Goal: Information Seeking & Learning: Learn about a topic

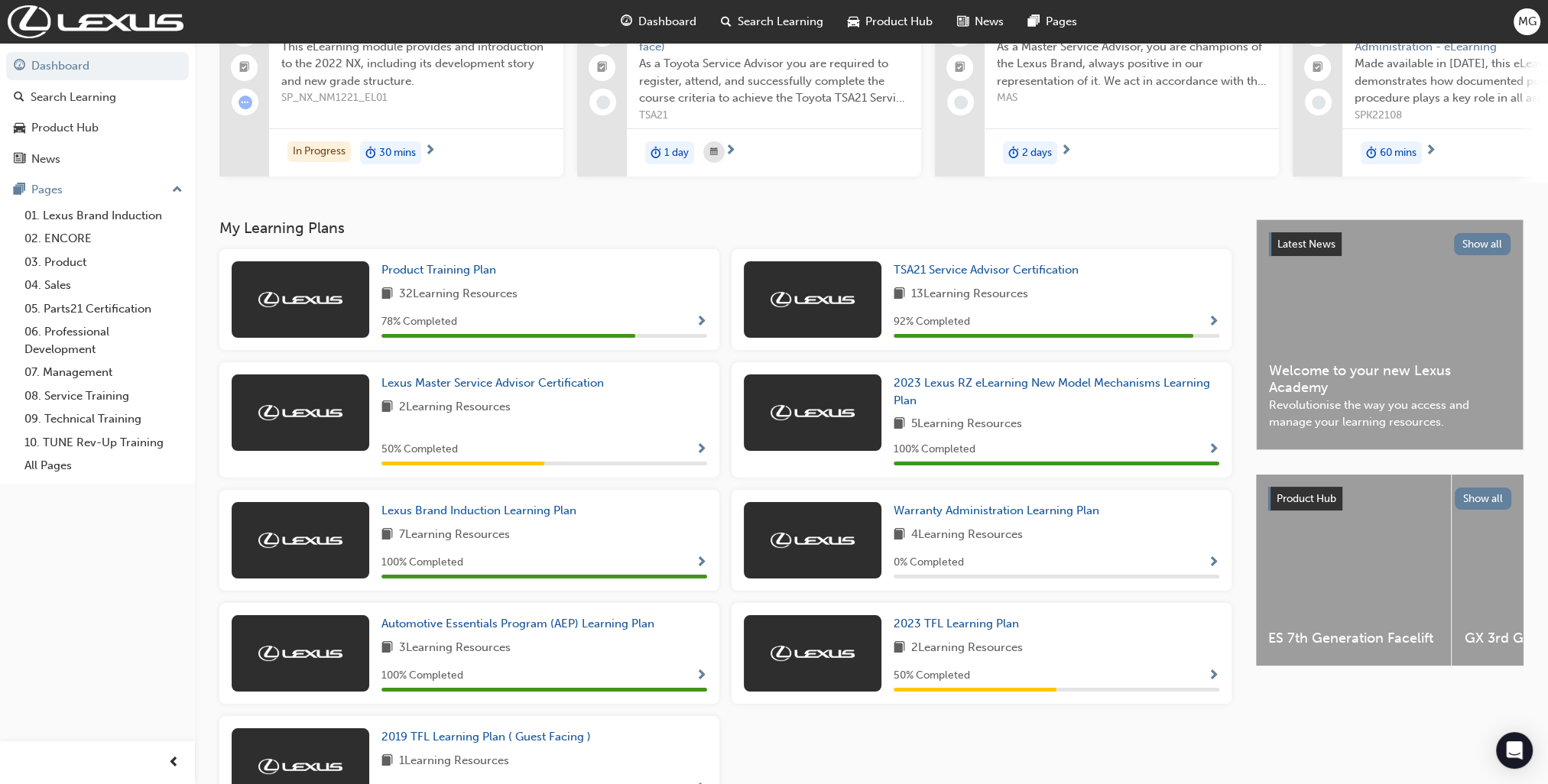
scroll to position [266, 0]
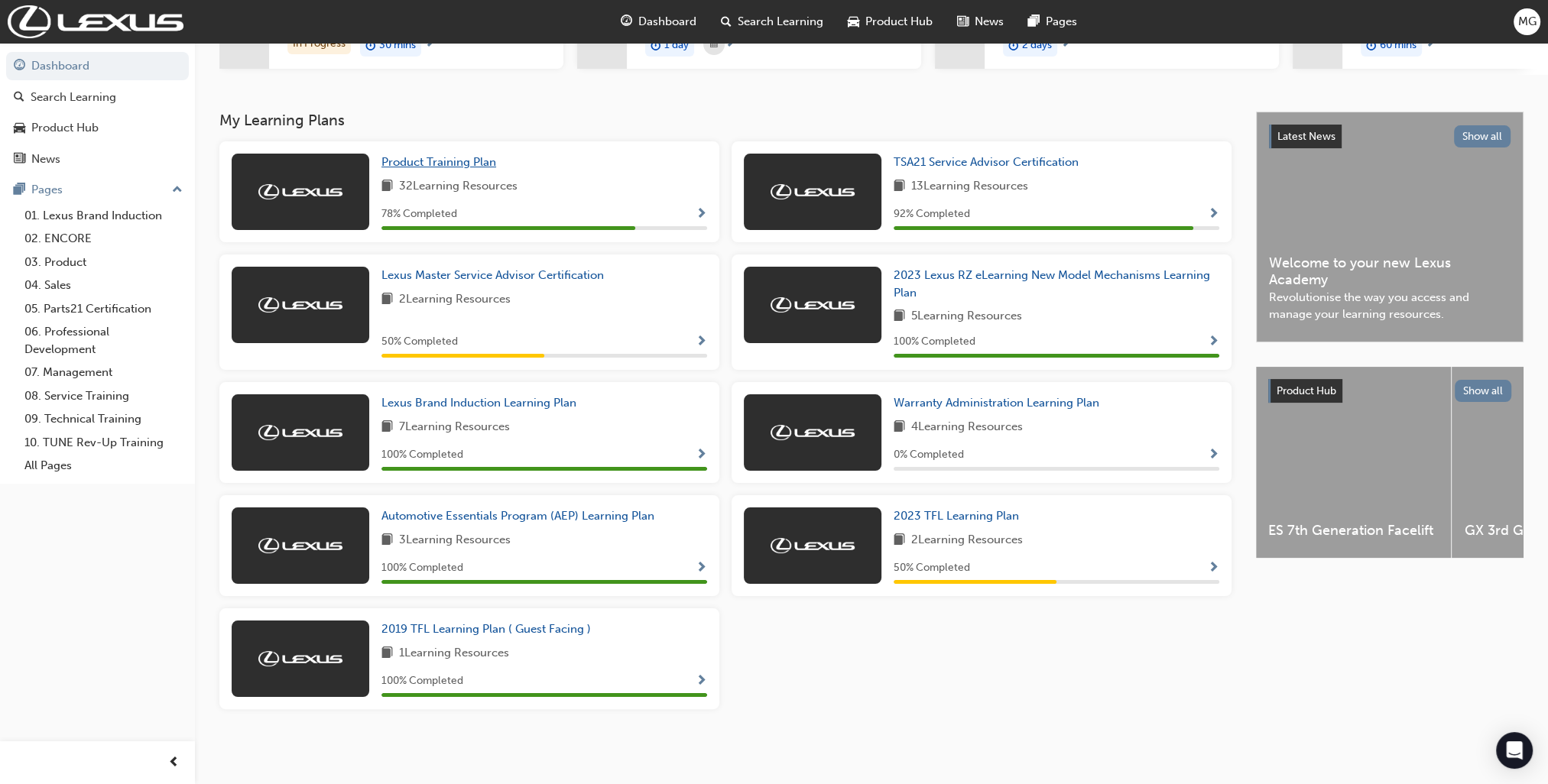
click at [465, 164] on span "Product Training Plan" at bounding box center [438, 162] width 115 height 14
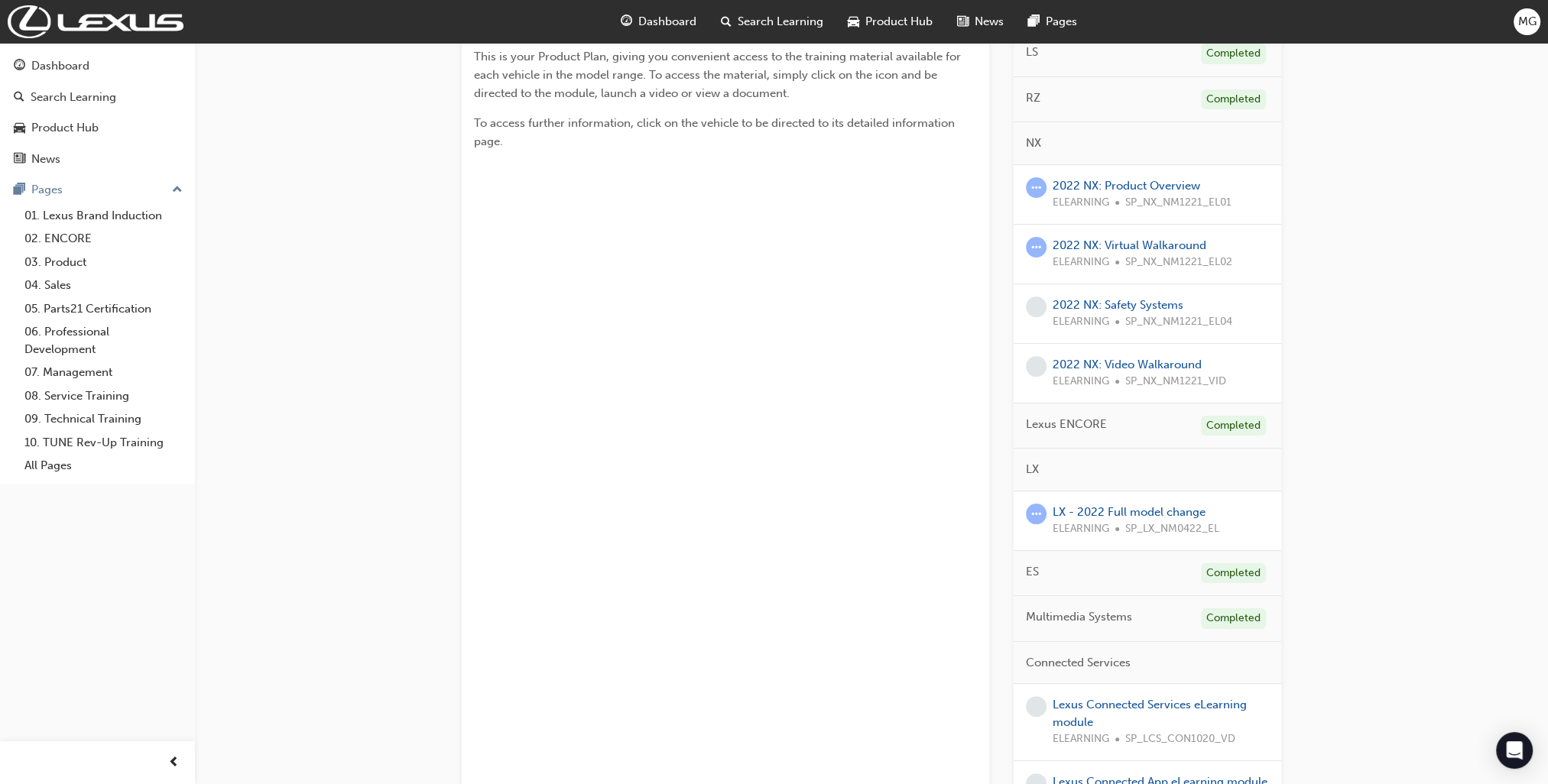
scroll to position [382, 0]
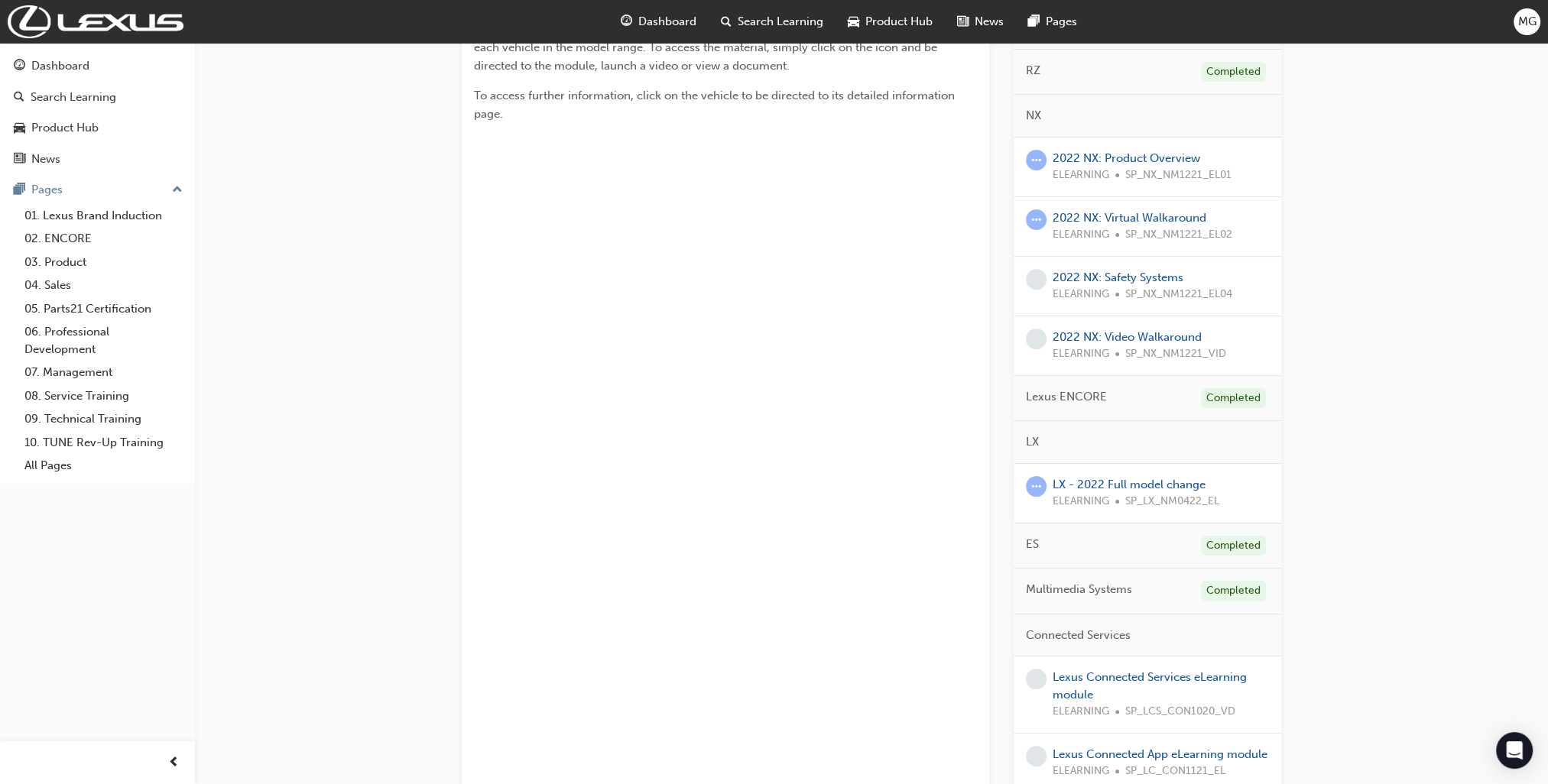
drag, startPoint x: 1338, startPoint y: 482, endPoint x: 1357, endPoint y: 301, distance: 182.0
click at [1354, 301] on div "Product Training Plan Learning search page Learning plan detail page Product Tr…" at bounding box center [871, 354] width 1352 height 1387
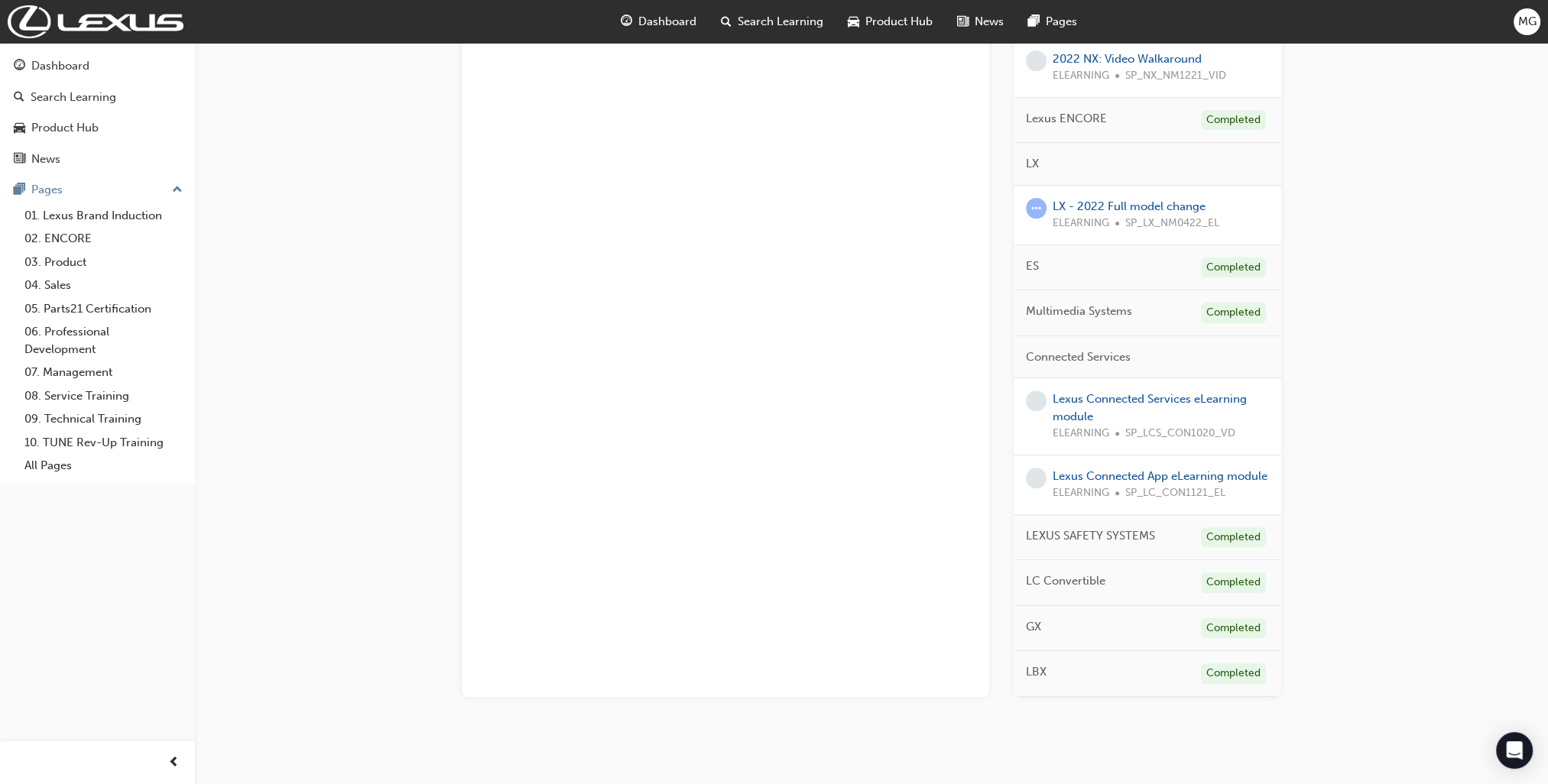
scroll to position [680, 0]
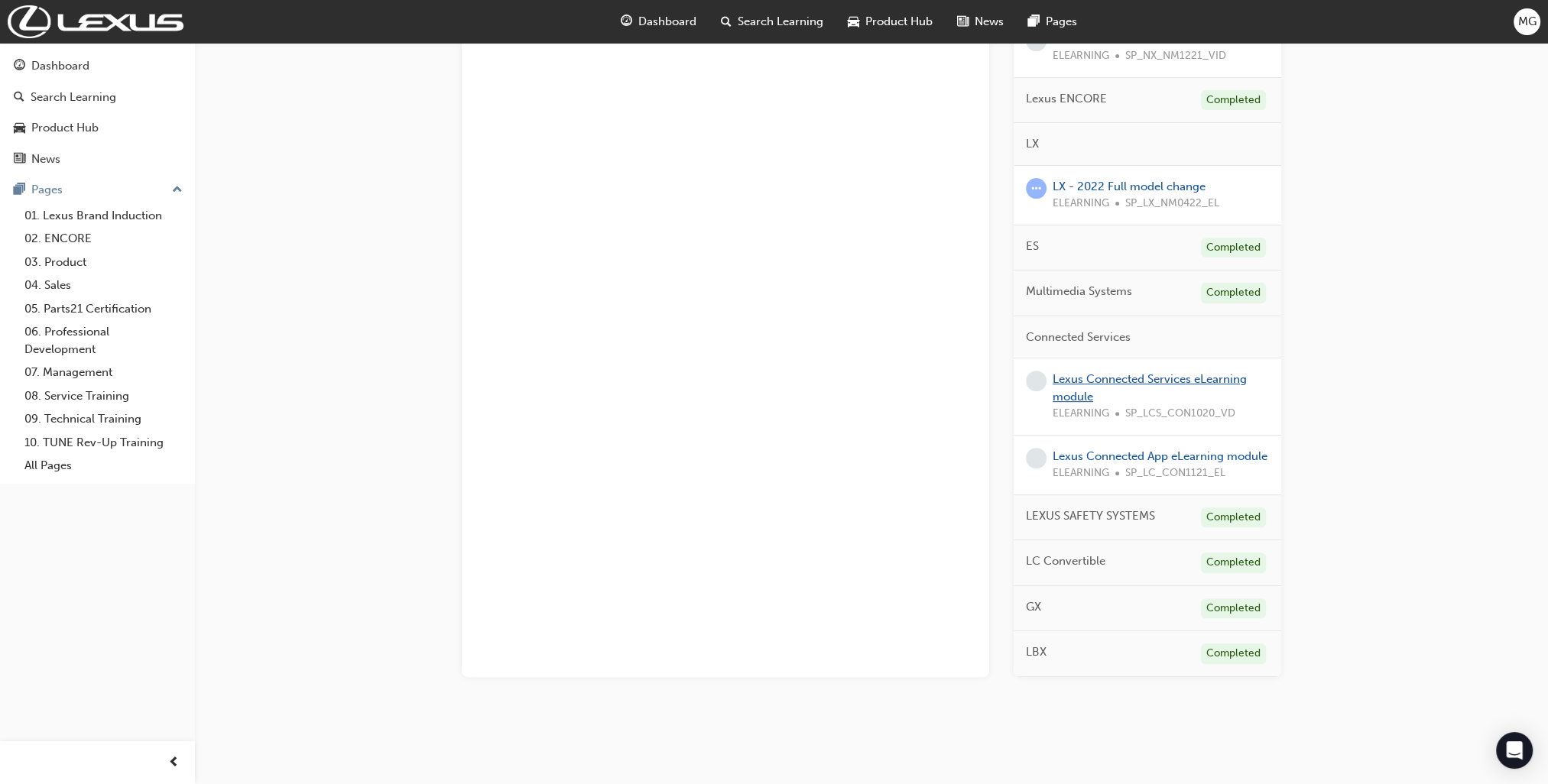
click at [1075, 399] on link "Lexus Connected Services eLearning module" at bounding box center [1149, 388] width 194 height 31
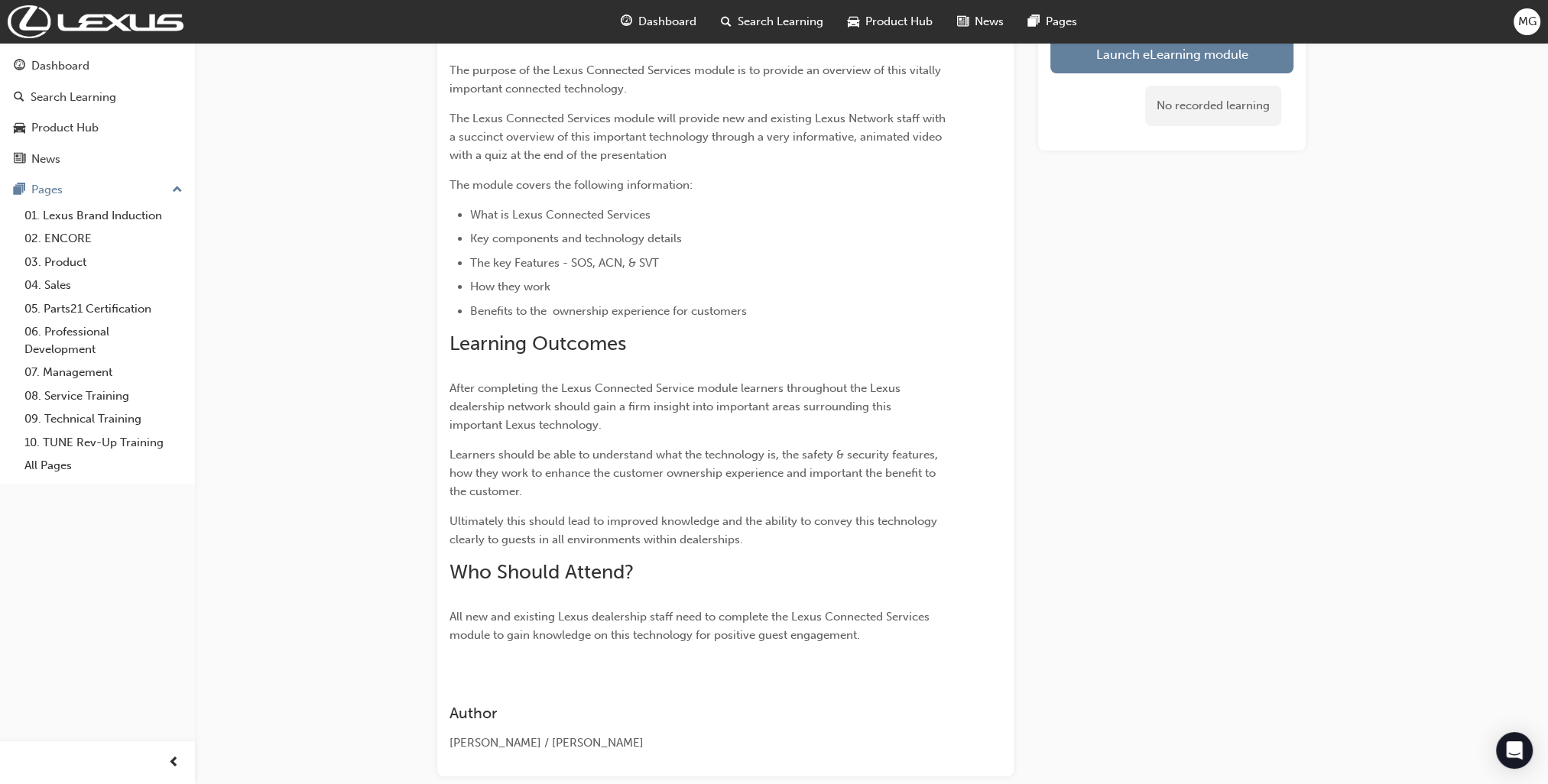
scroll to position [227, 0]
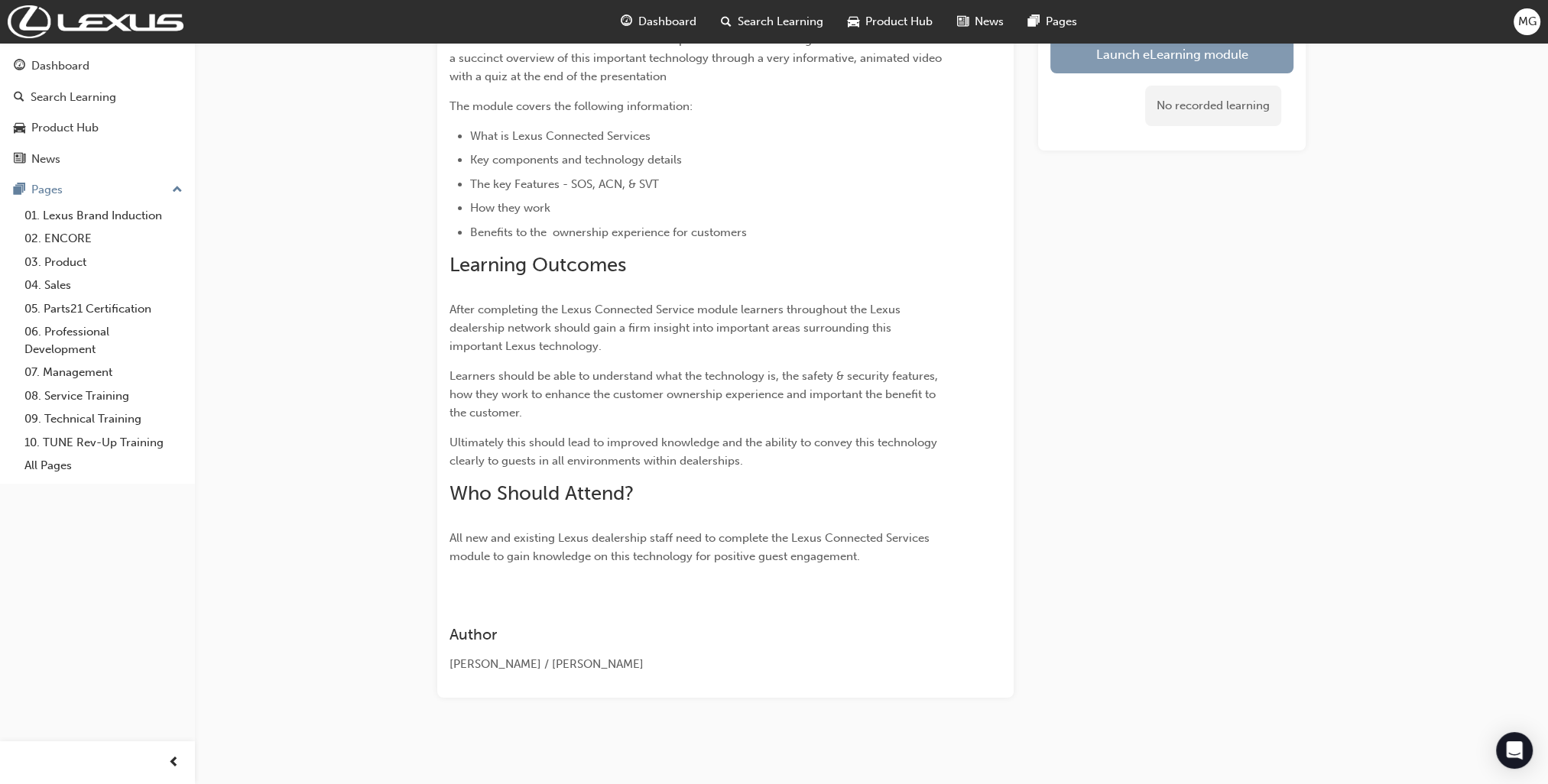
click at [1100, 70] on link "Launch eLearning module" at bounding box center [1171, 54] width 243 height 38
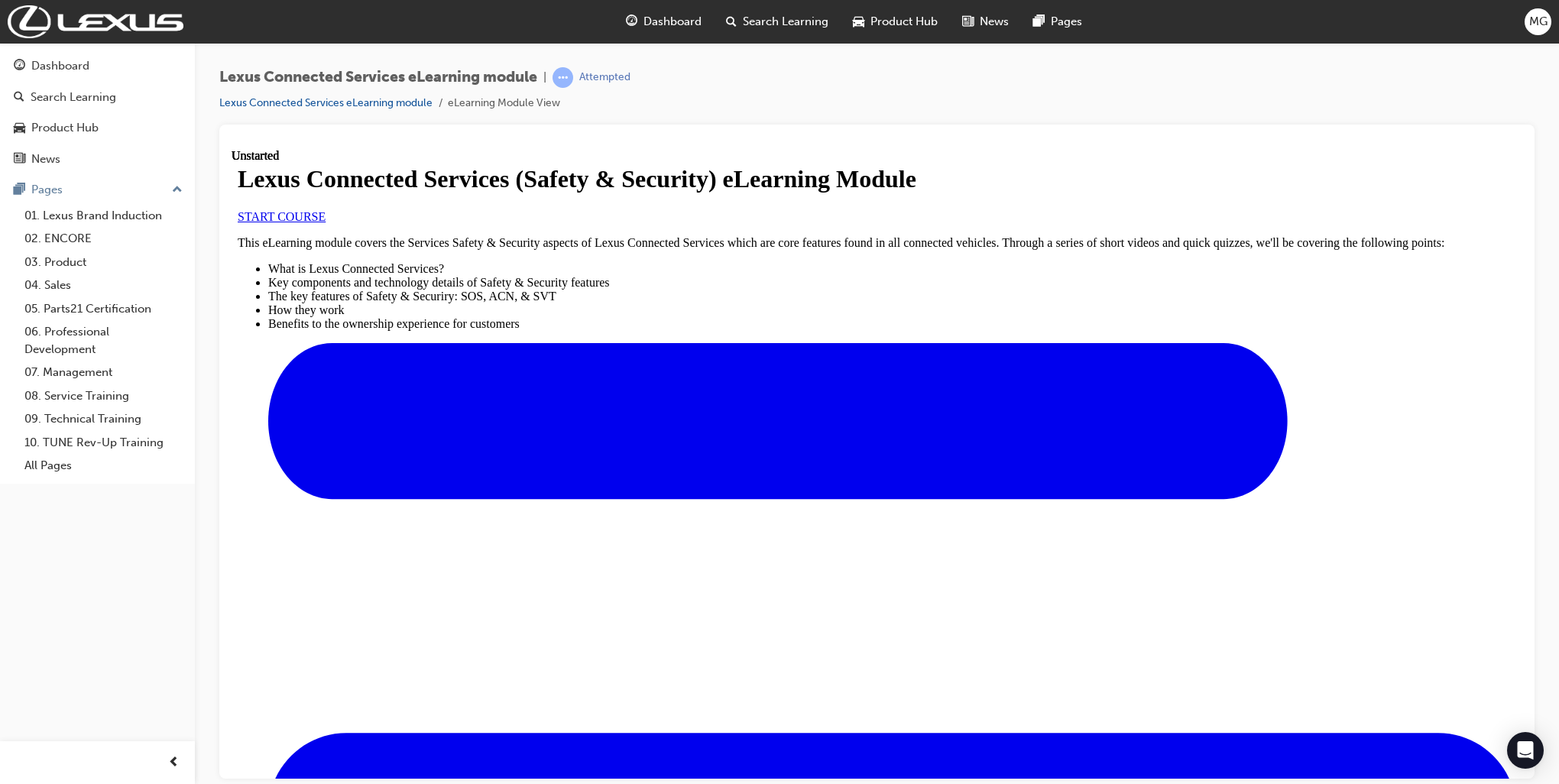
scroll to position [287, 0]
click at [326, 222] on span "START COURSE" at bounding box center [282, 215] width 88 height 13
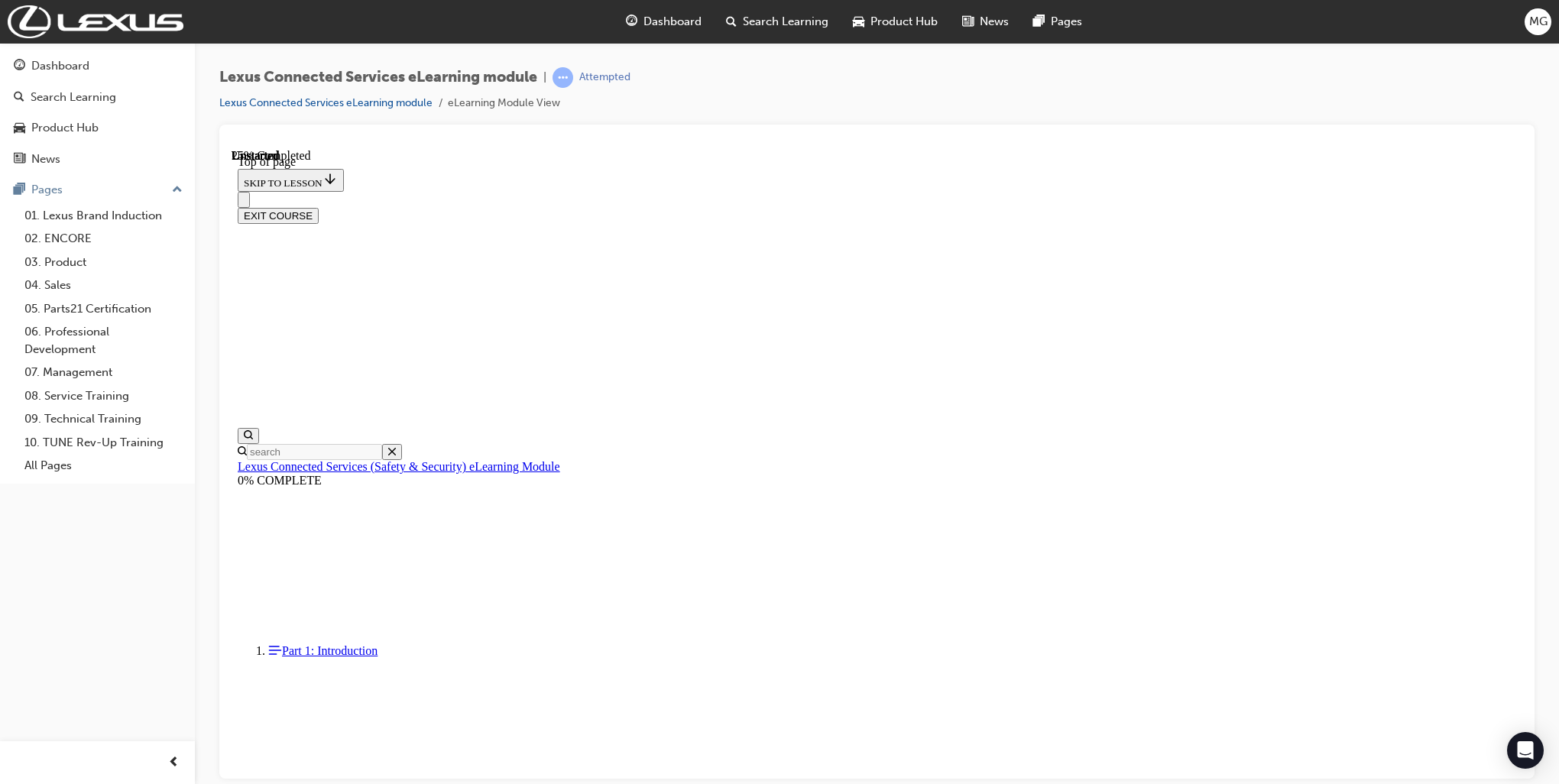
scroll to position [46, 0]
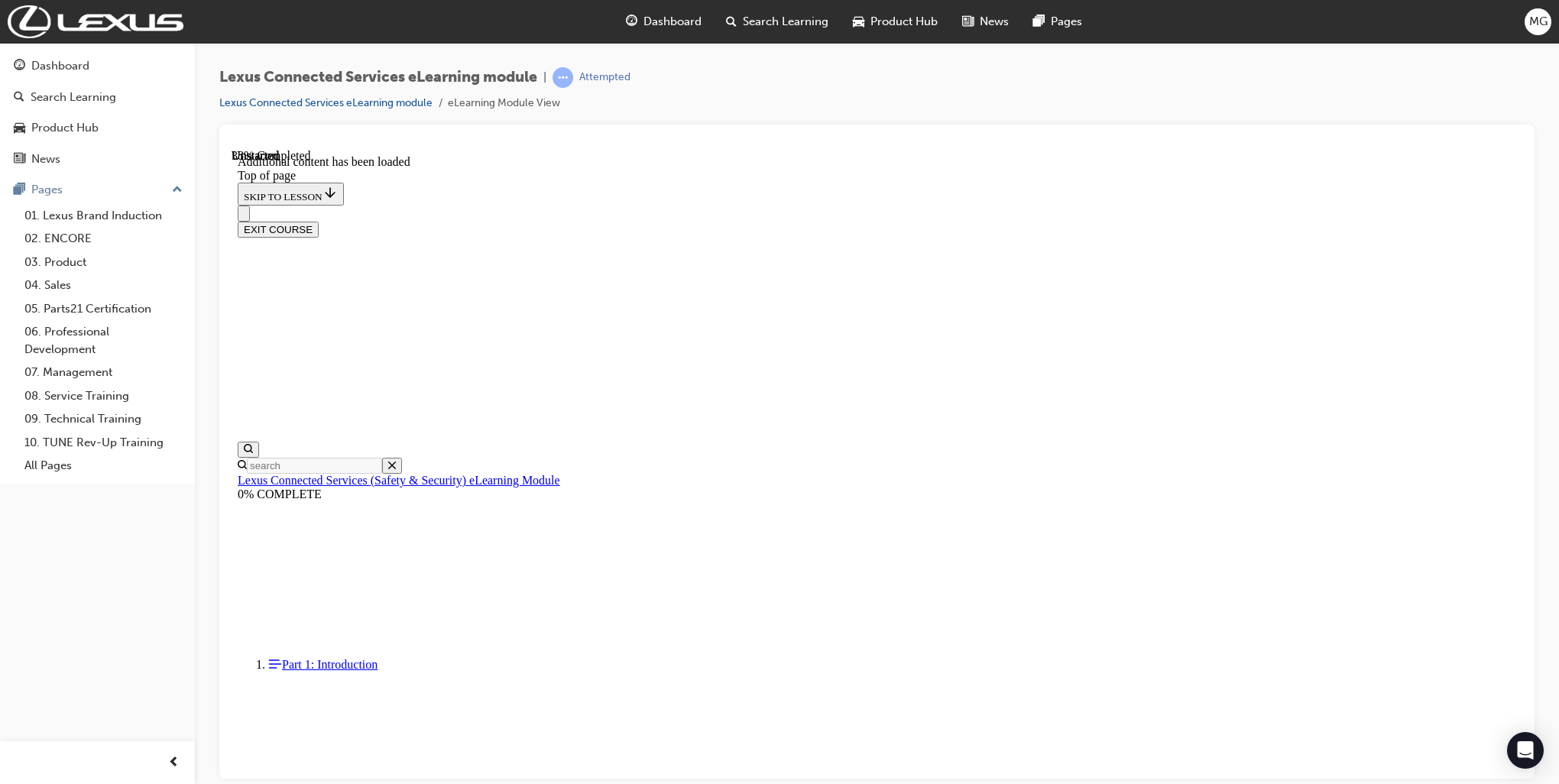
scroll to position [434, 0]
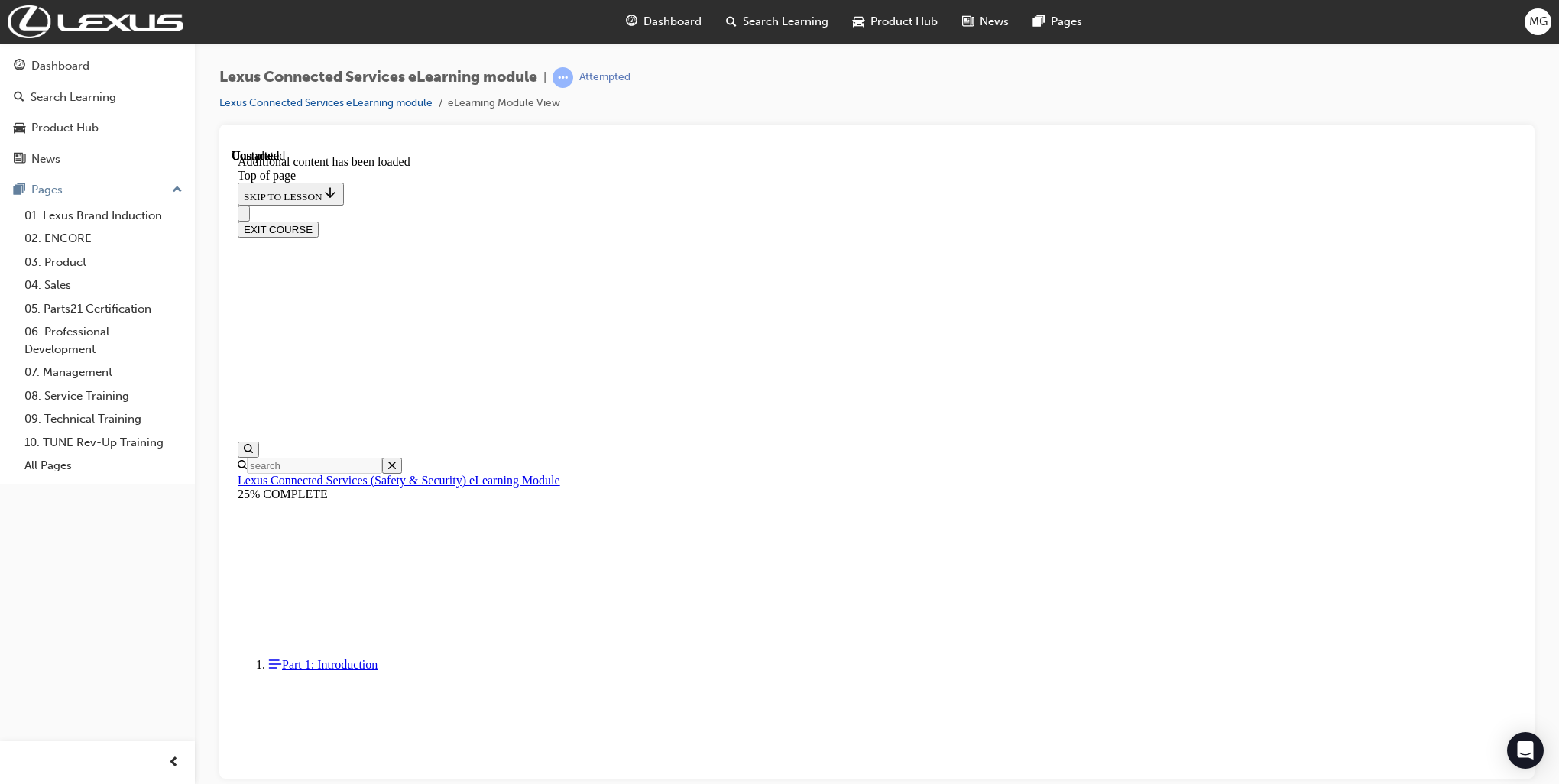
scroll to position [305, 0]
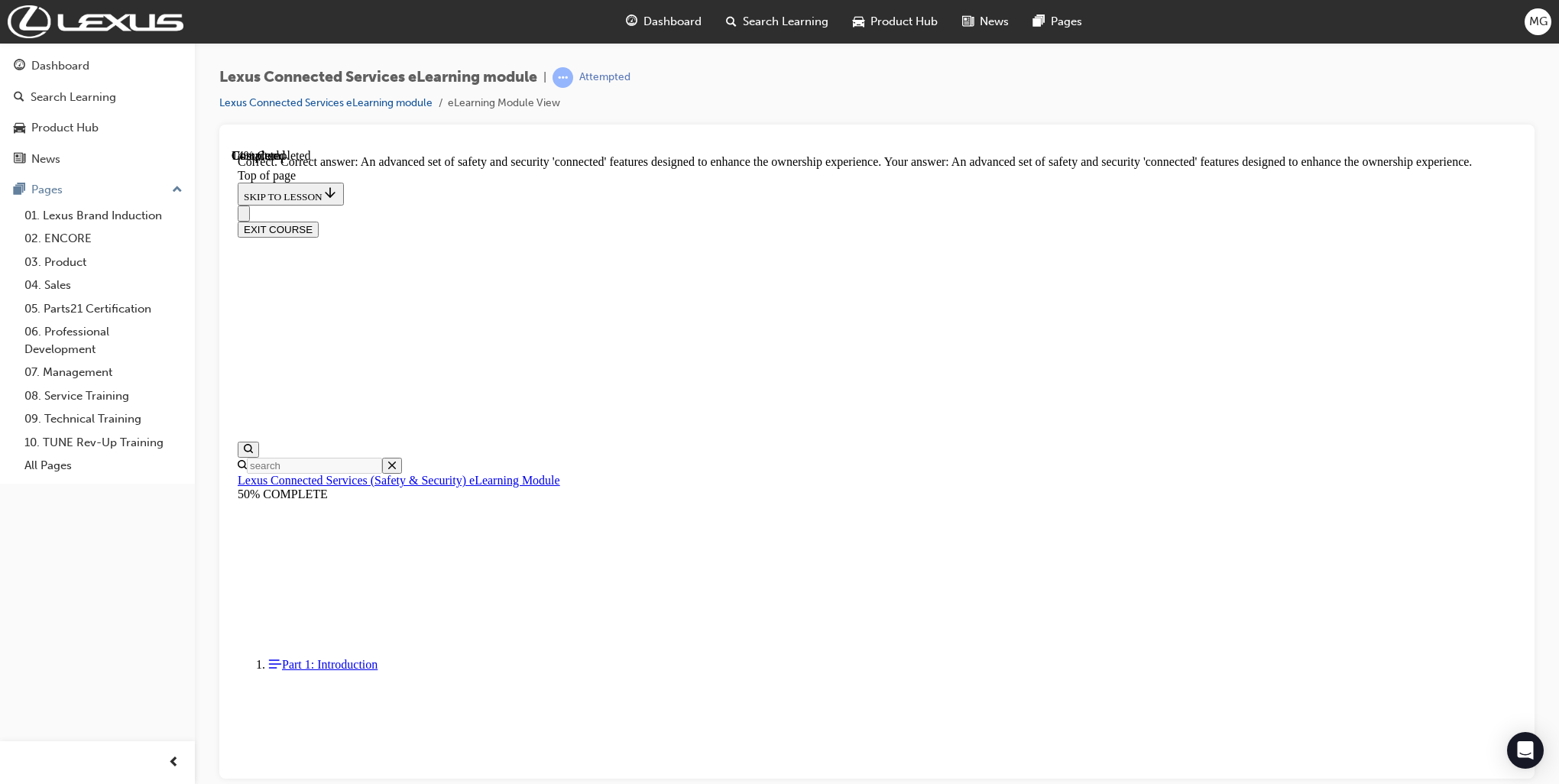
scroll to position [216, 0]
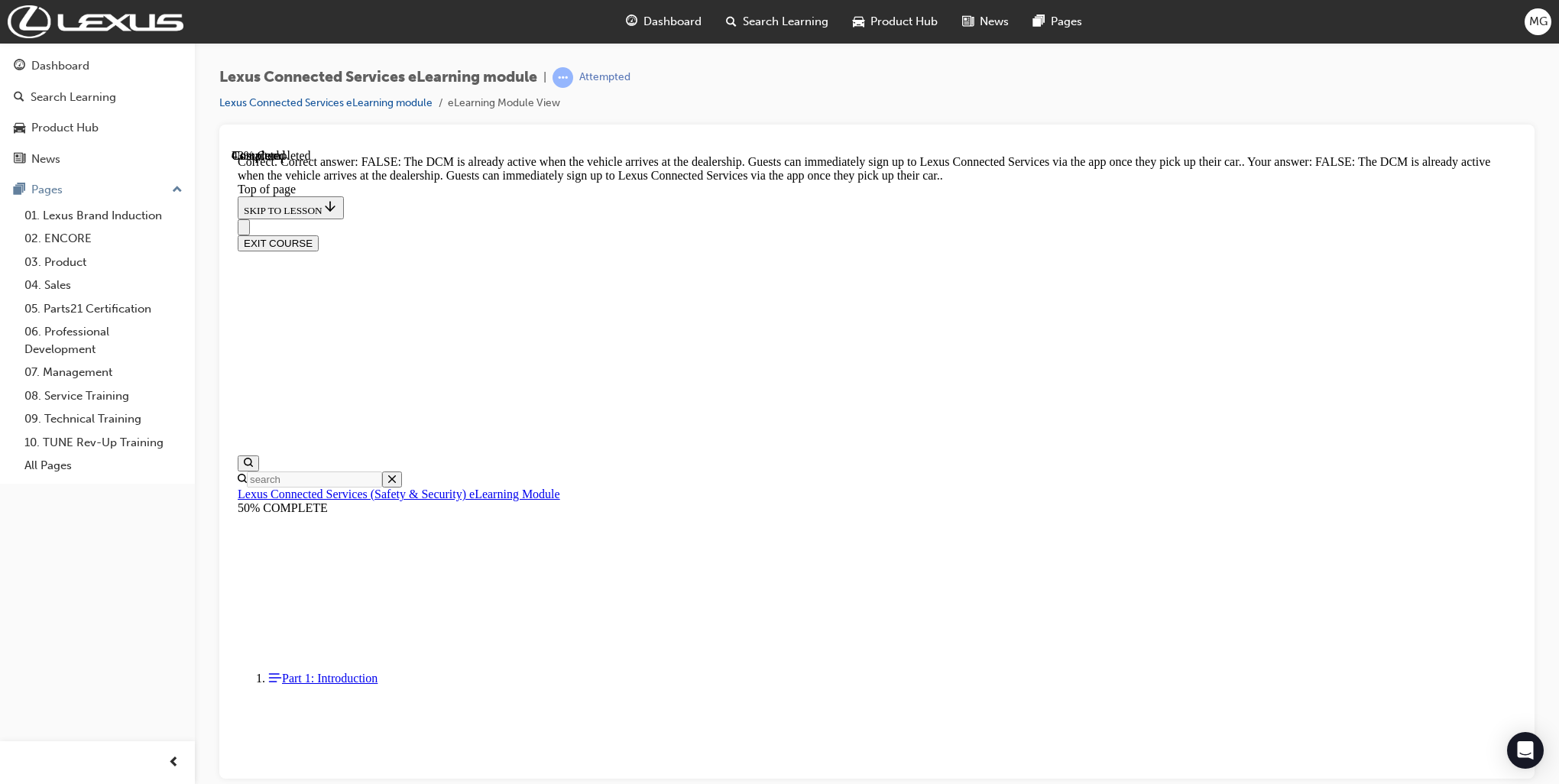
scroll to position [186, 0]
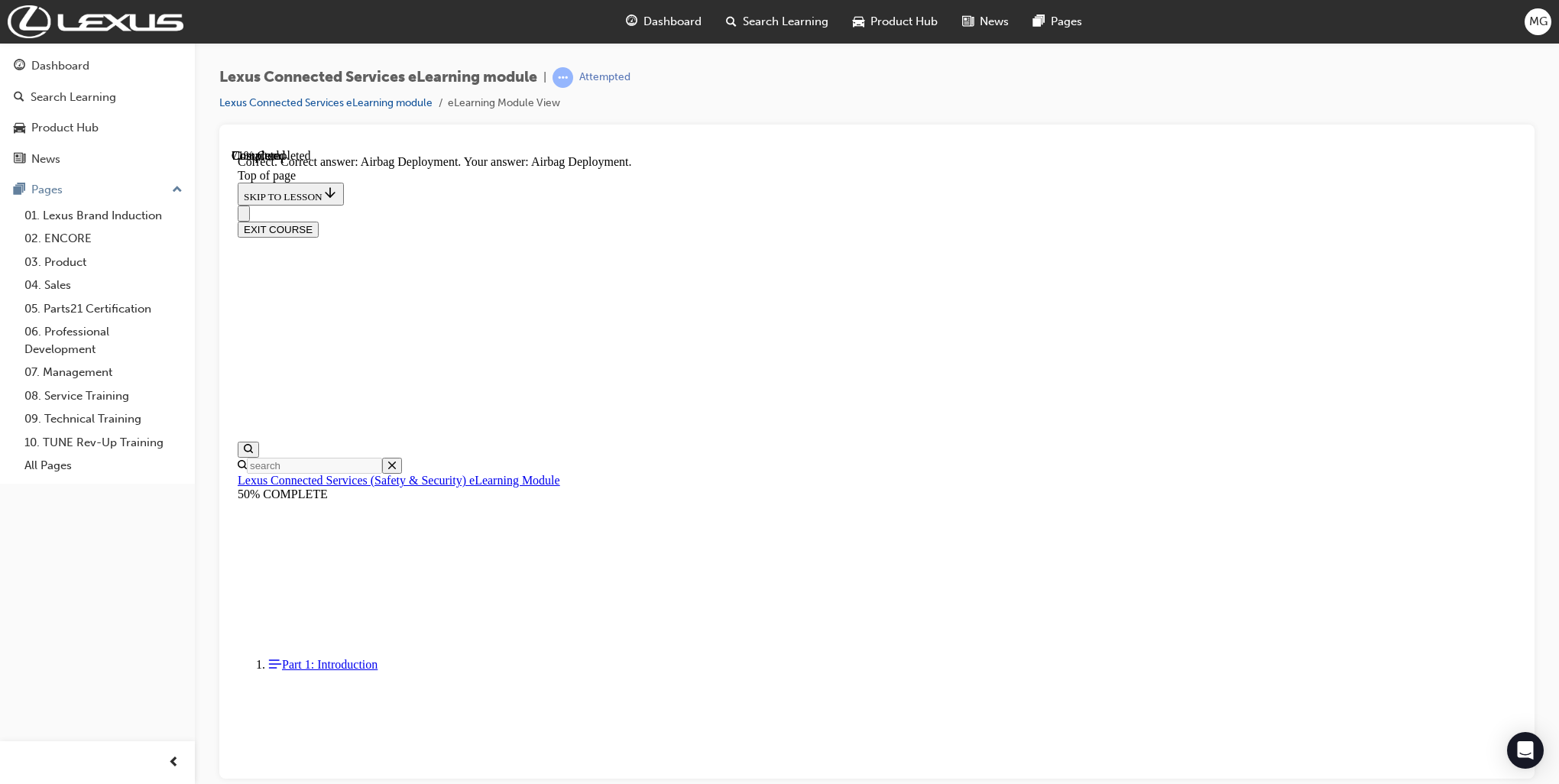
scroll to position [201, 0]
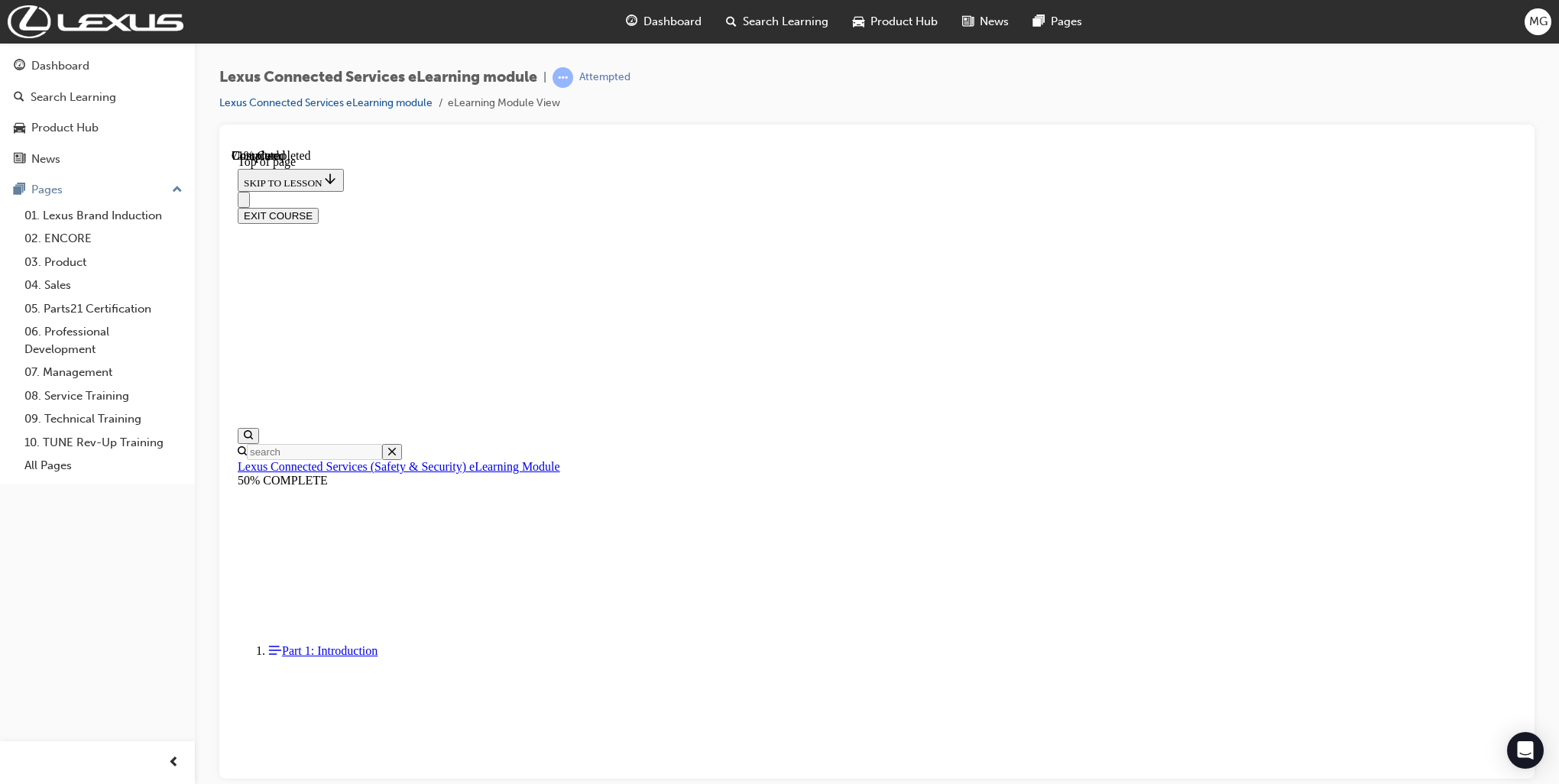
scroll to position [46, 0]
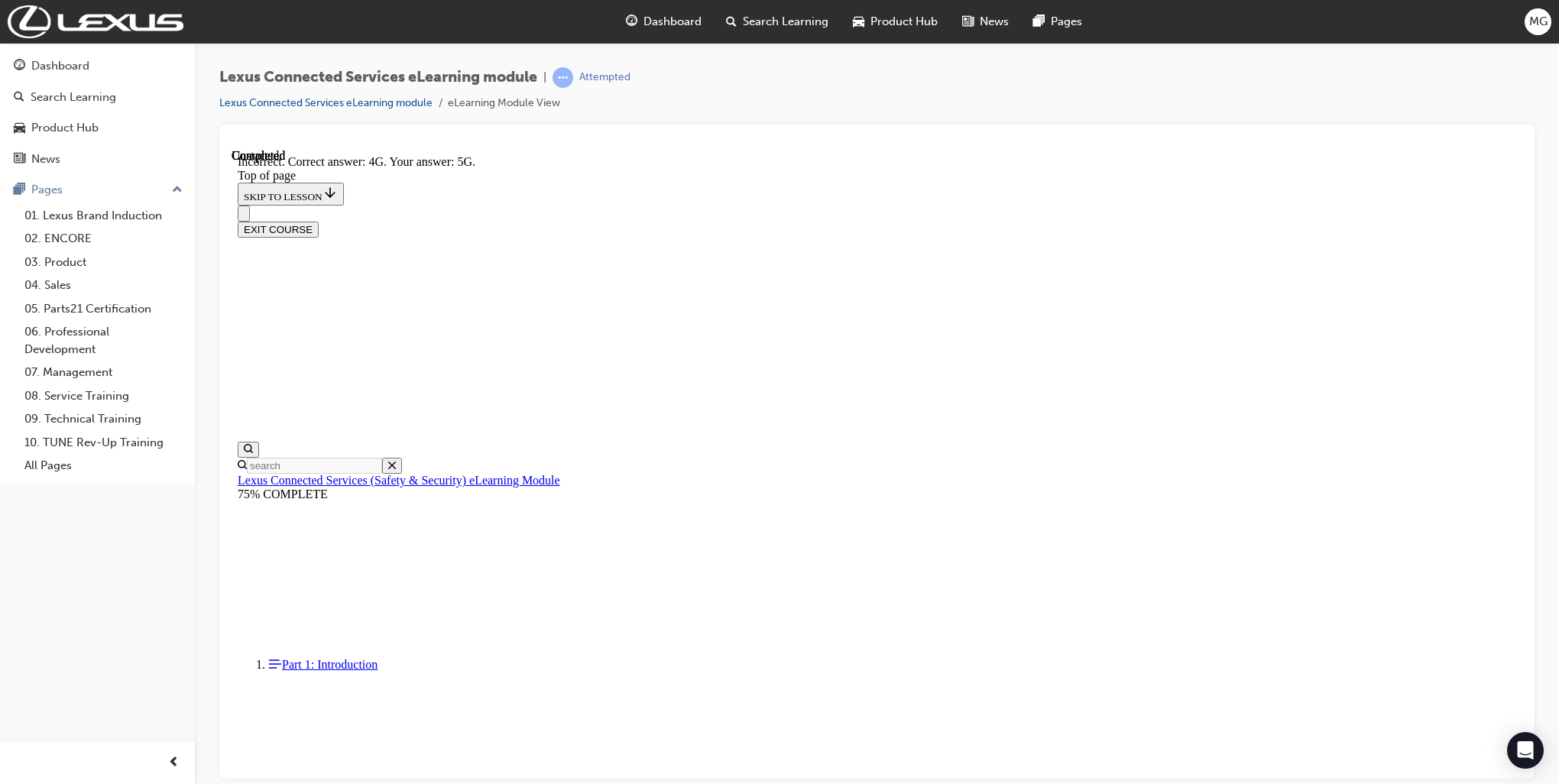
scroll to position [252, 0]
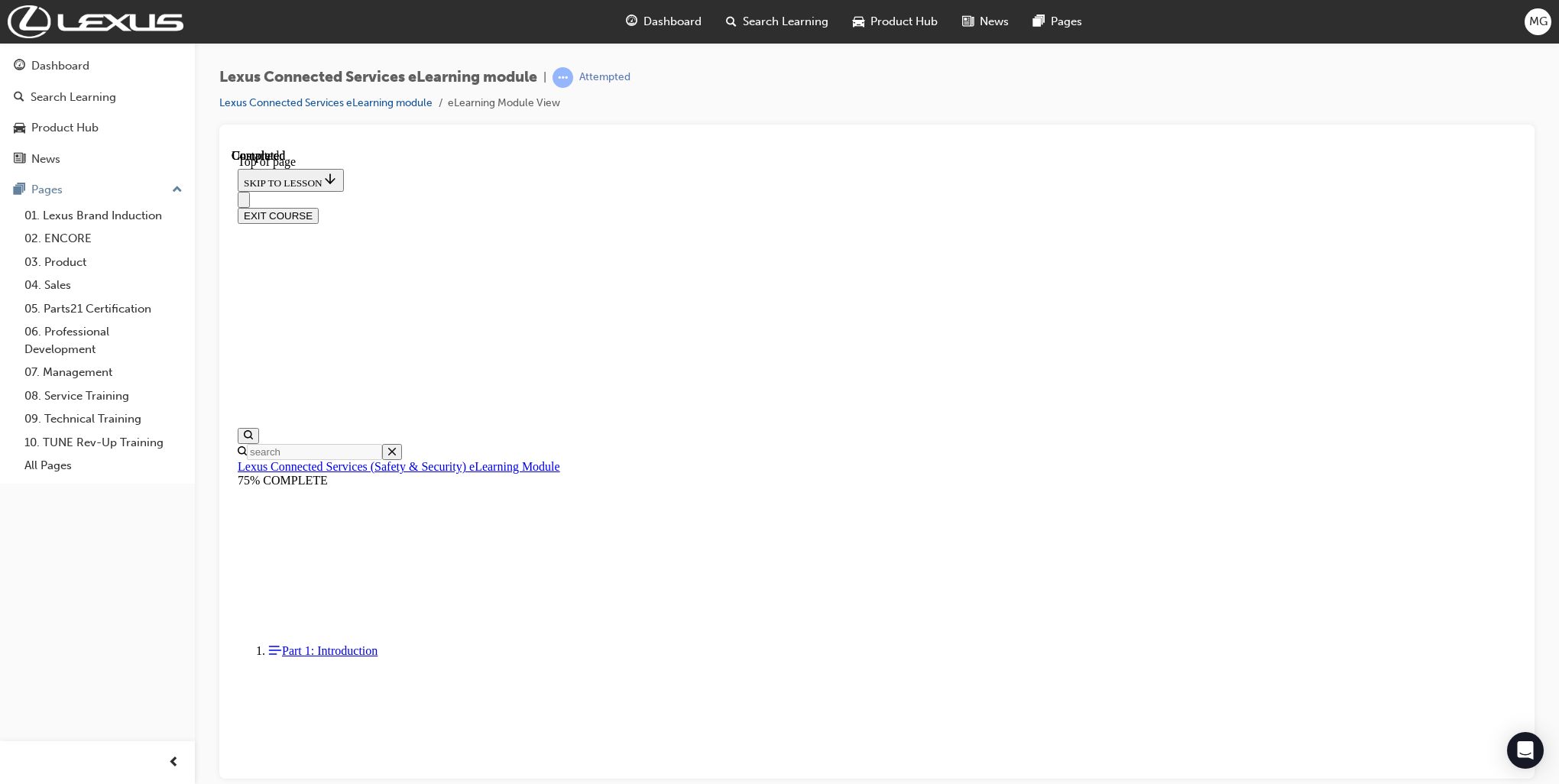
scroll to position [199, 0]
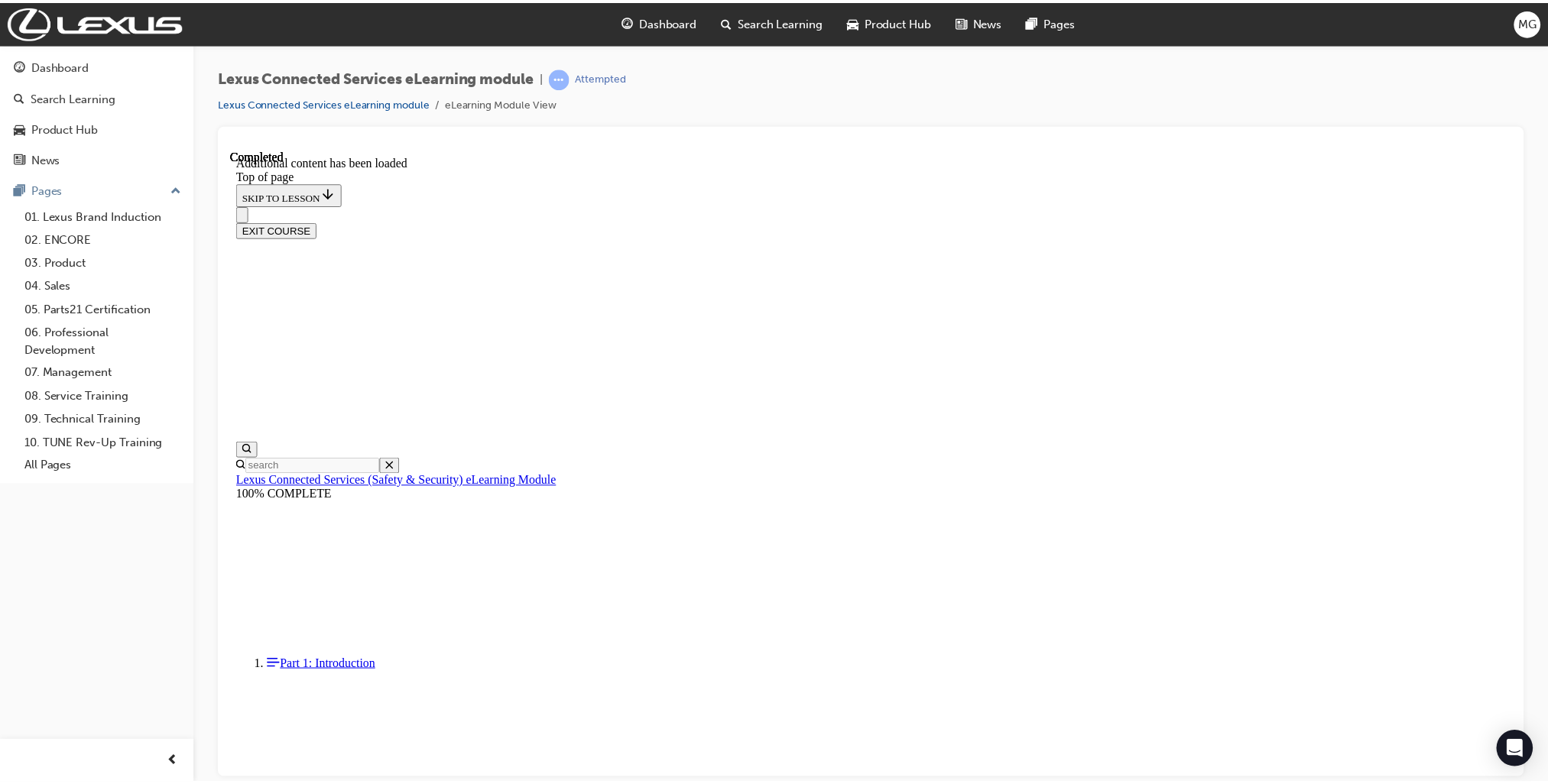
scroll to position [380, 0]
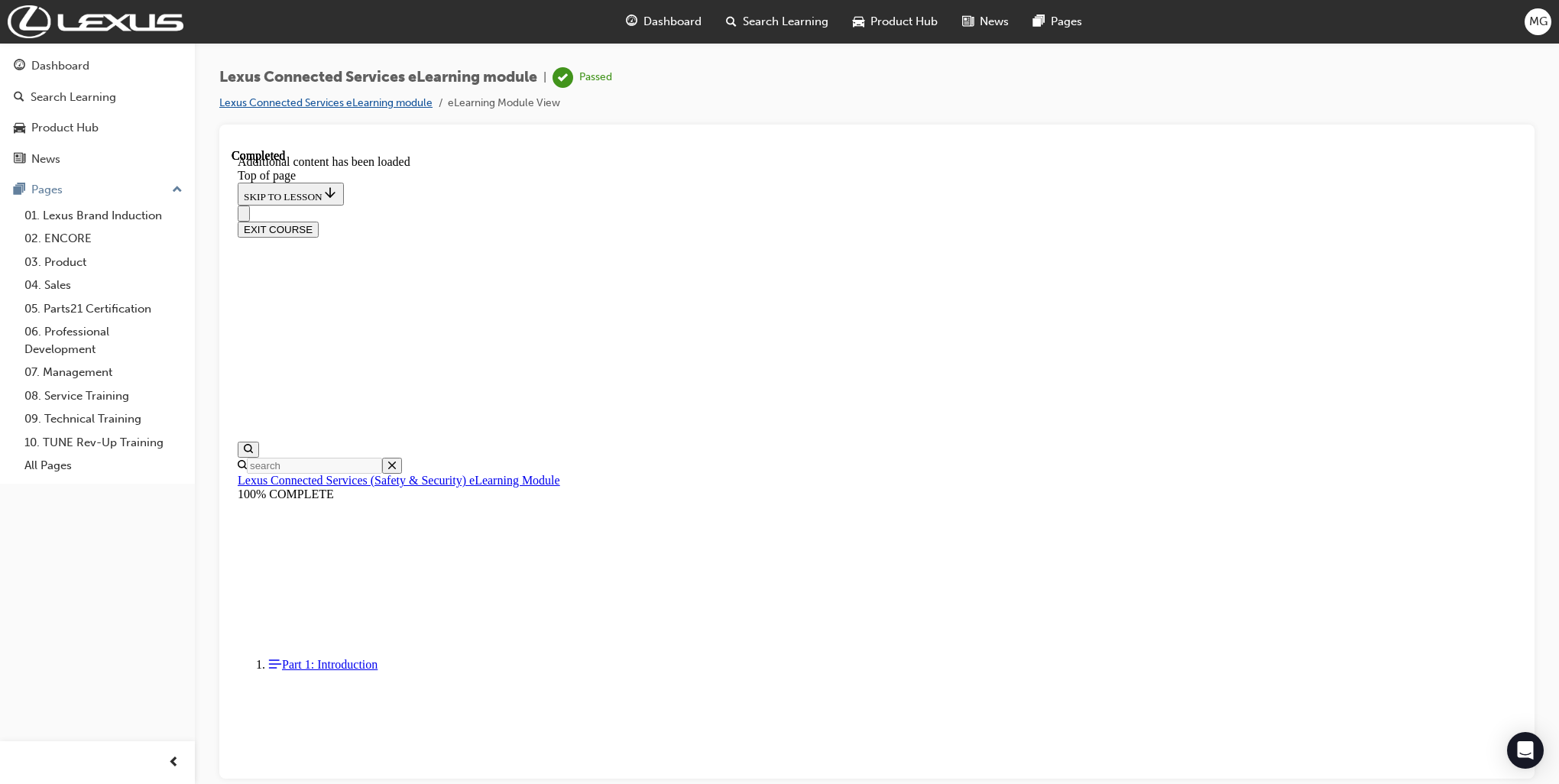
click at [378, 103] on link "Lexus Connected Services eLearning module" at bounding box center [325, 103] width 213 height 13
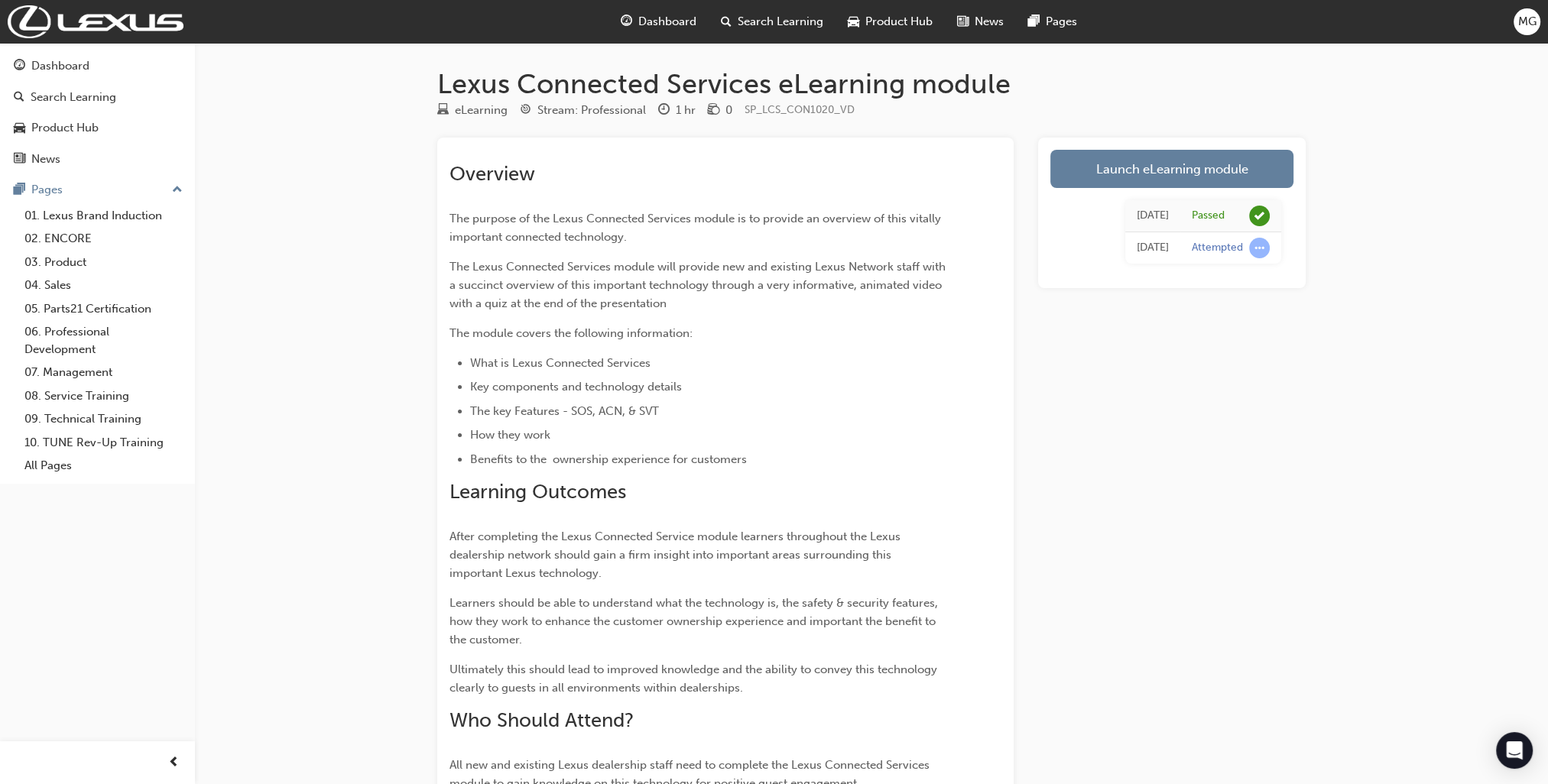
click at [652, 23] on span "Dashboard" at bounding box center [666, 22] width 58 height 17
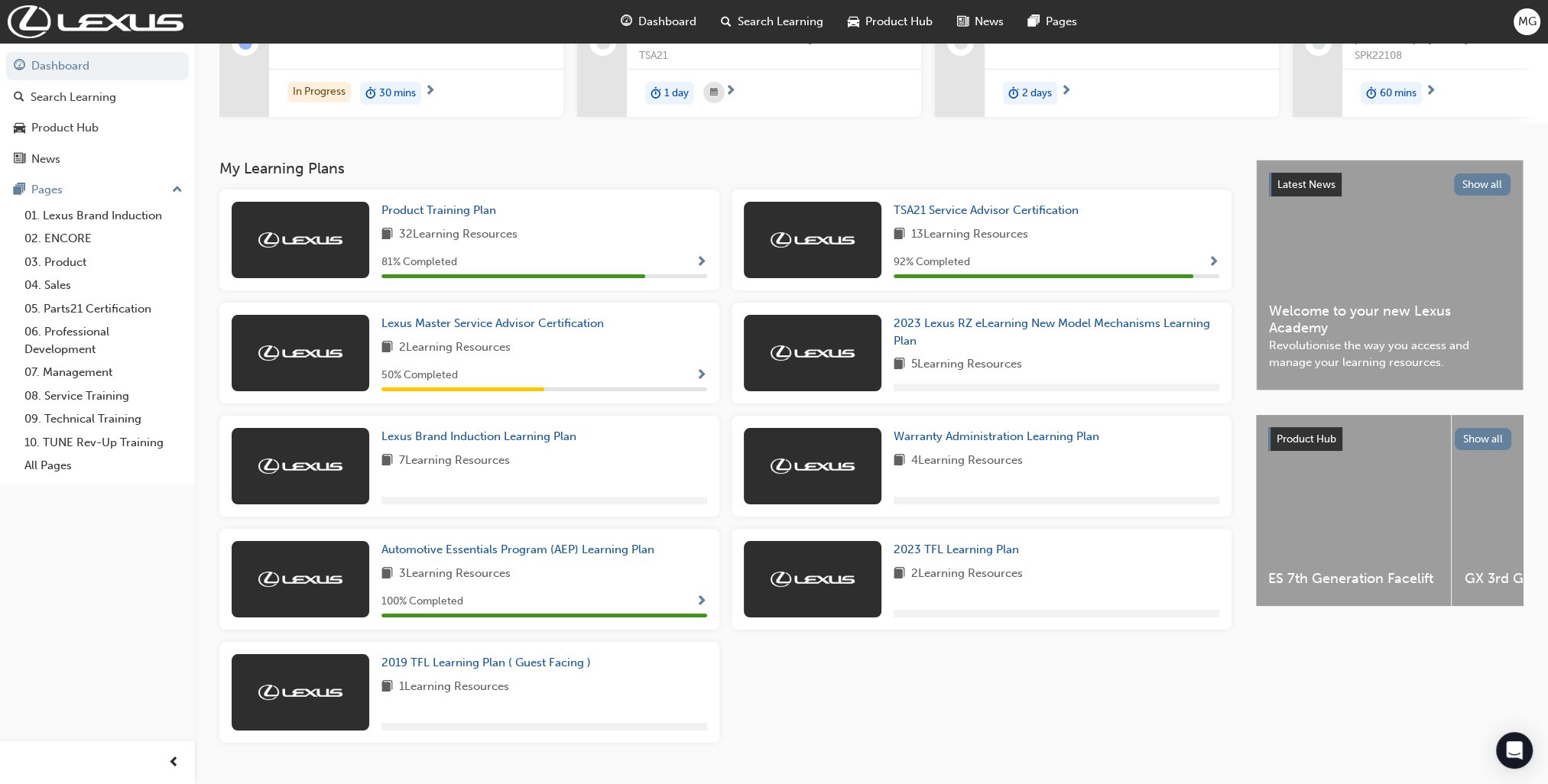
scroll to position [251, 0]
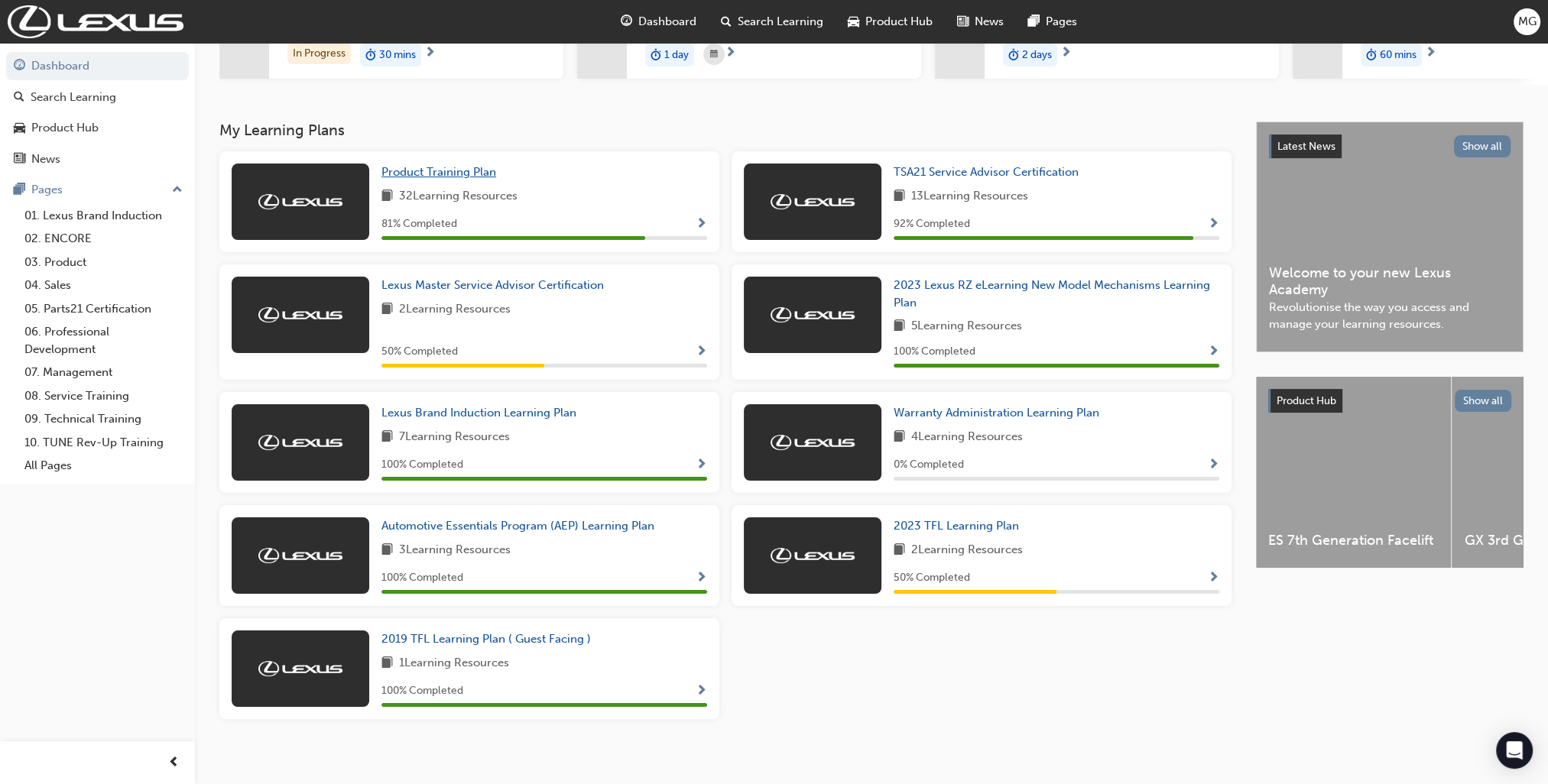
click at [460, 177] on span "Product Training Plan" at bounding box center [438, 172] width 115 height 14
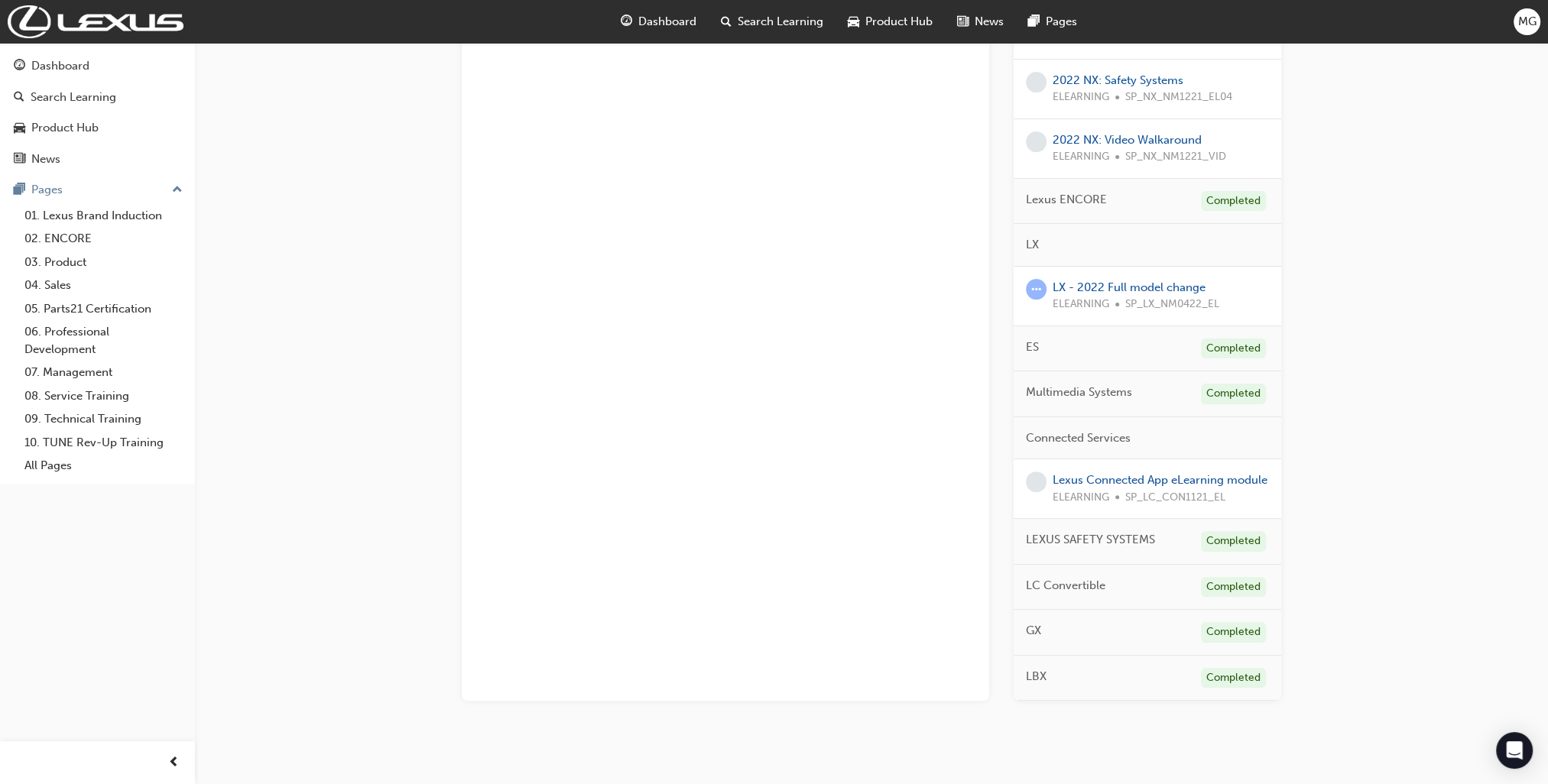
scroll to position [603, 0]
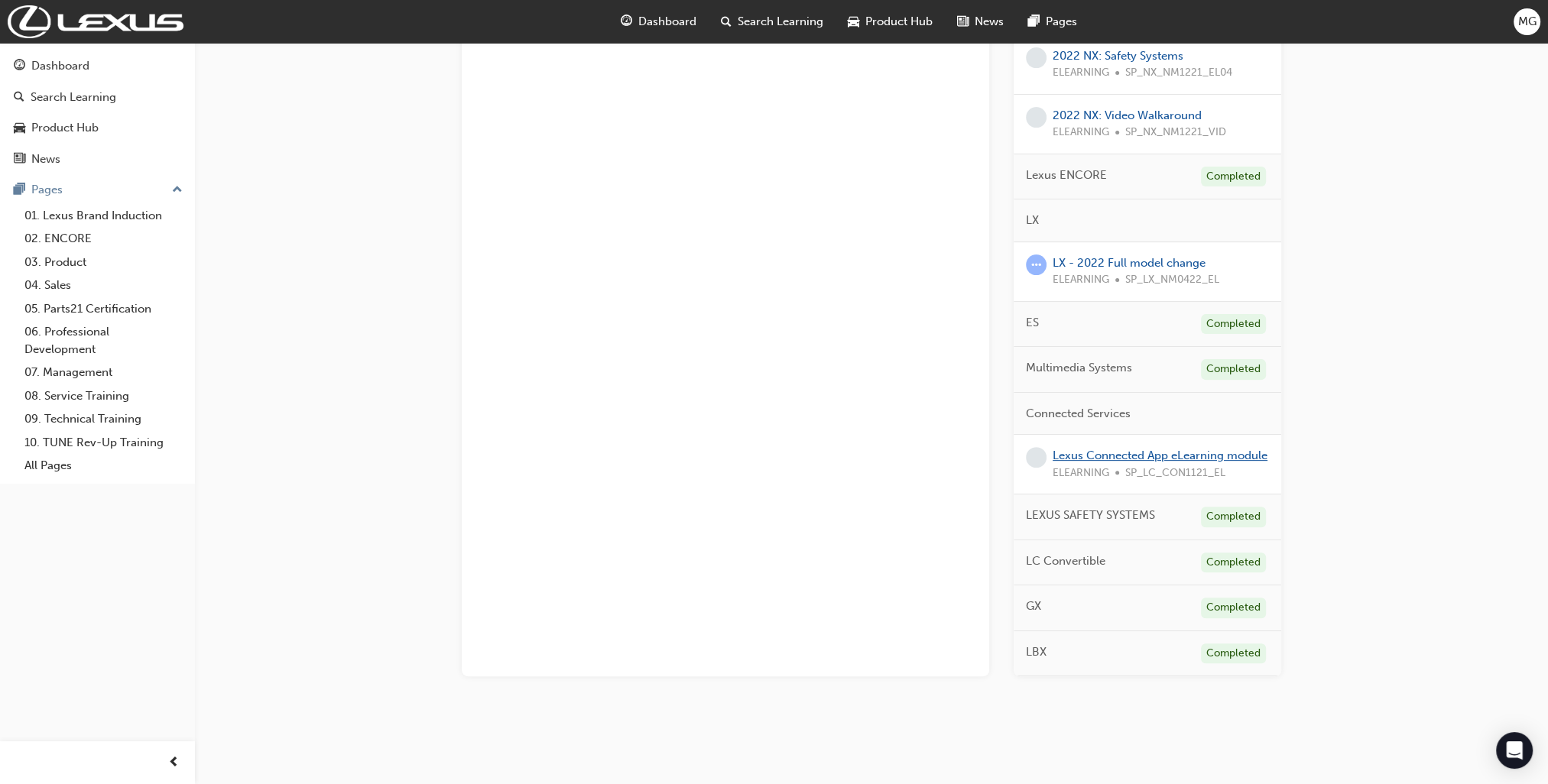
click at [1213, 451] on link "Lexus Connected App eLearning module" at bounding box center [1159, 455] width 215 height 14
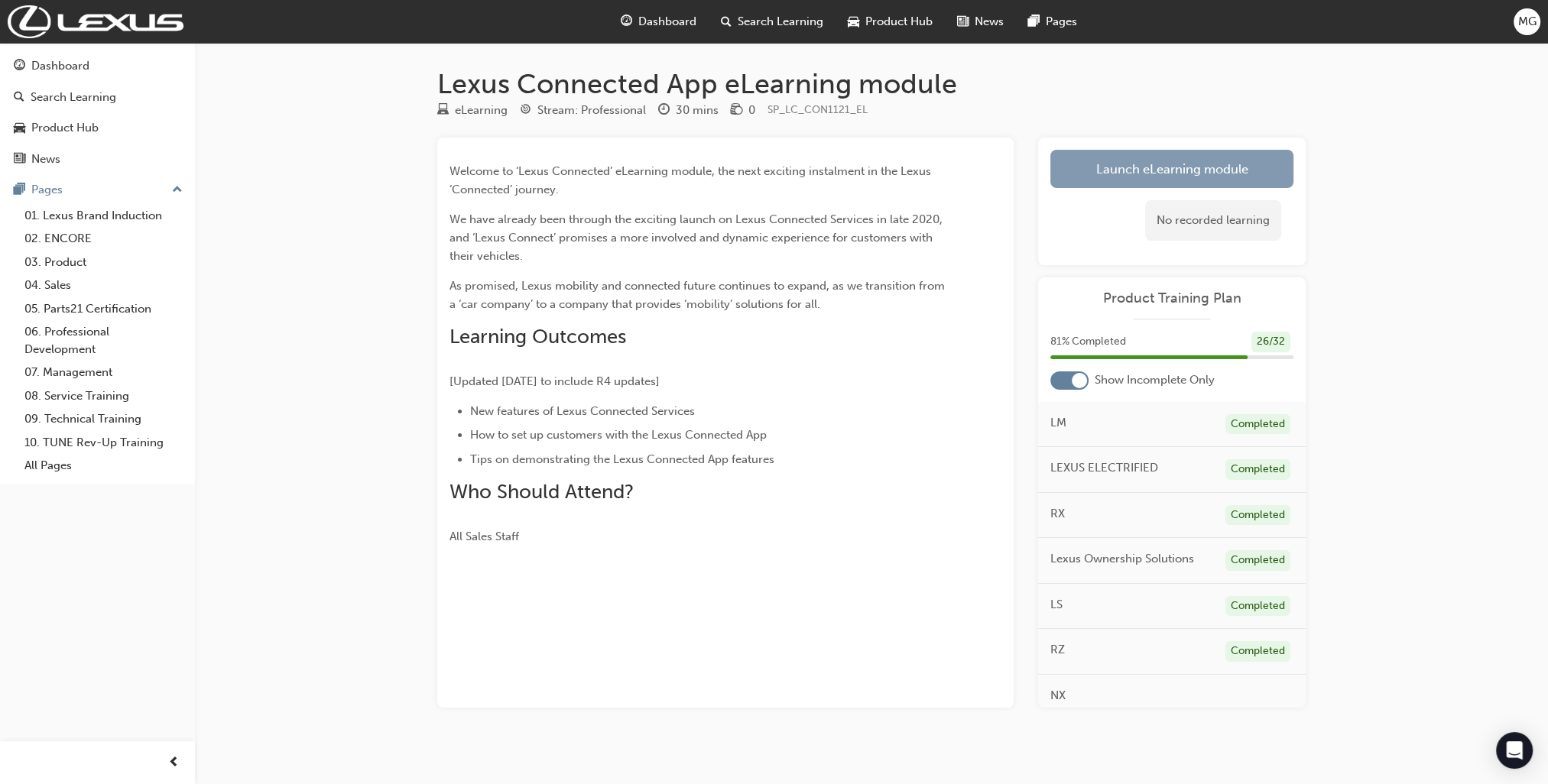
click at [1202, 164] on link "Launch eLearning module" at bounding box center [1171, 169] width 243 height 38
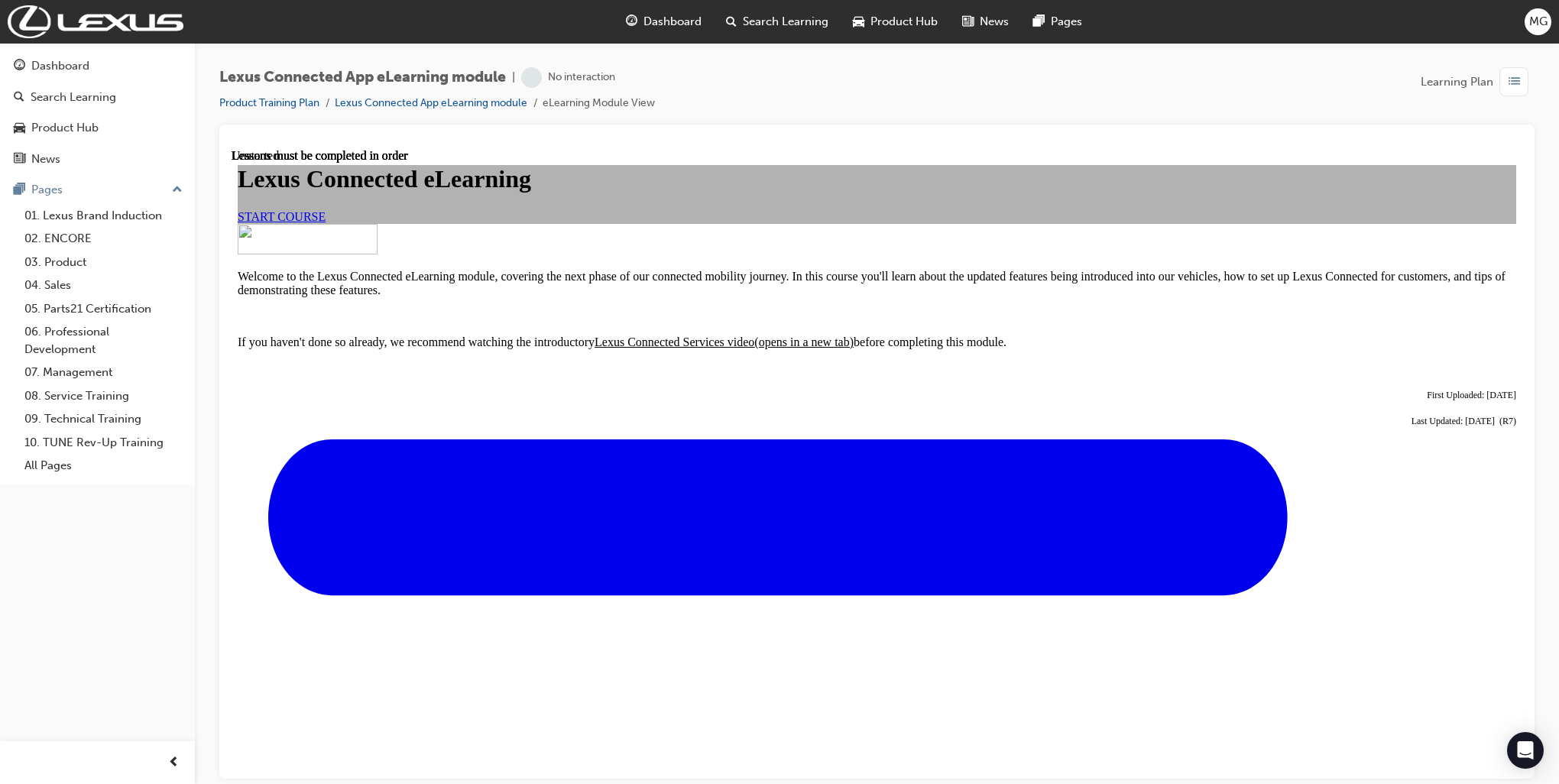
click at [326, 222] on span "START COURSE" at bounding box center [282, 215] width 88 height 13
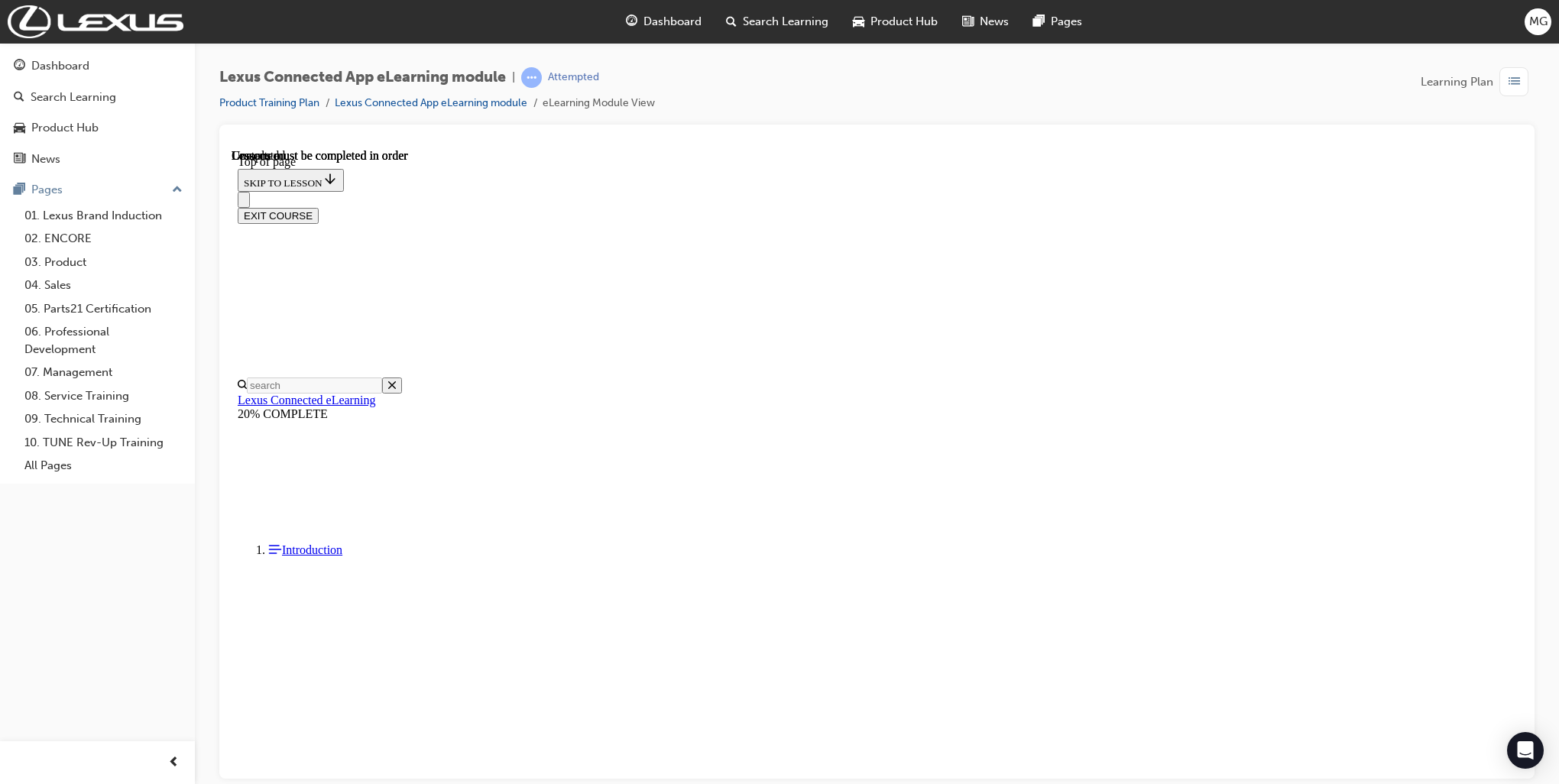
scroll to position [1187, 0]
drag, startPoint x: 958, startPoint y: 744, endPoint x: 994, endPoint y: 710, distance: 49.5
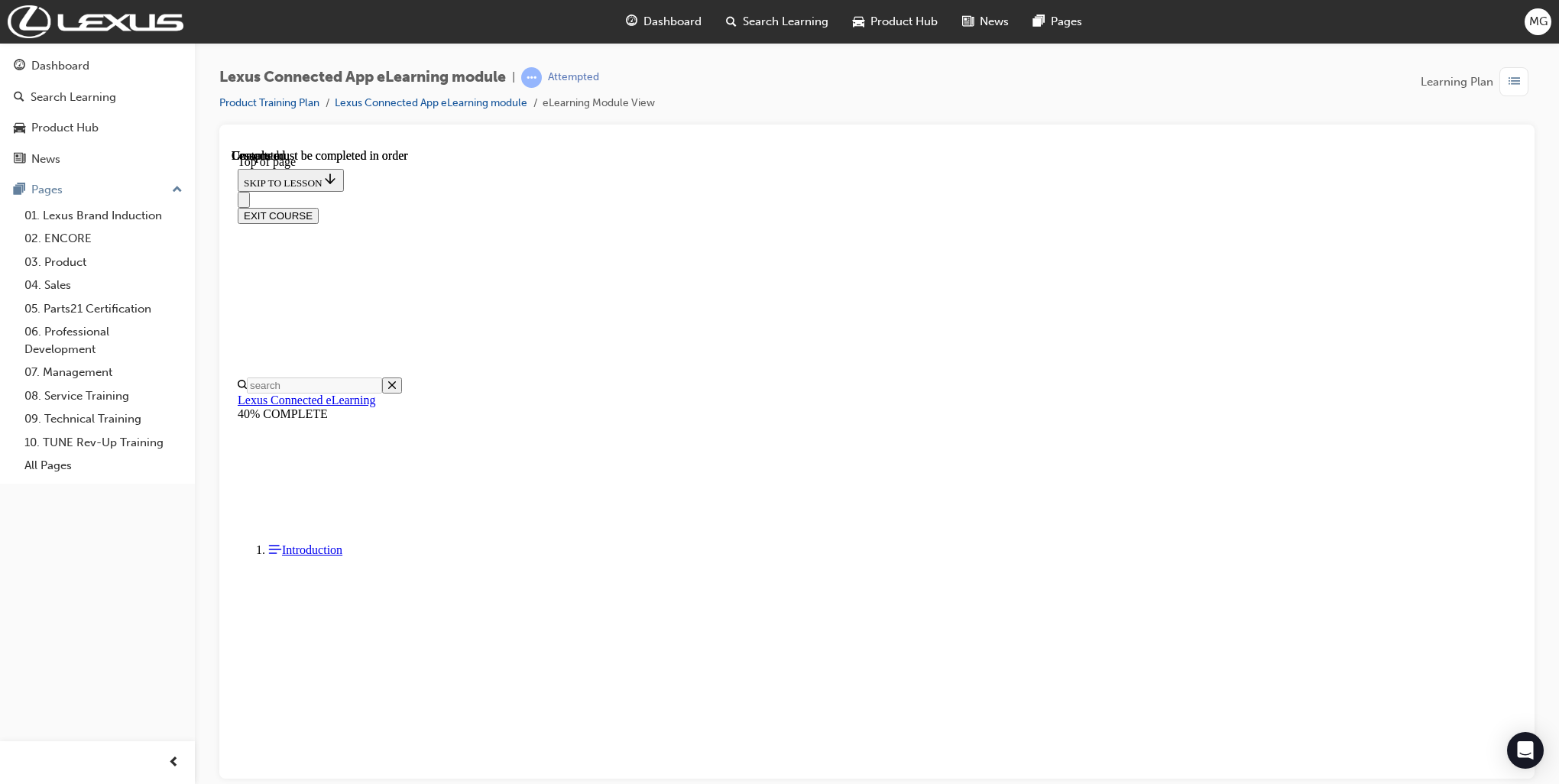
scroll to position [71, 0]
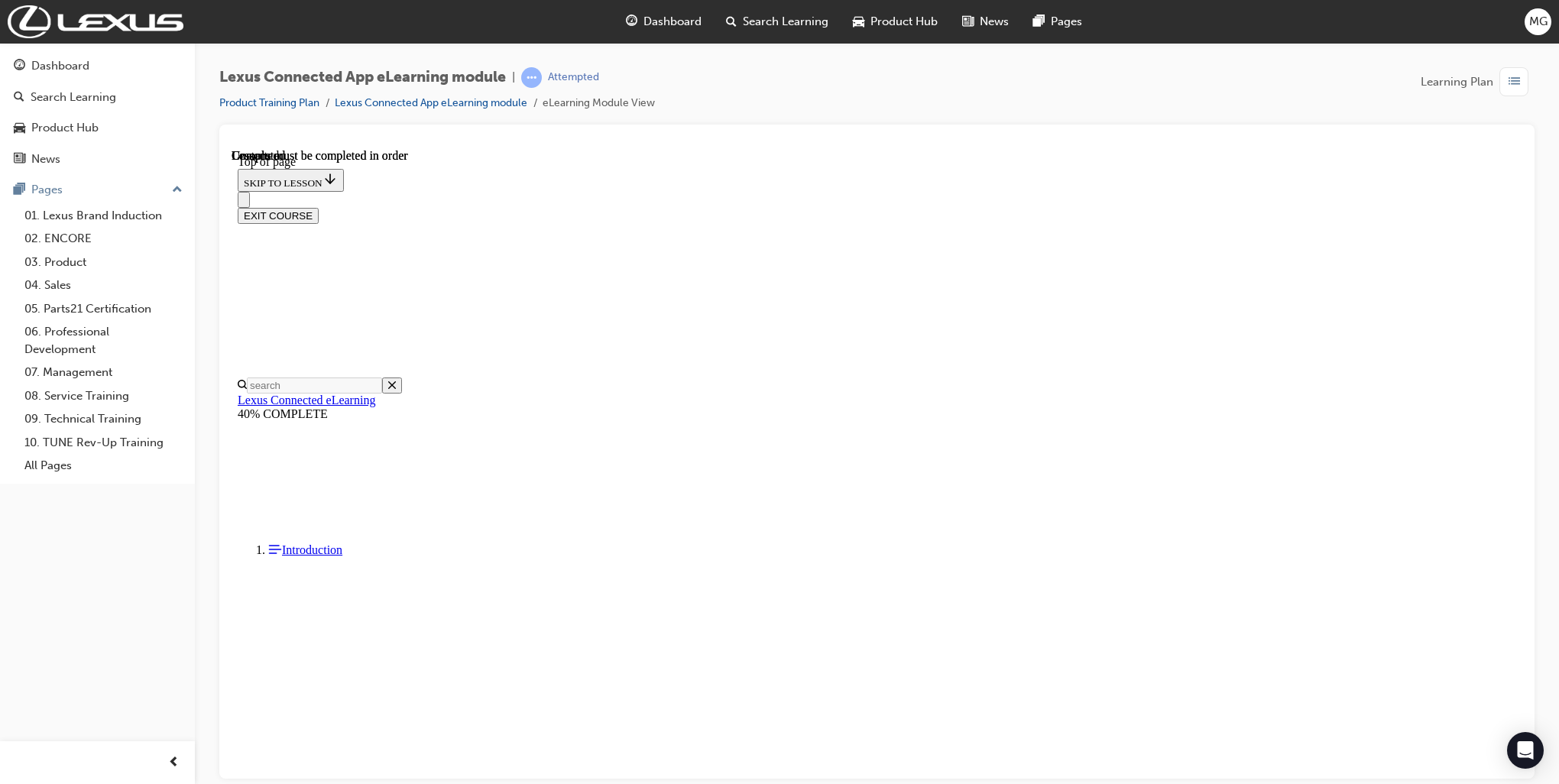
scroll to position [2899, 0]
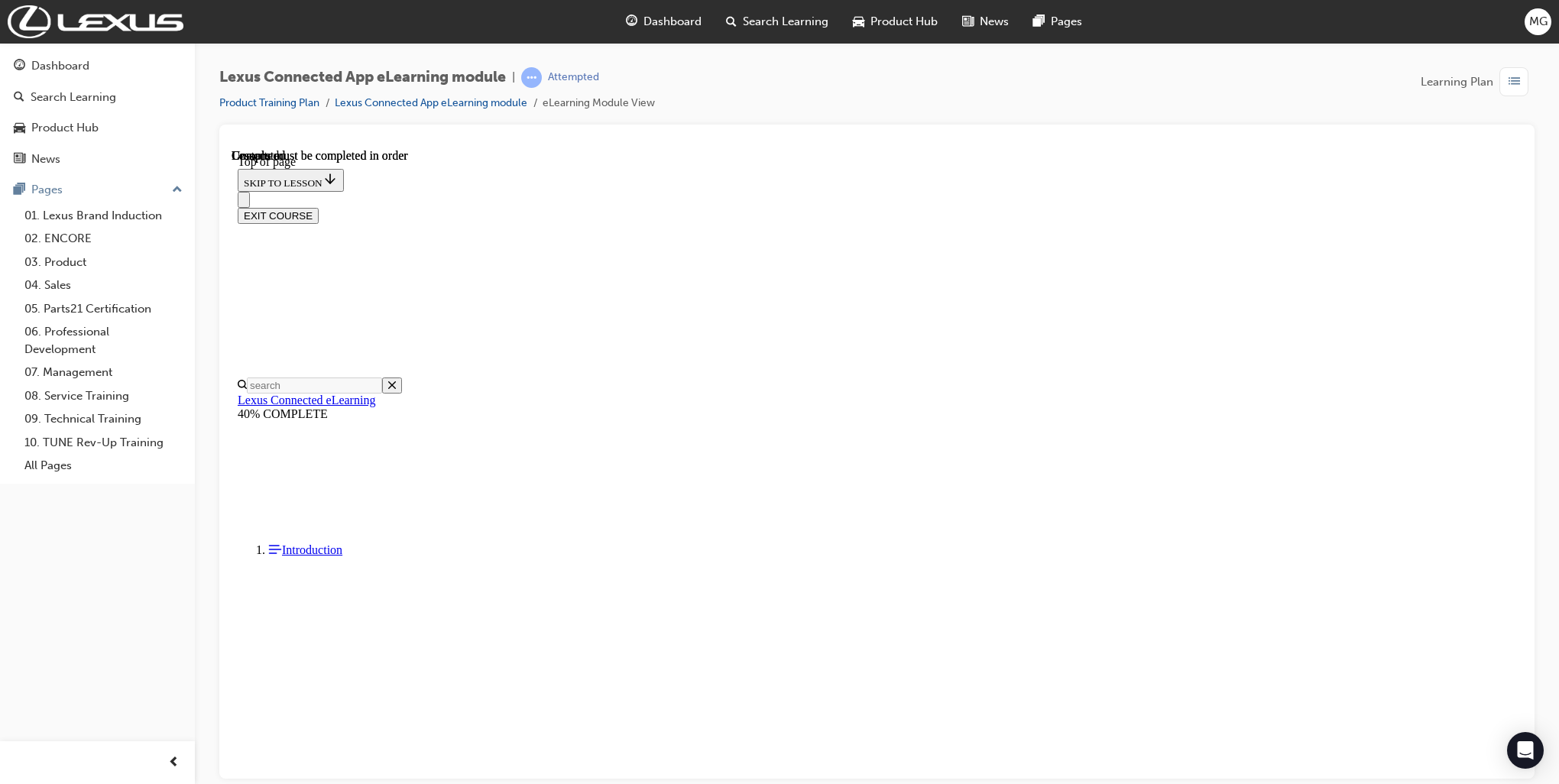
scroll to position [982, 0]
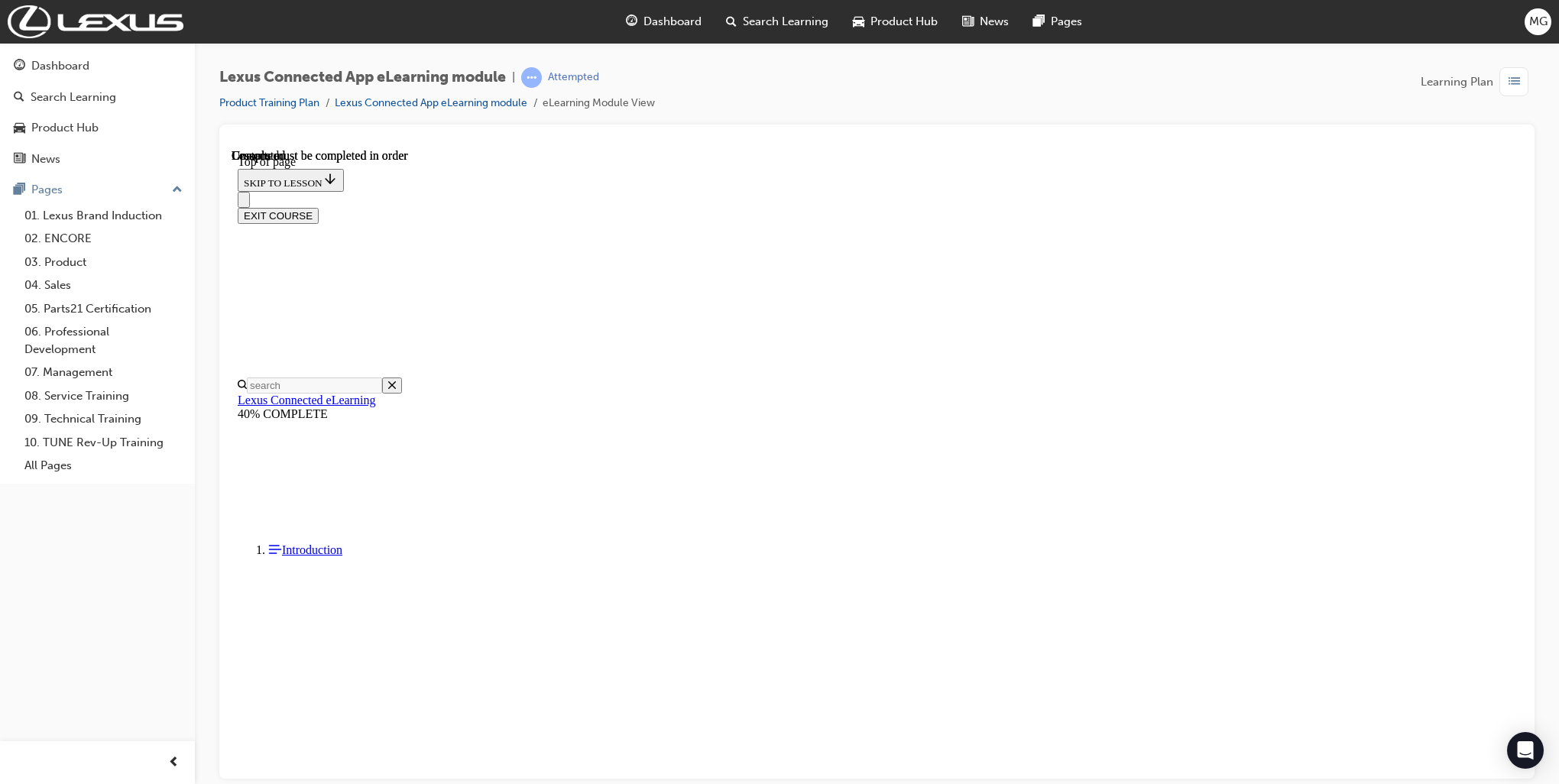
click at [1558, 361] on html "Your version of Internet Explorer is outdated and not supported. Please upgrade…" at bounding box center [779, 392] width 1559 height 784
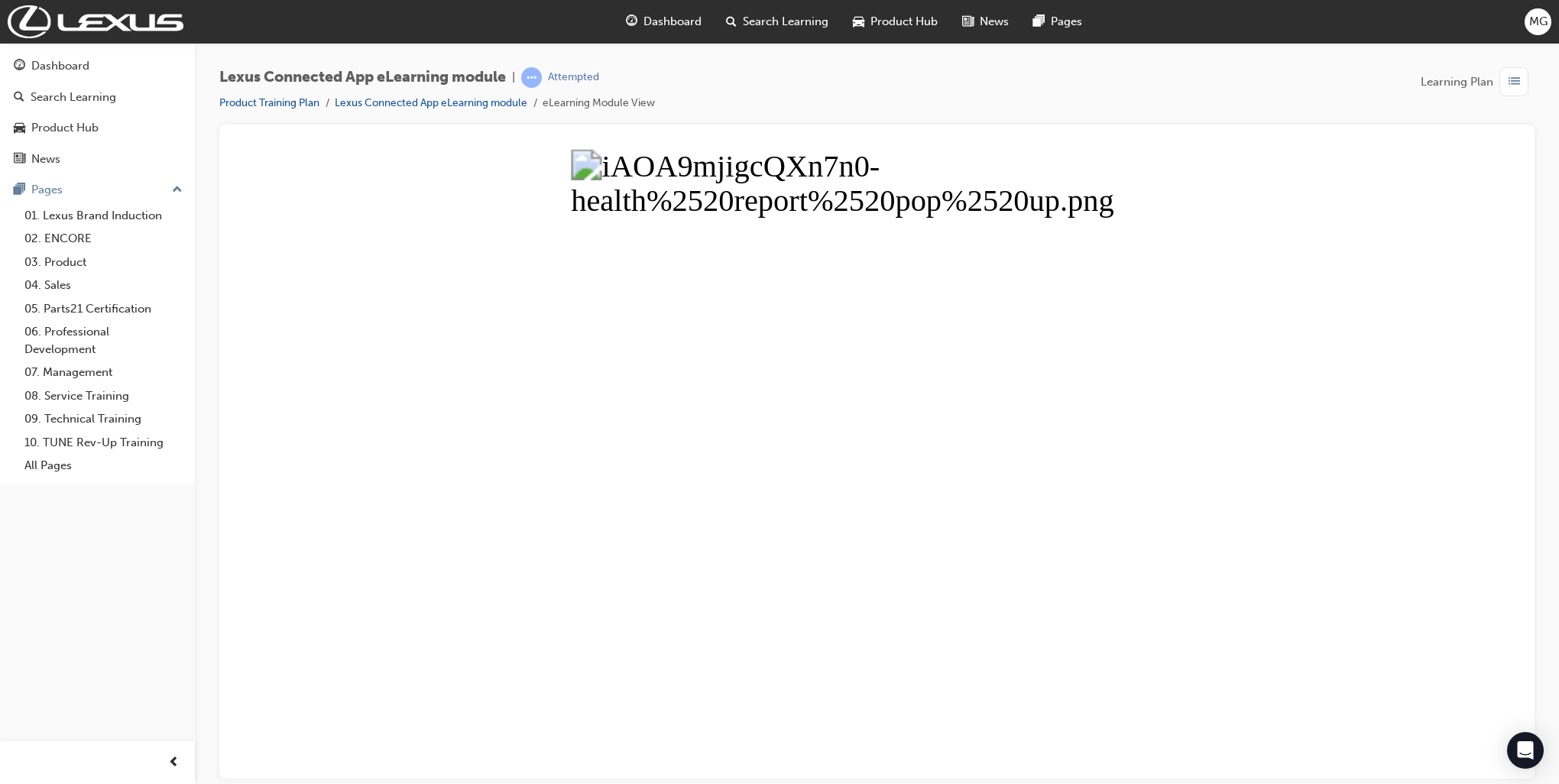
click at [1100, 501] on button "Unzoom image" at bounding box center [877, 463] width 1291 height 630
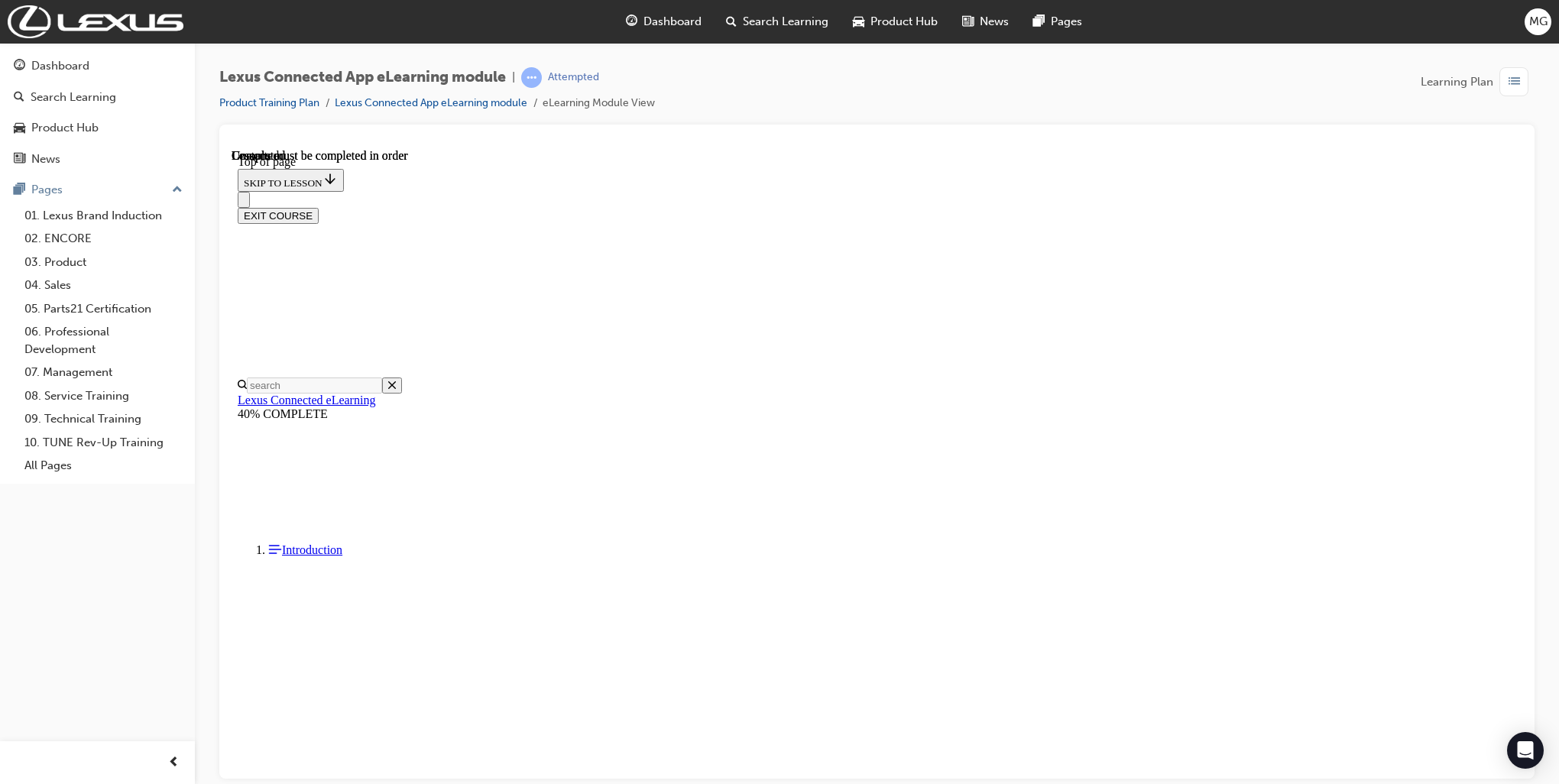
scroll to position [2899, 0]
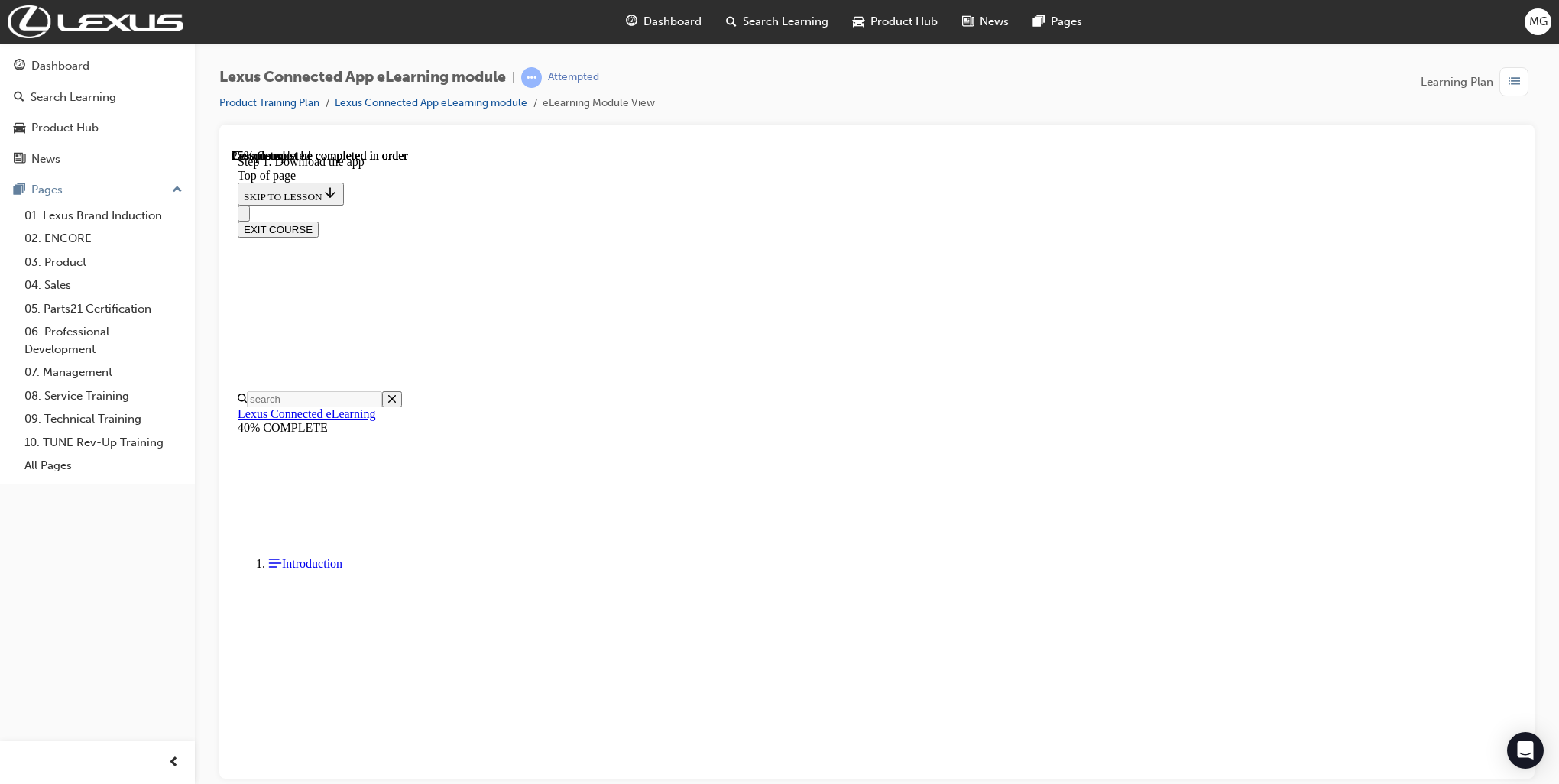
scroll to position [316, 0]
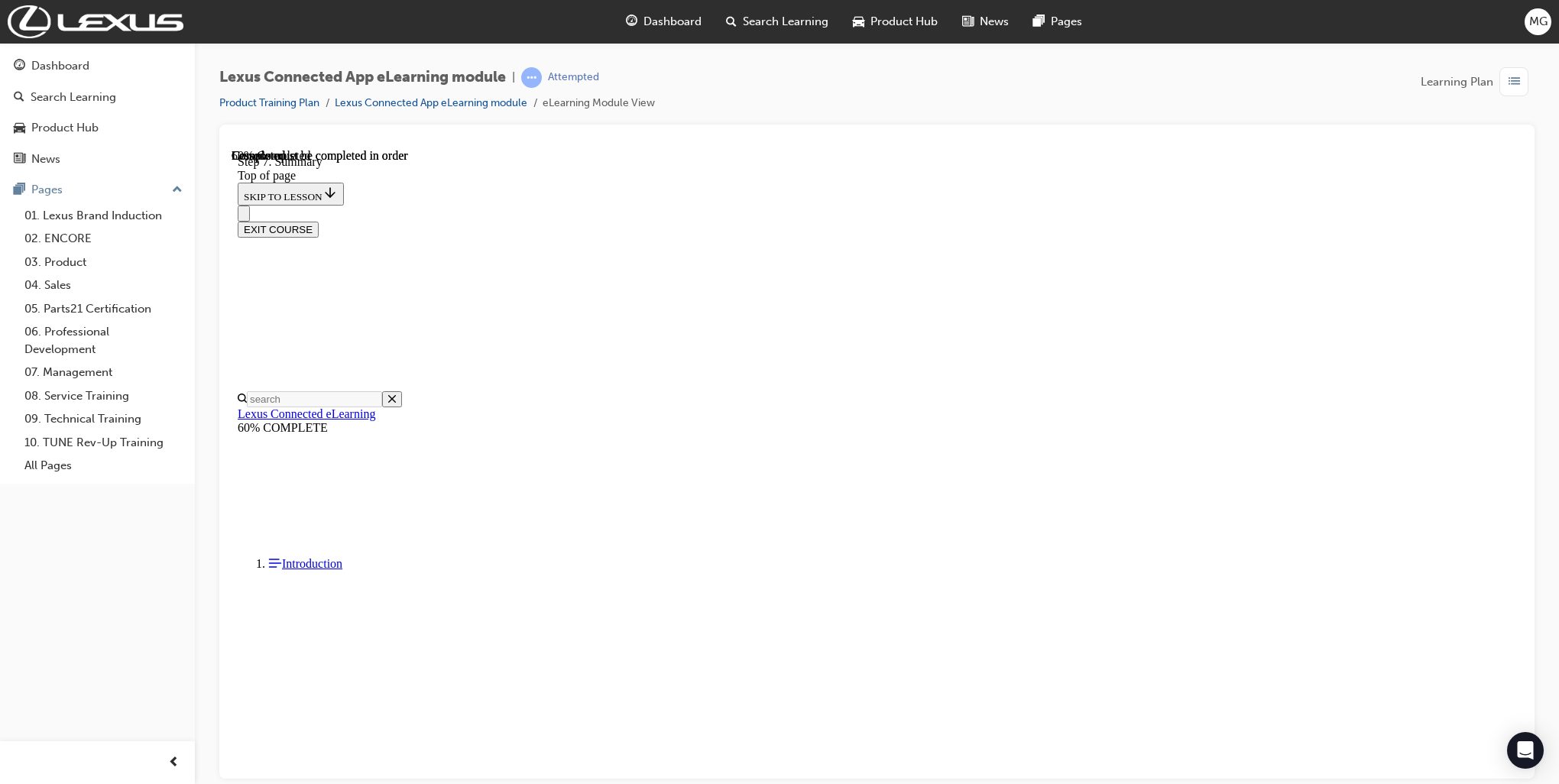
scroll to position [47, 0]
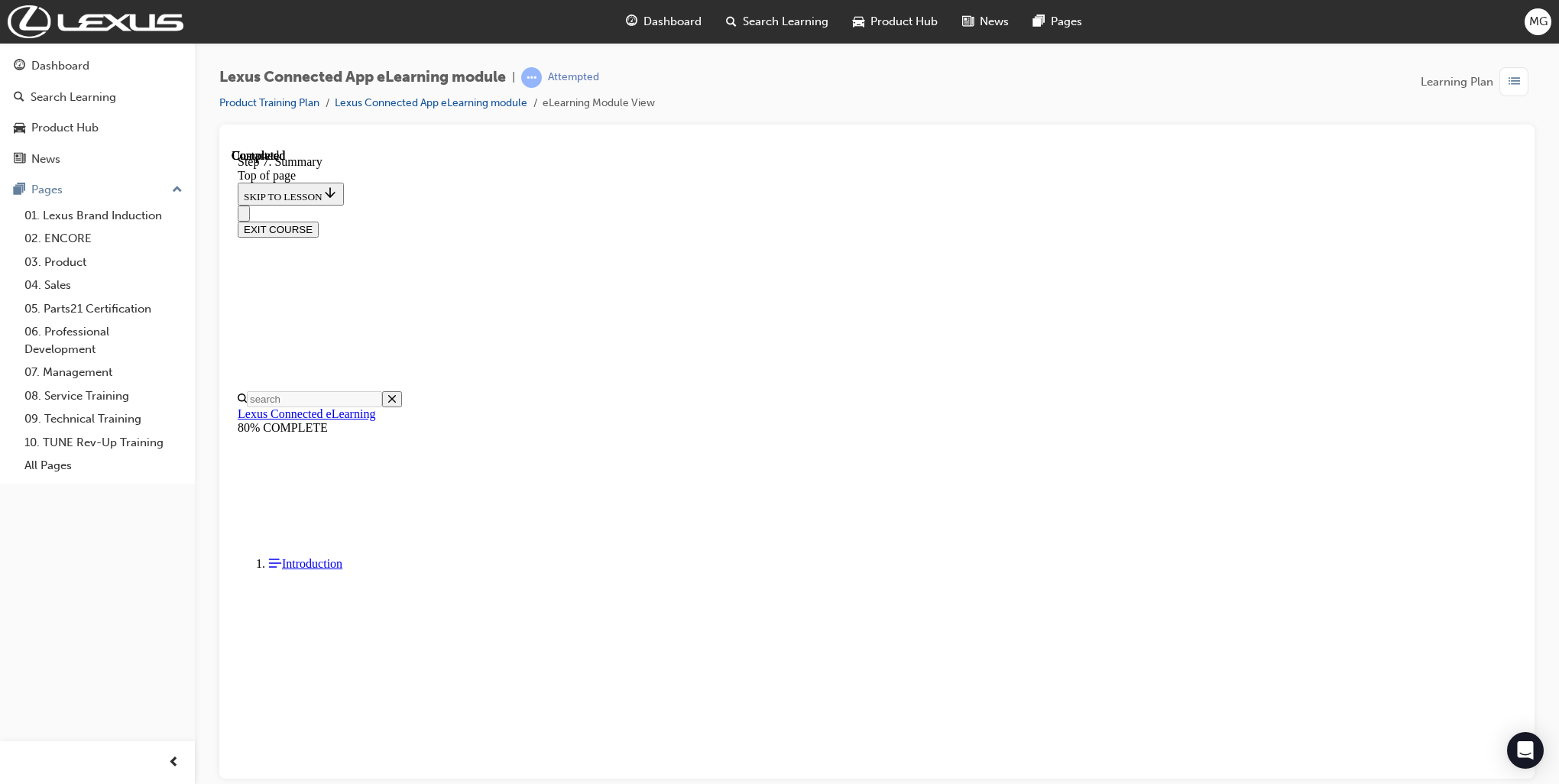
drag, startPoint x: 854, startPoint y: 345, endPoint x: 834, endPoint y: 345, distance: 20.0
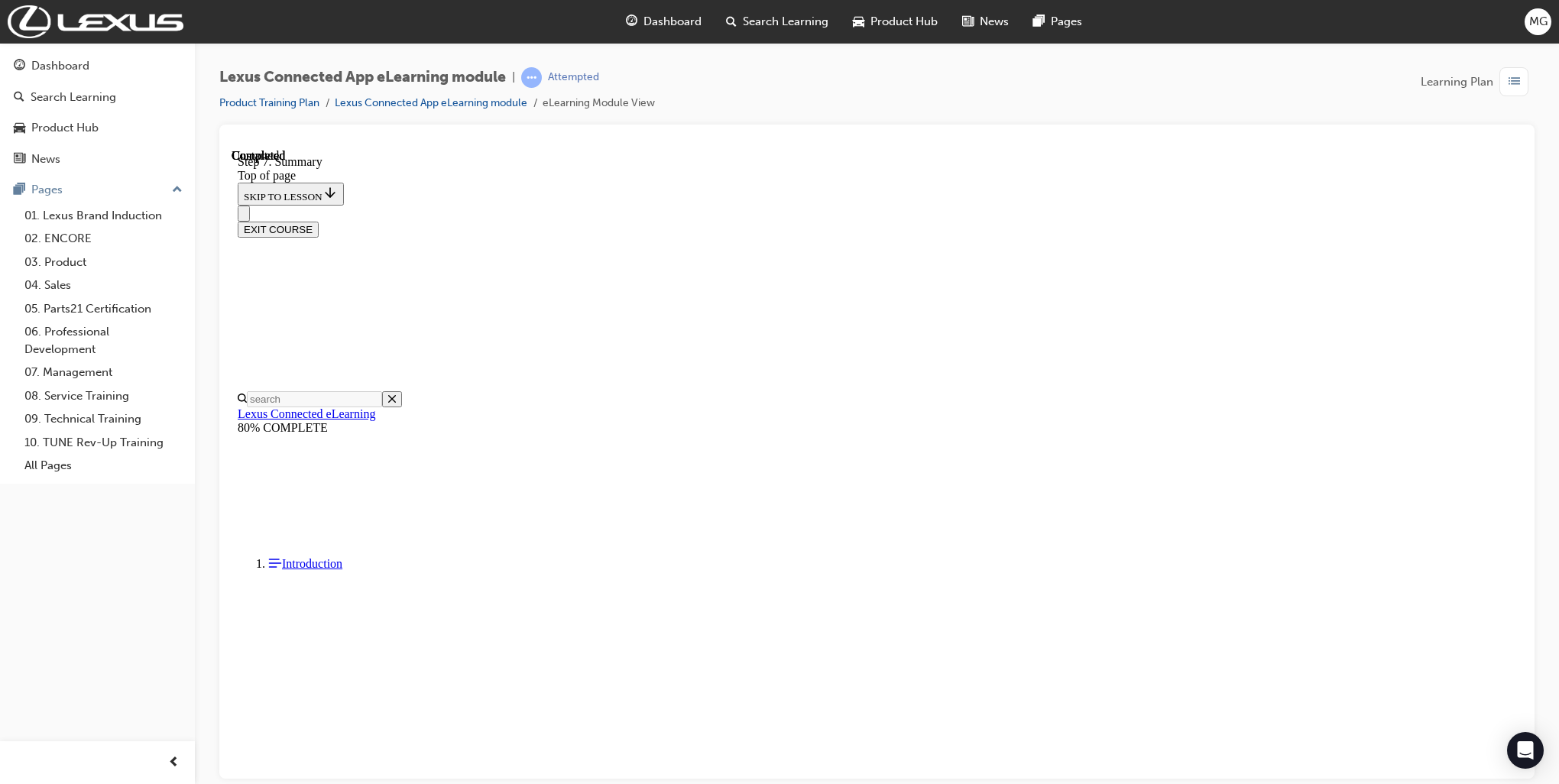
scroll to position [996, 0]
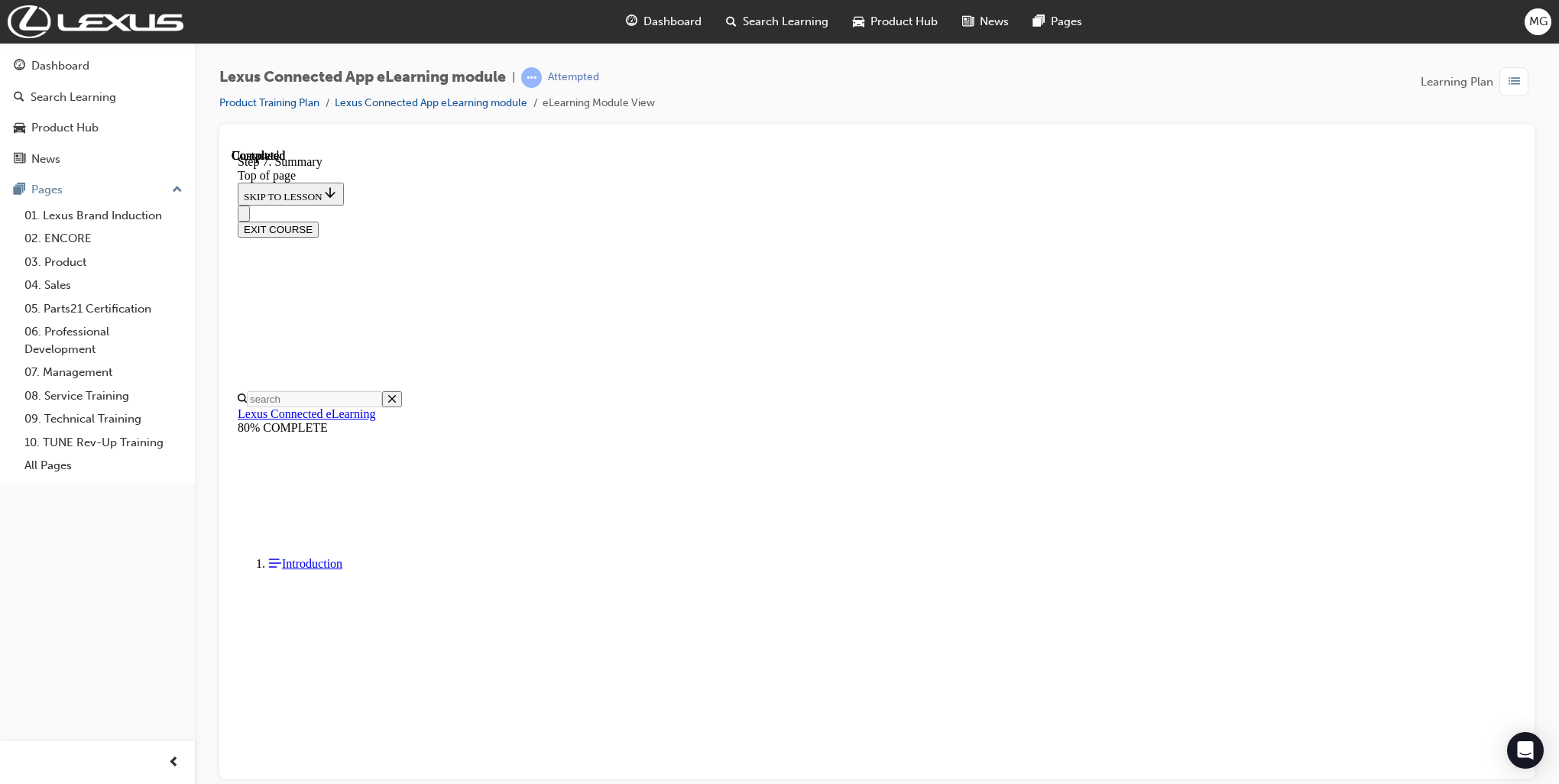
drag, startPoint x: 841, startPoint y: 617, endPoint x: 821, endPoint y: 614, distance: 20.2
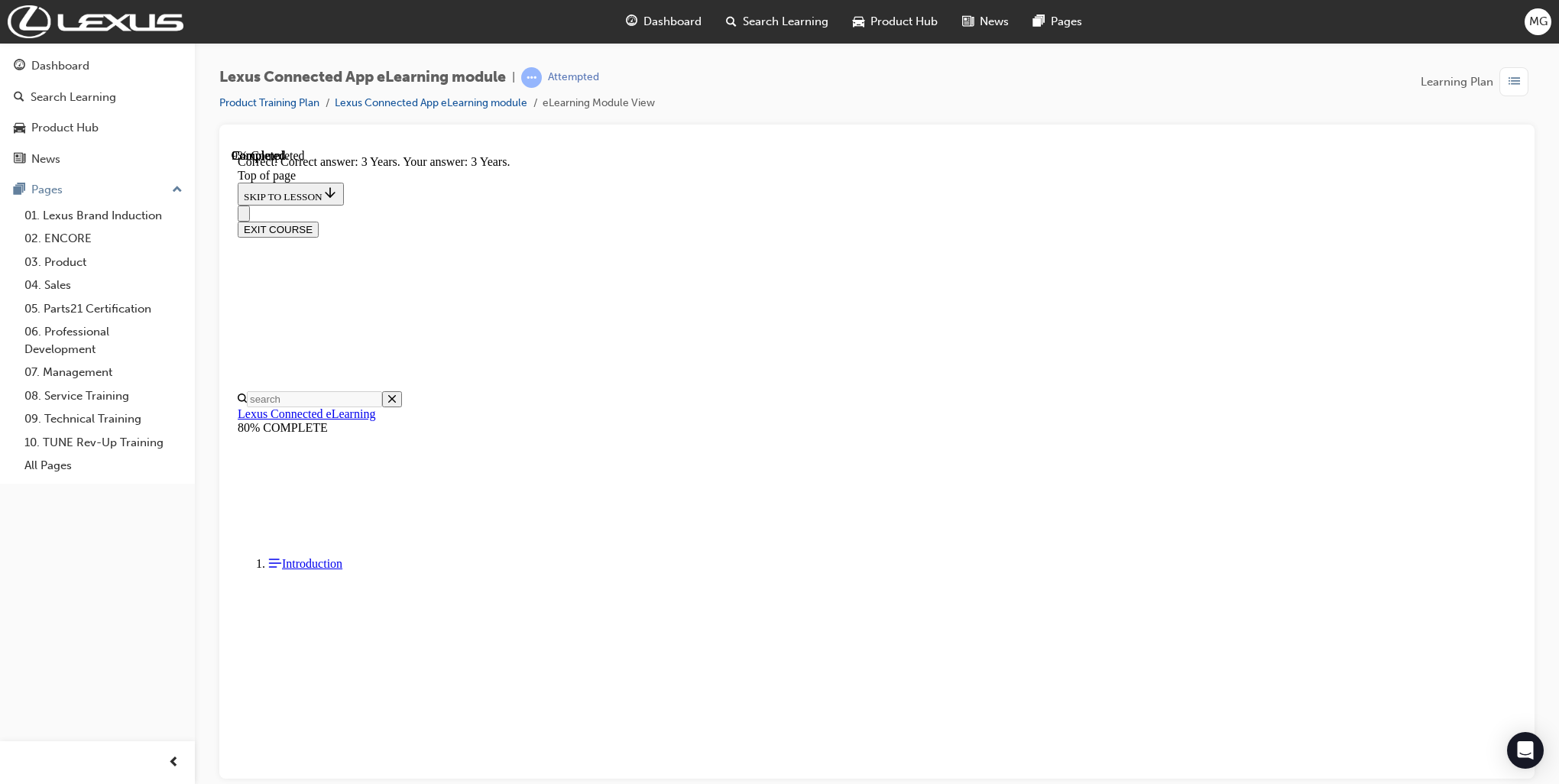
scroll to position [275, 0]
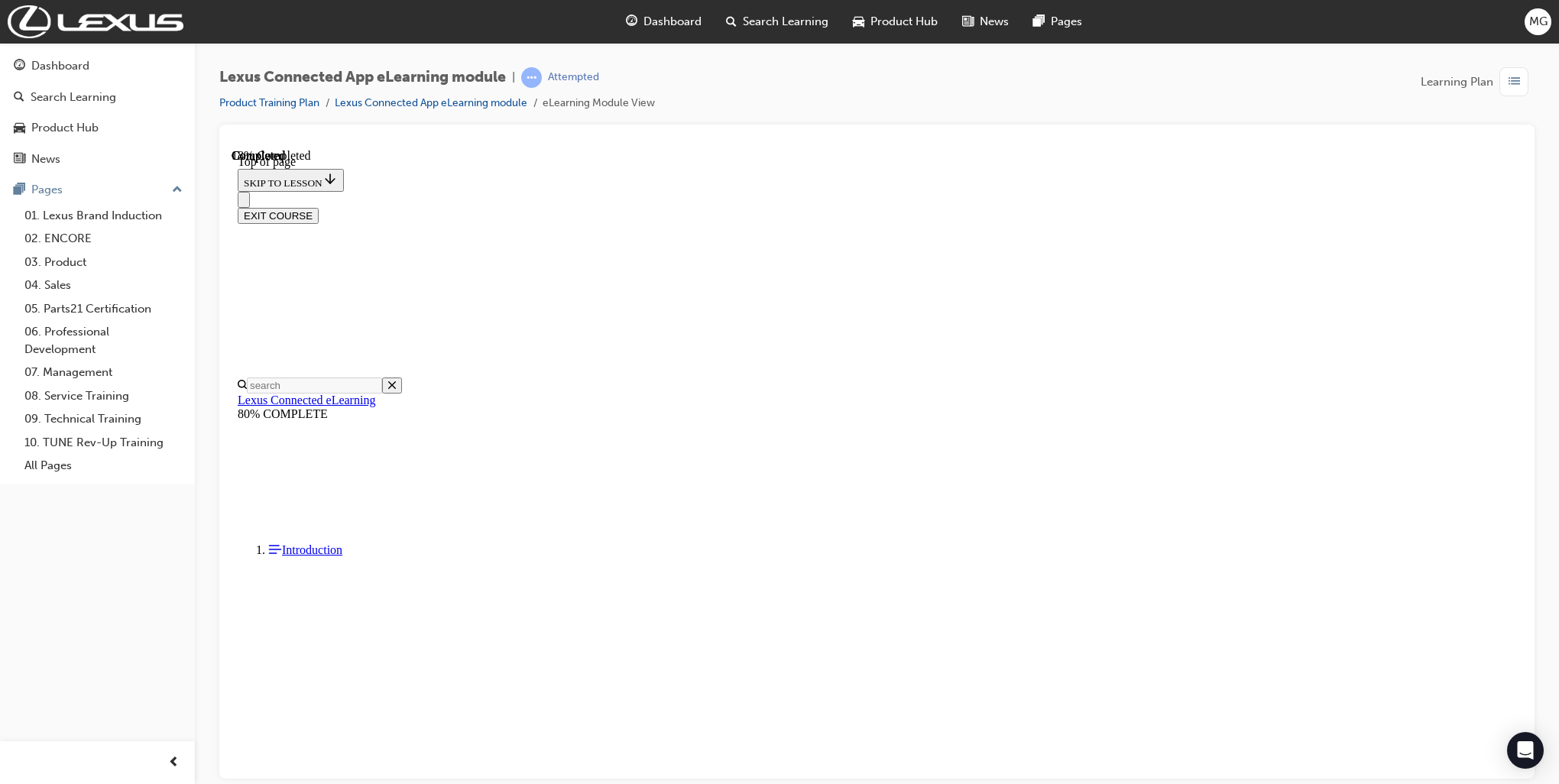
scroll to position [46, 0]
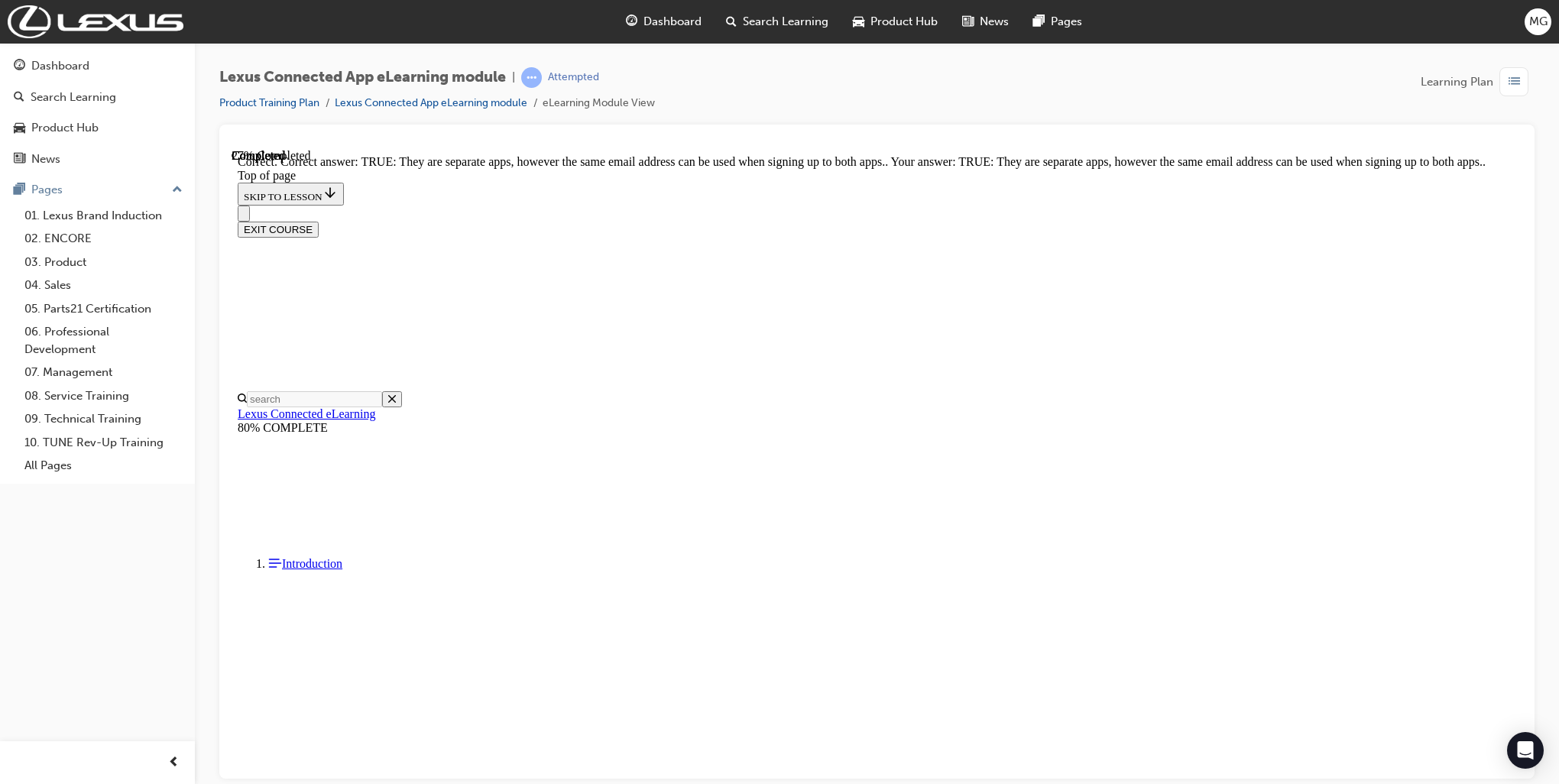
scroll to position [67, 0]
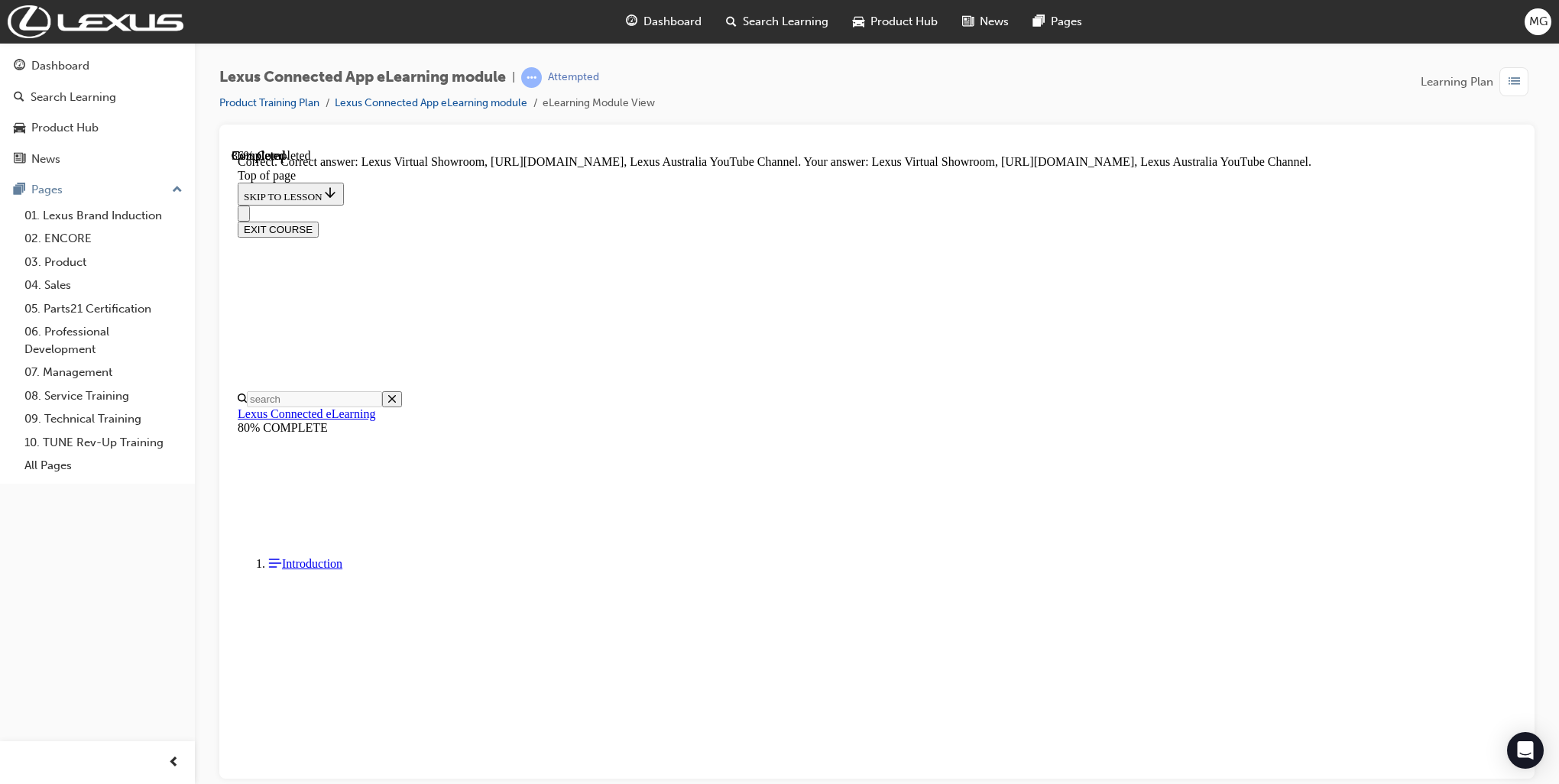
scroll to position [190, 0]
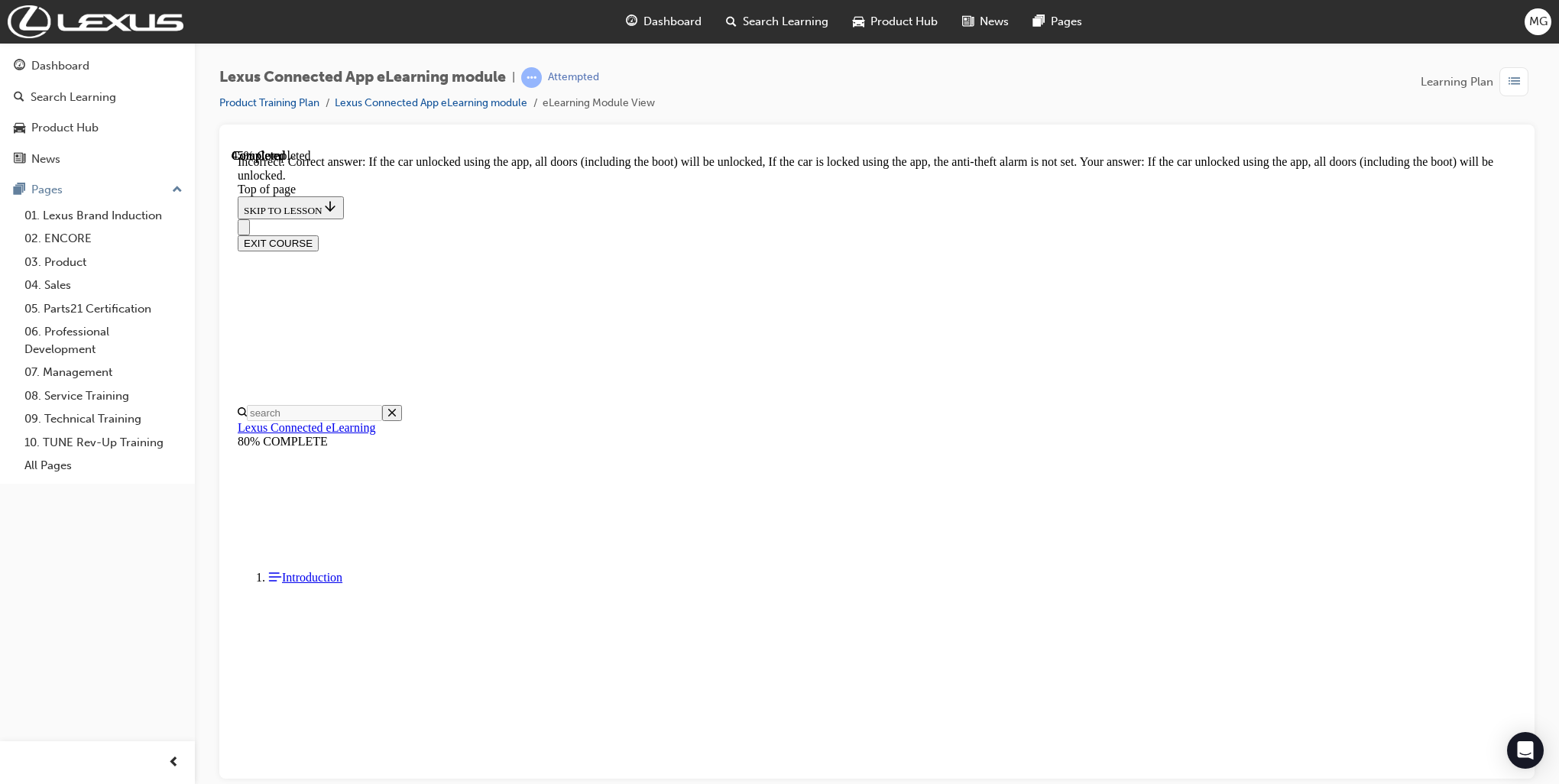
scroll to position [201, 0]
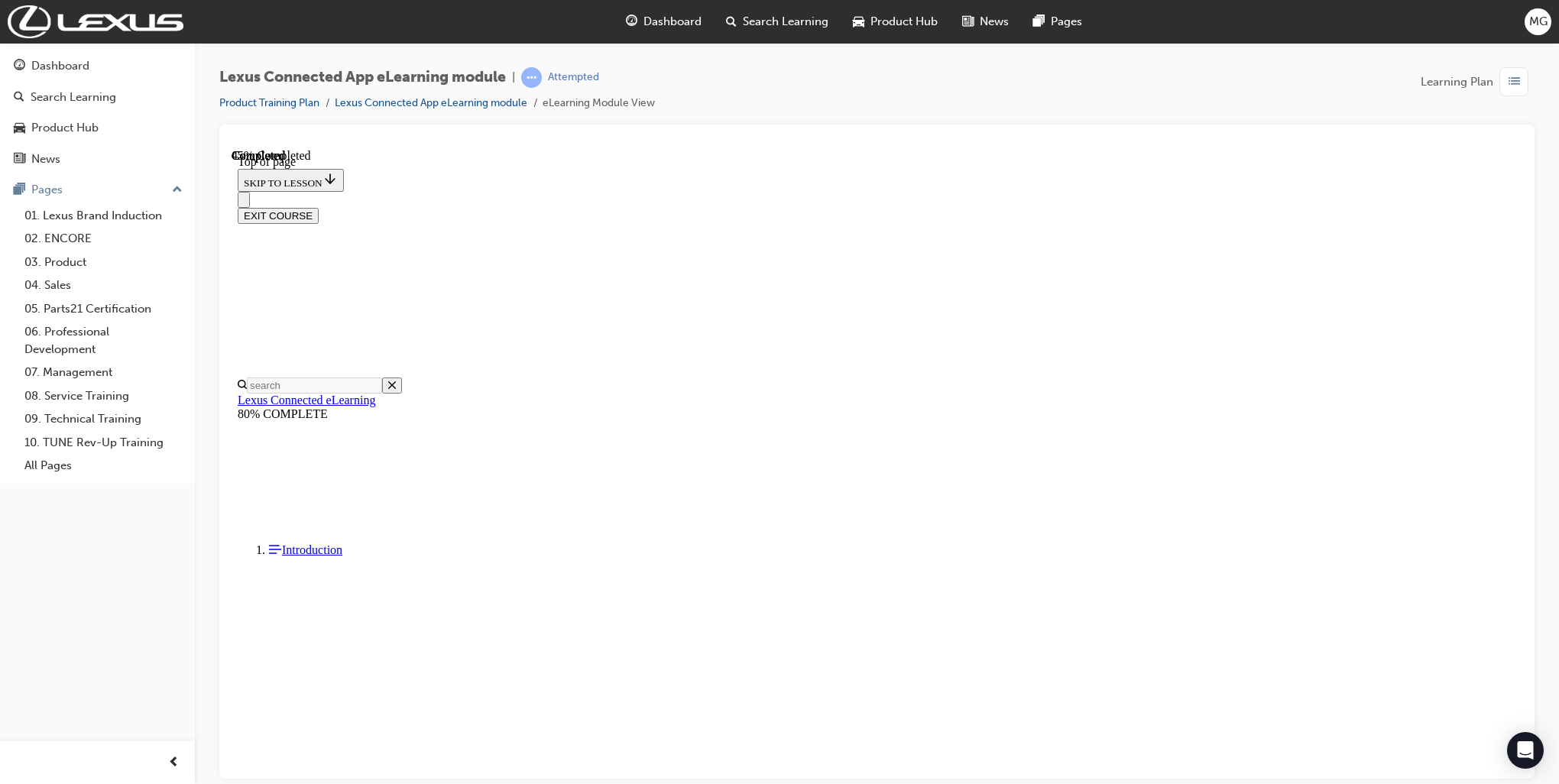
scroll to position [306, 0]
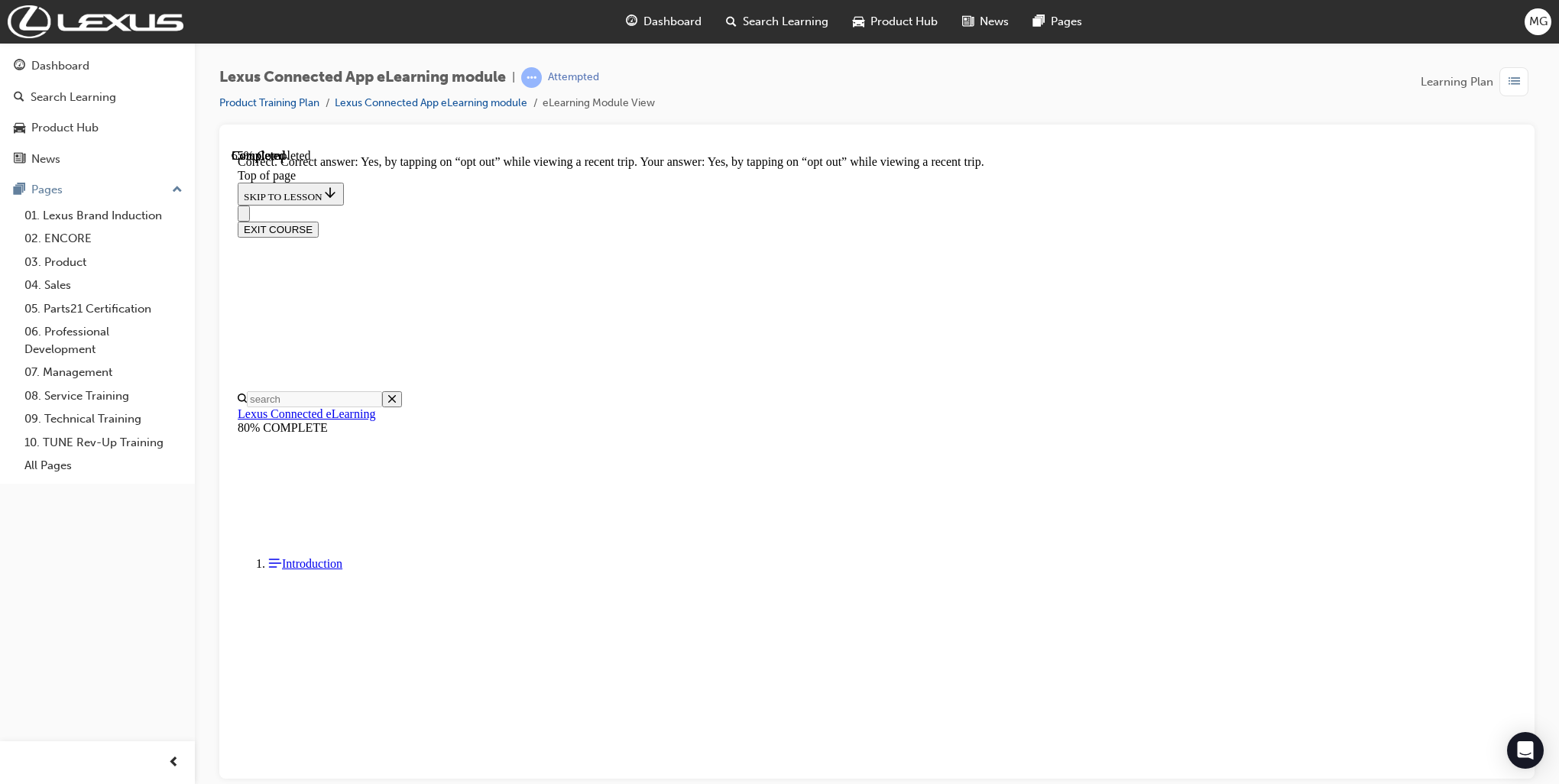
scroll to position [354, 0]
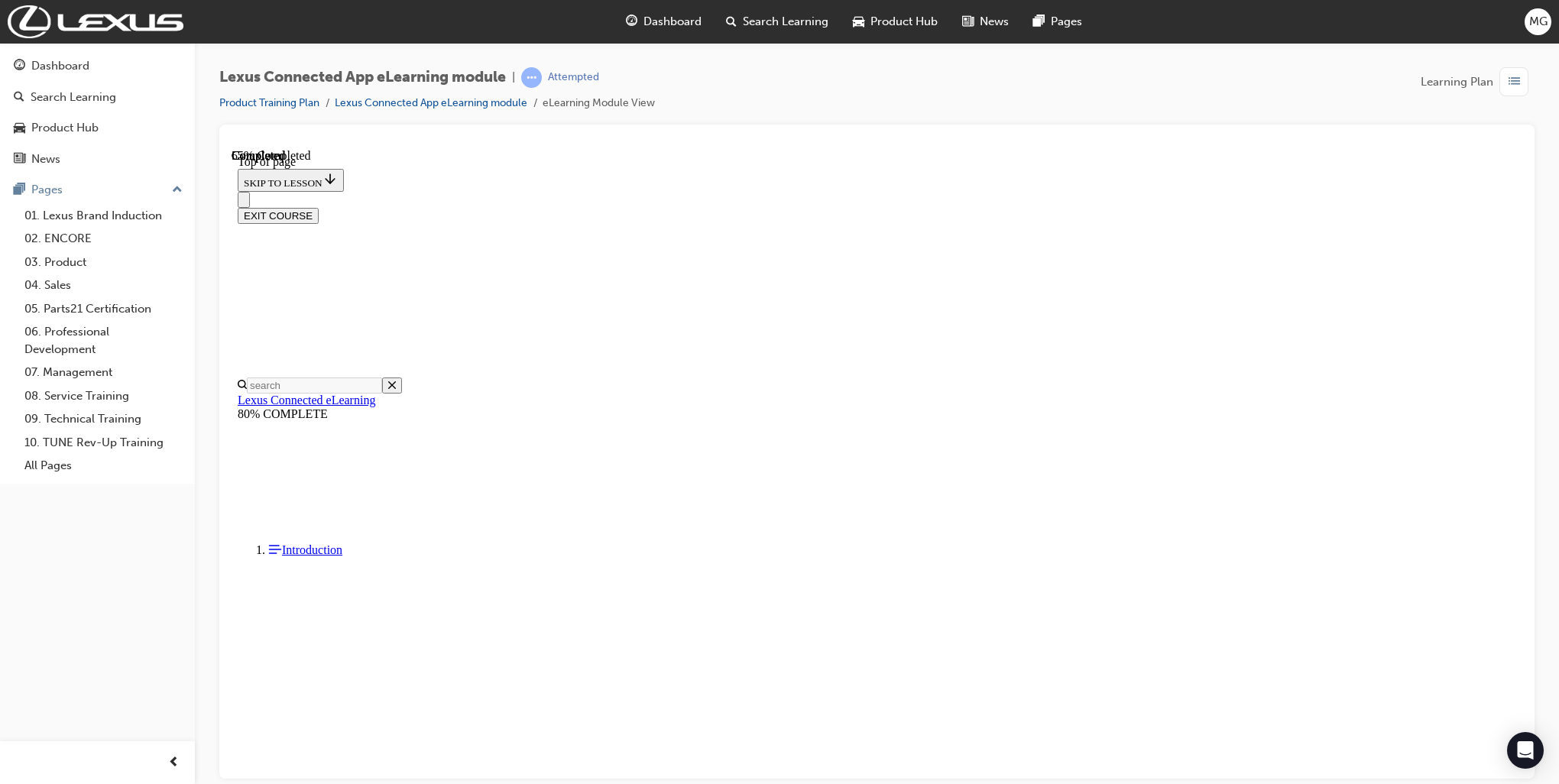
scroll to position [122, 0]
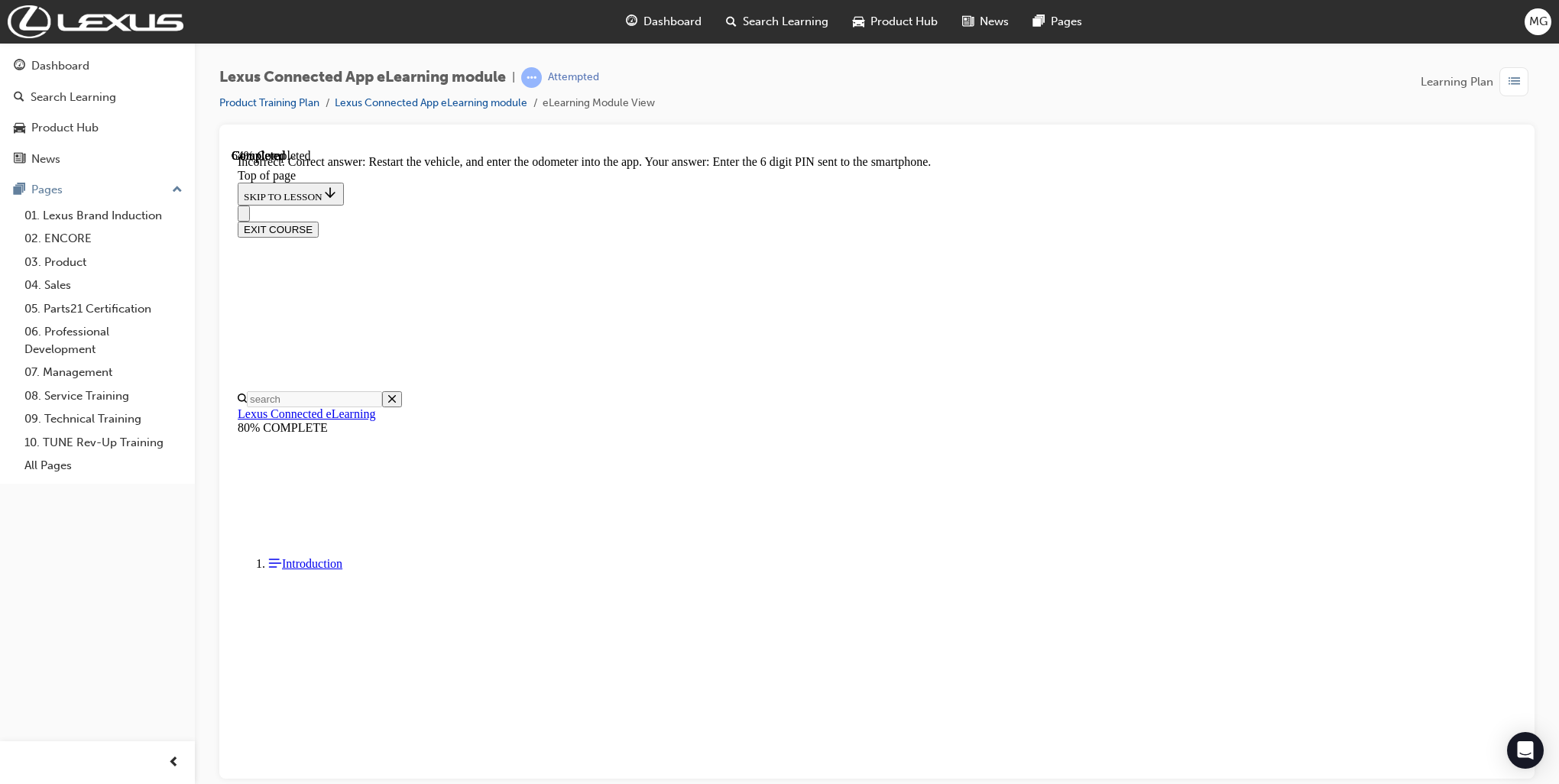
scroll to position [235, 0]
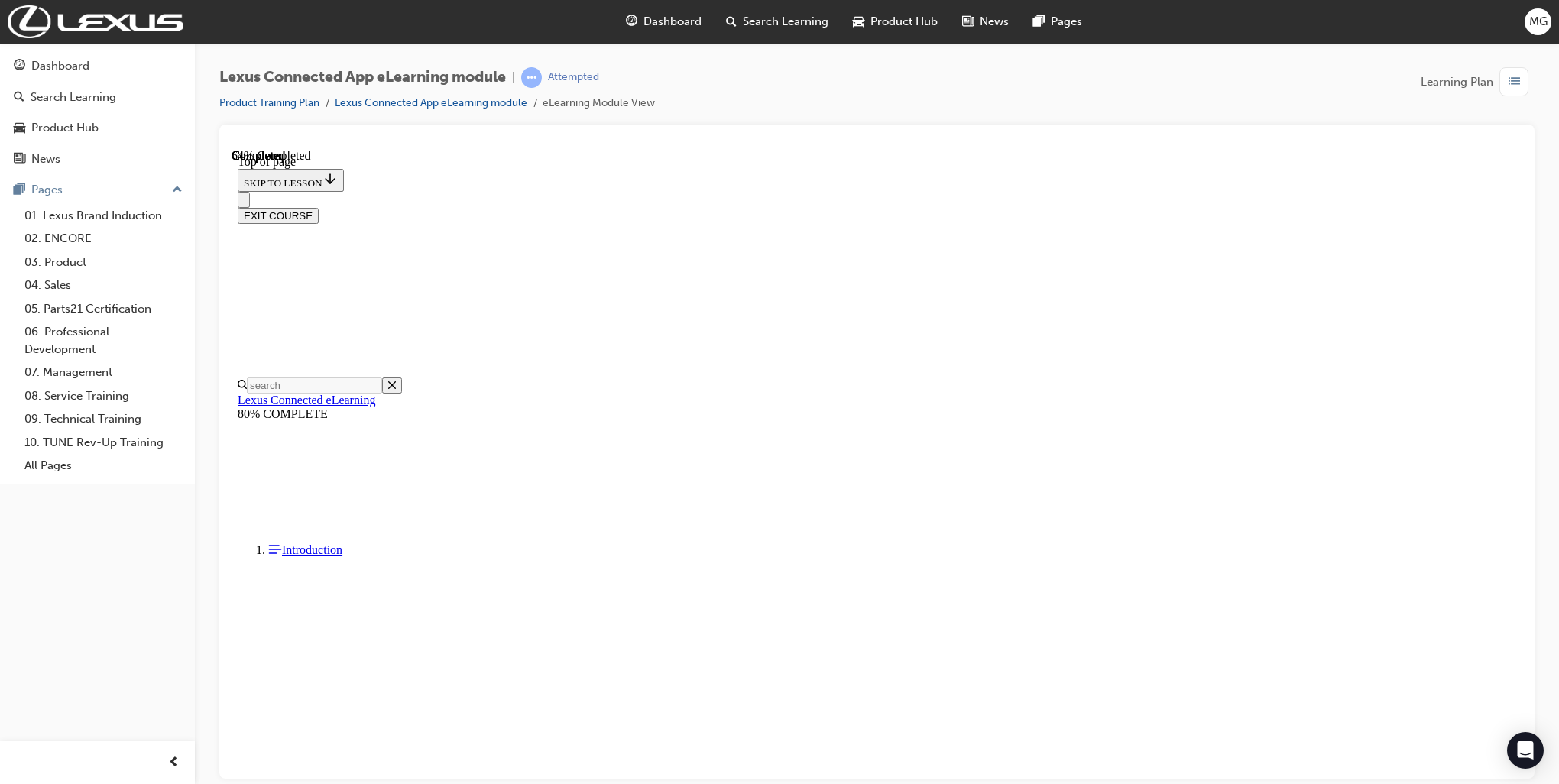
scroll to position [46, 0]
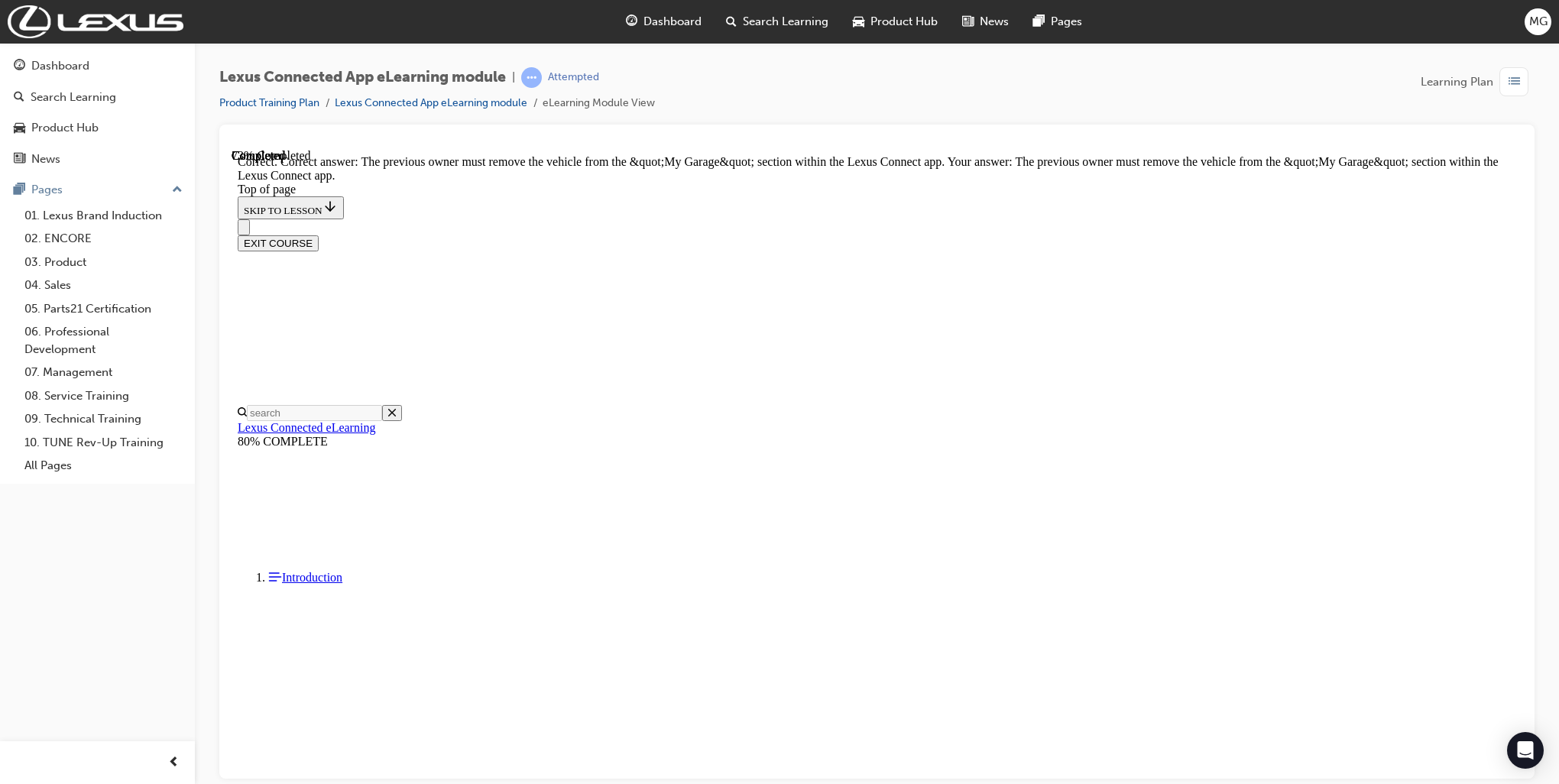
scroll to position [185, 0]
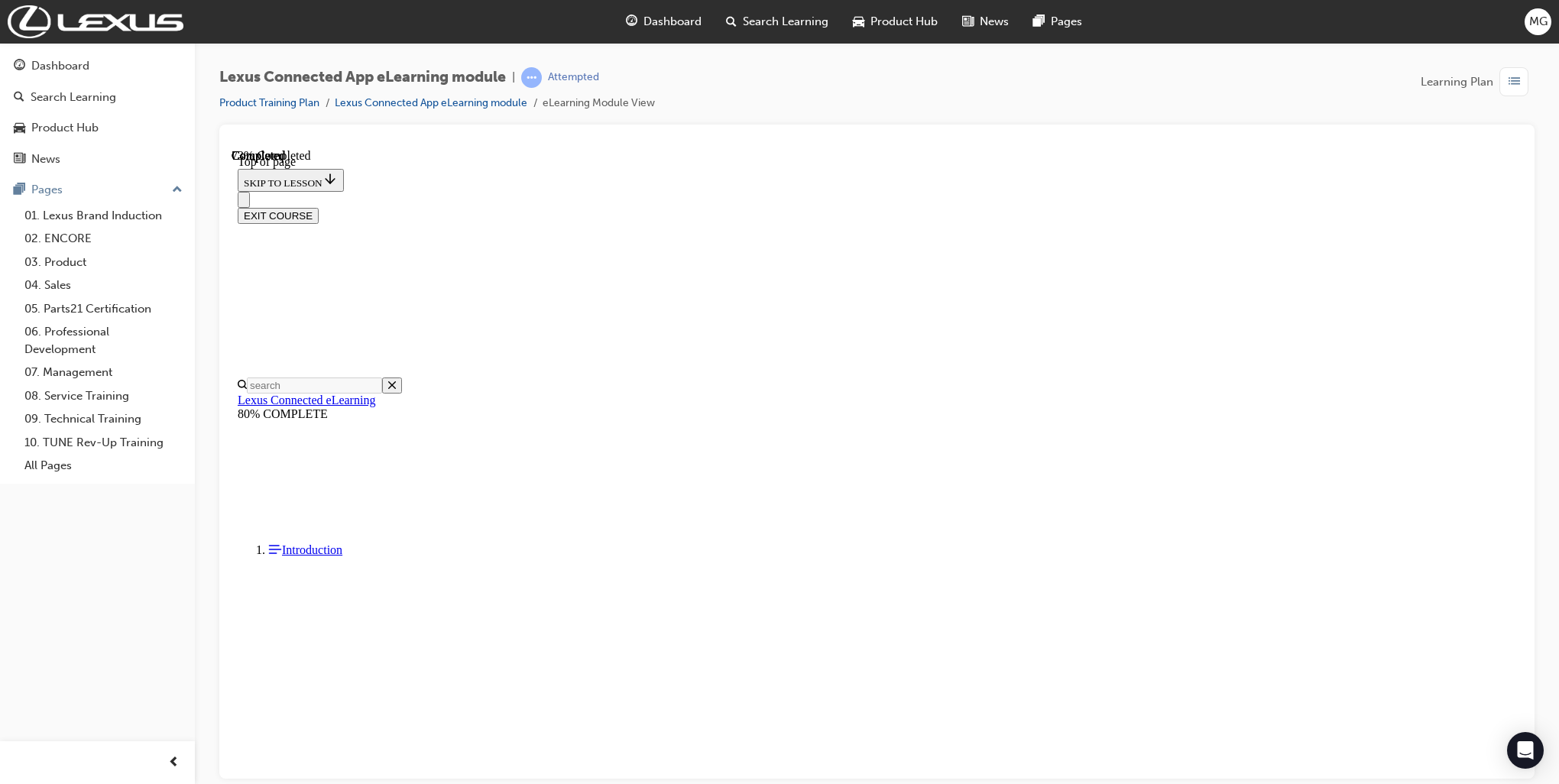
scroll to position [46, 0]
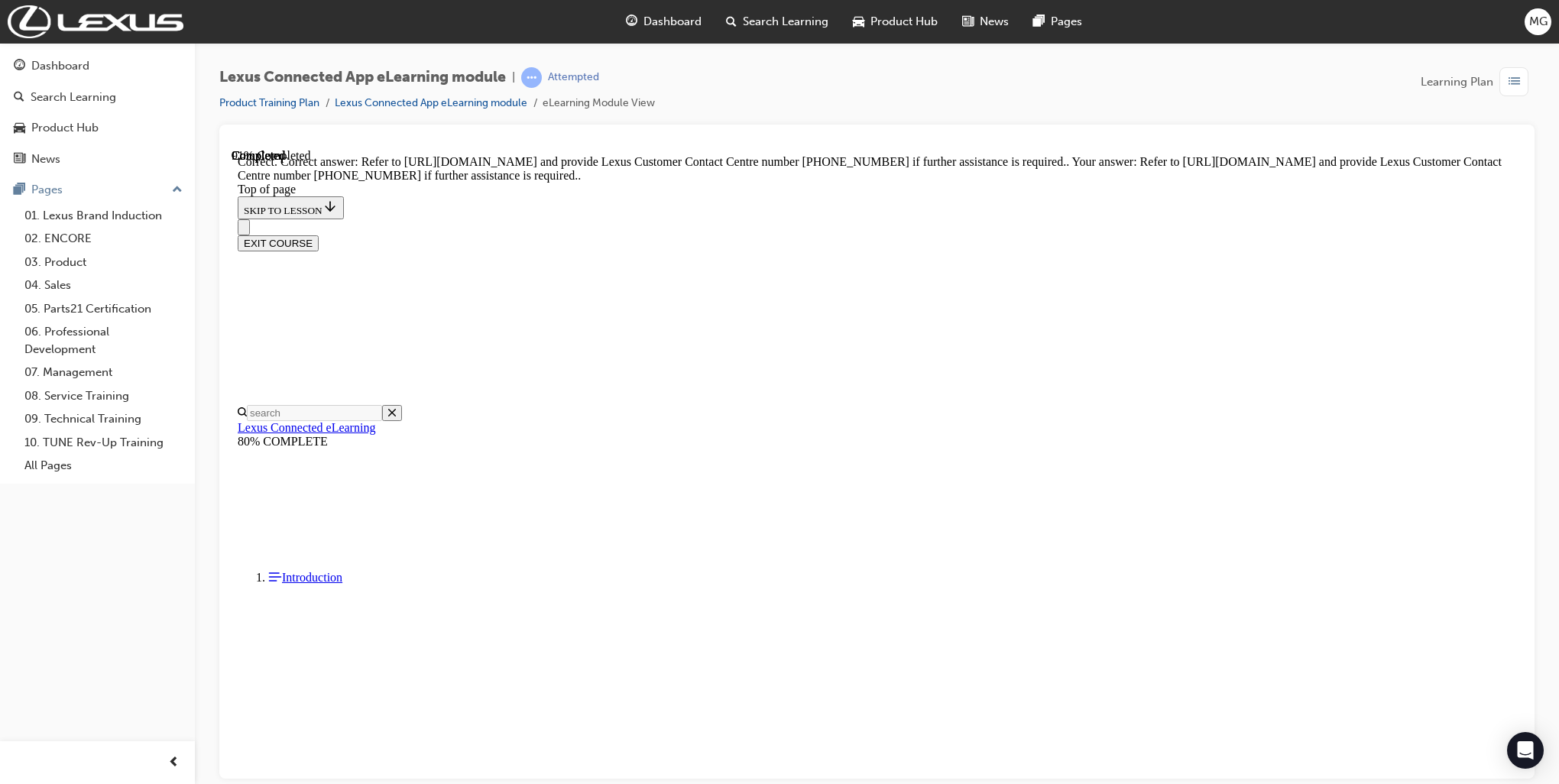
scroll to position [190, 0]
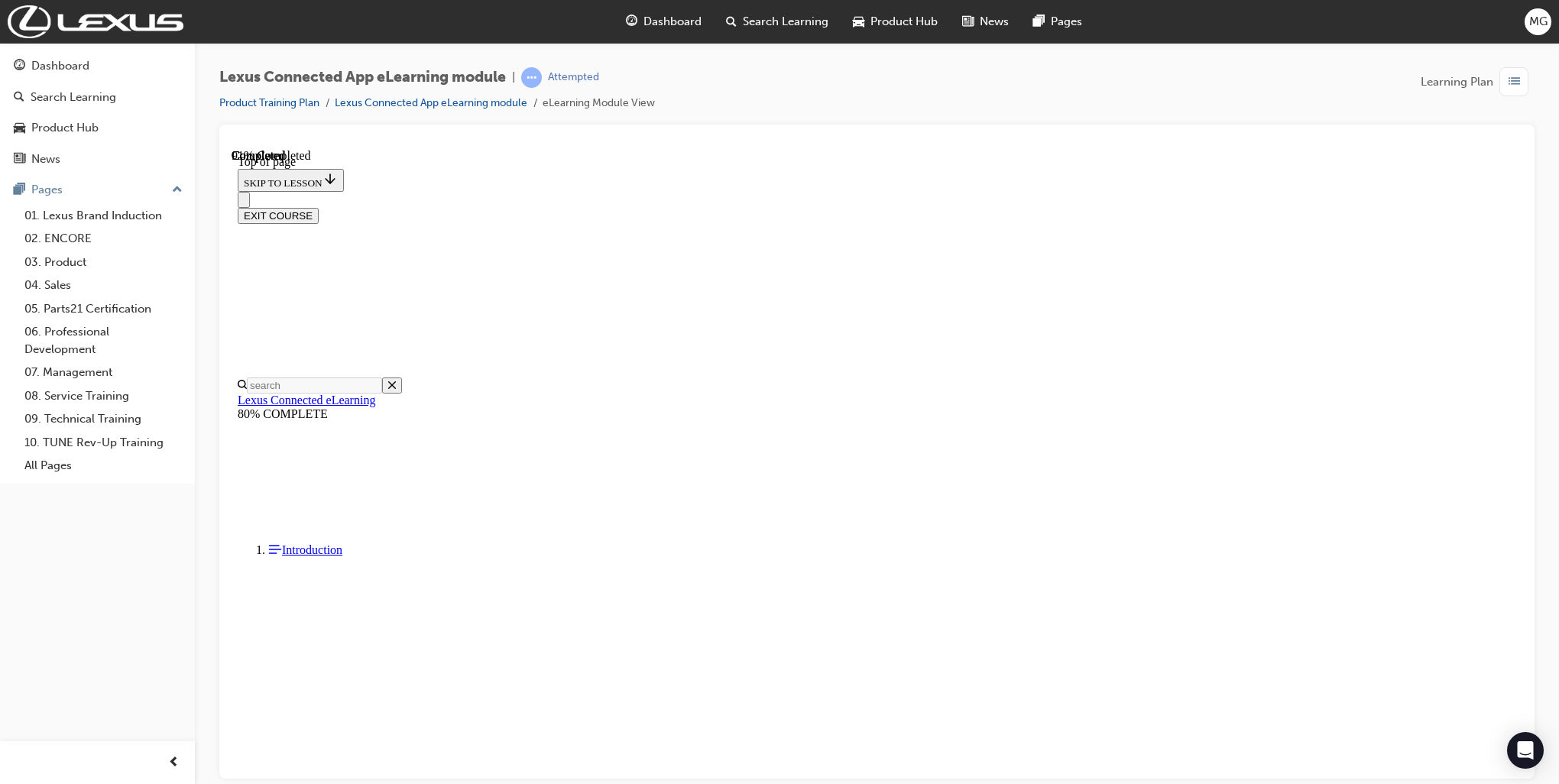
scroll to position [46, 0]
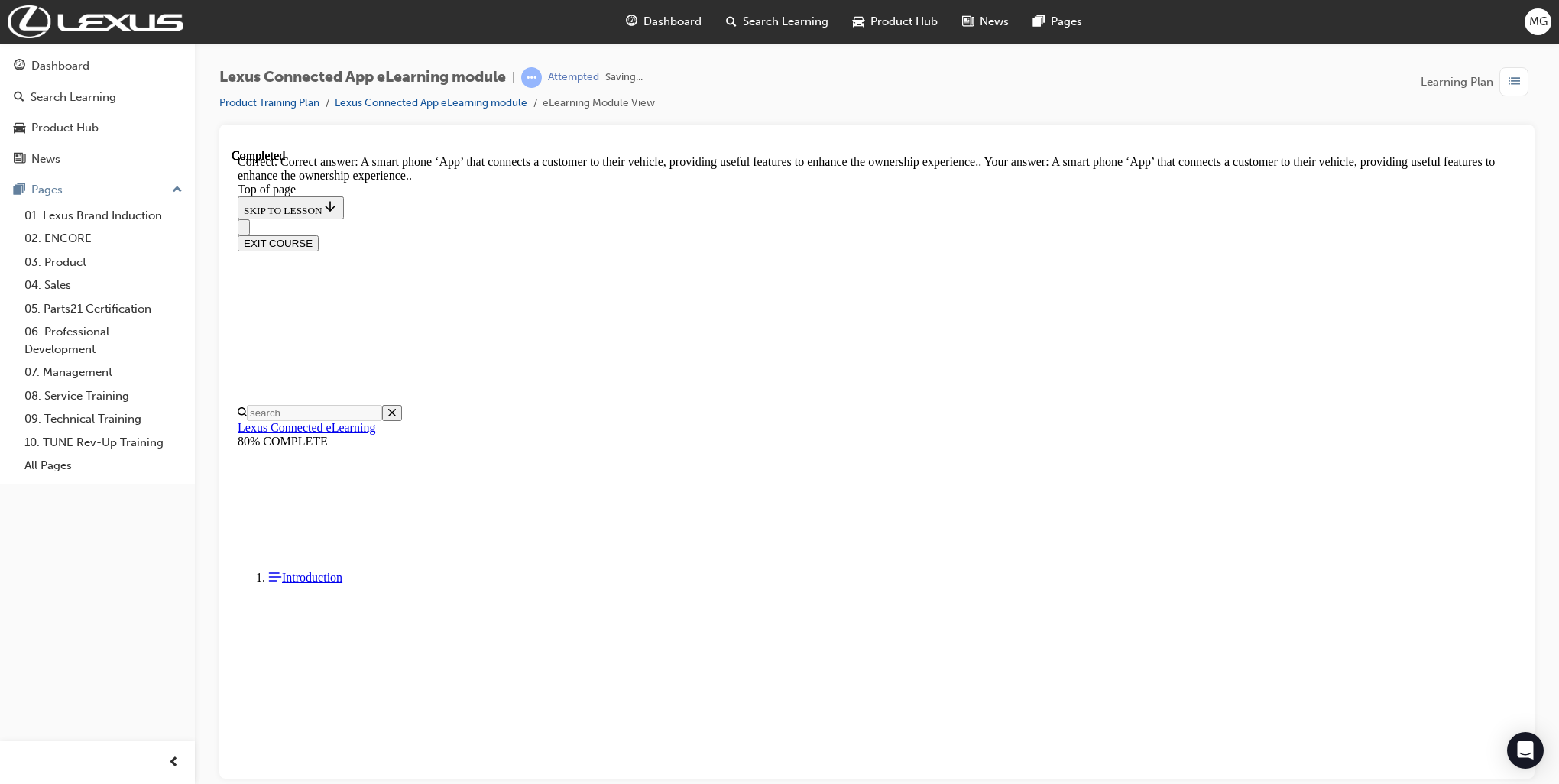
scroll to position [128, 0]
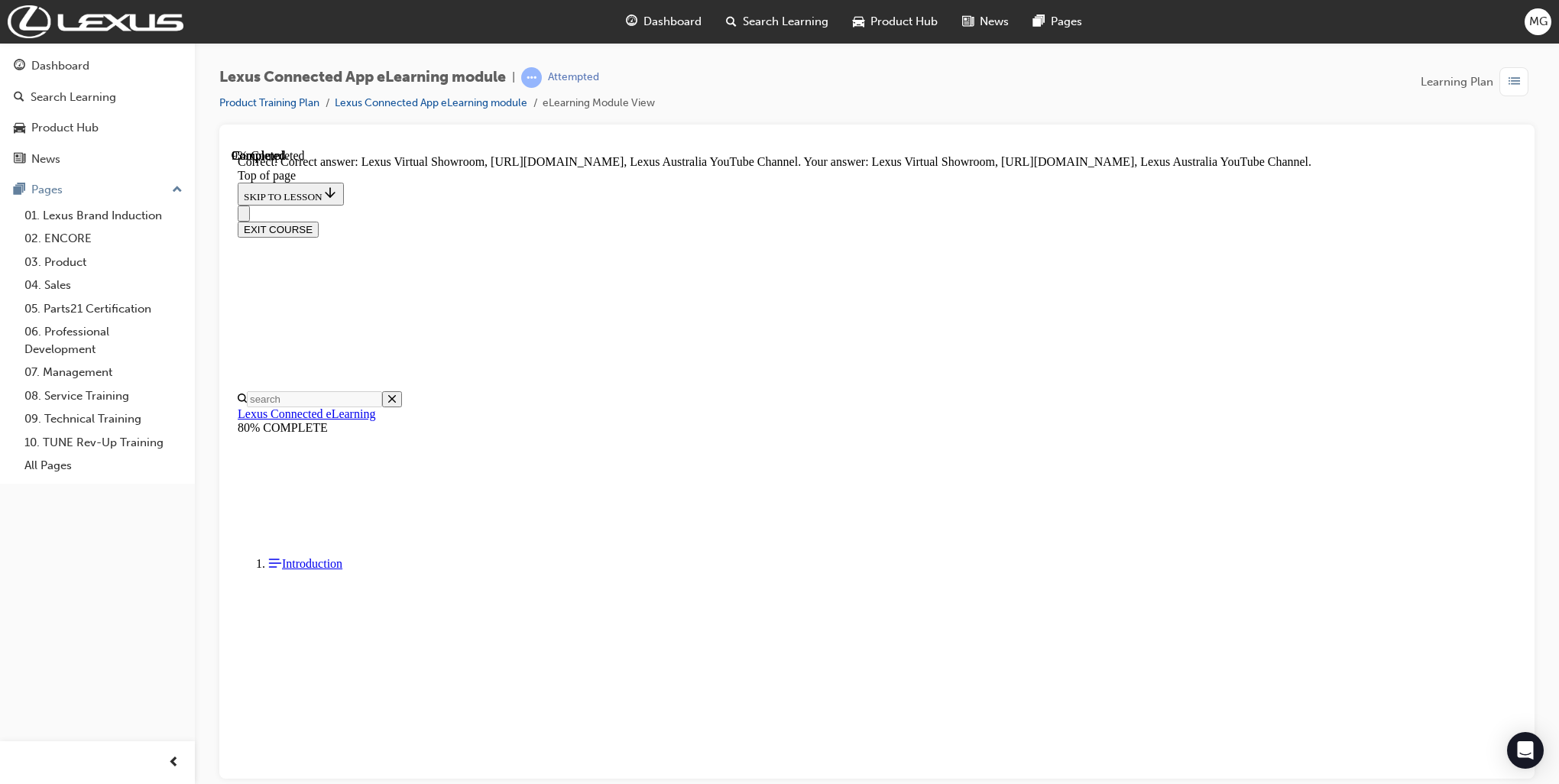
scroll to position [190, 0]
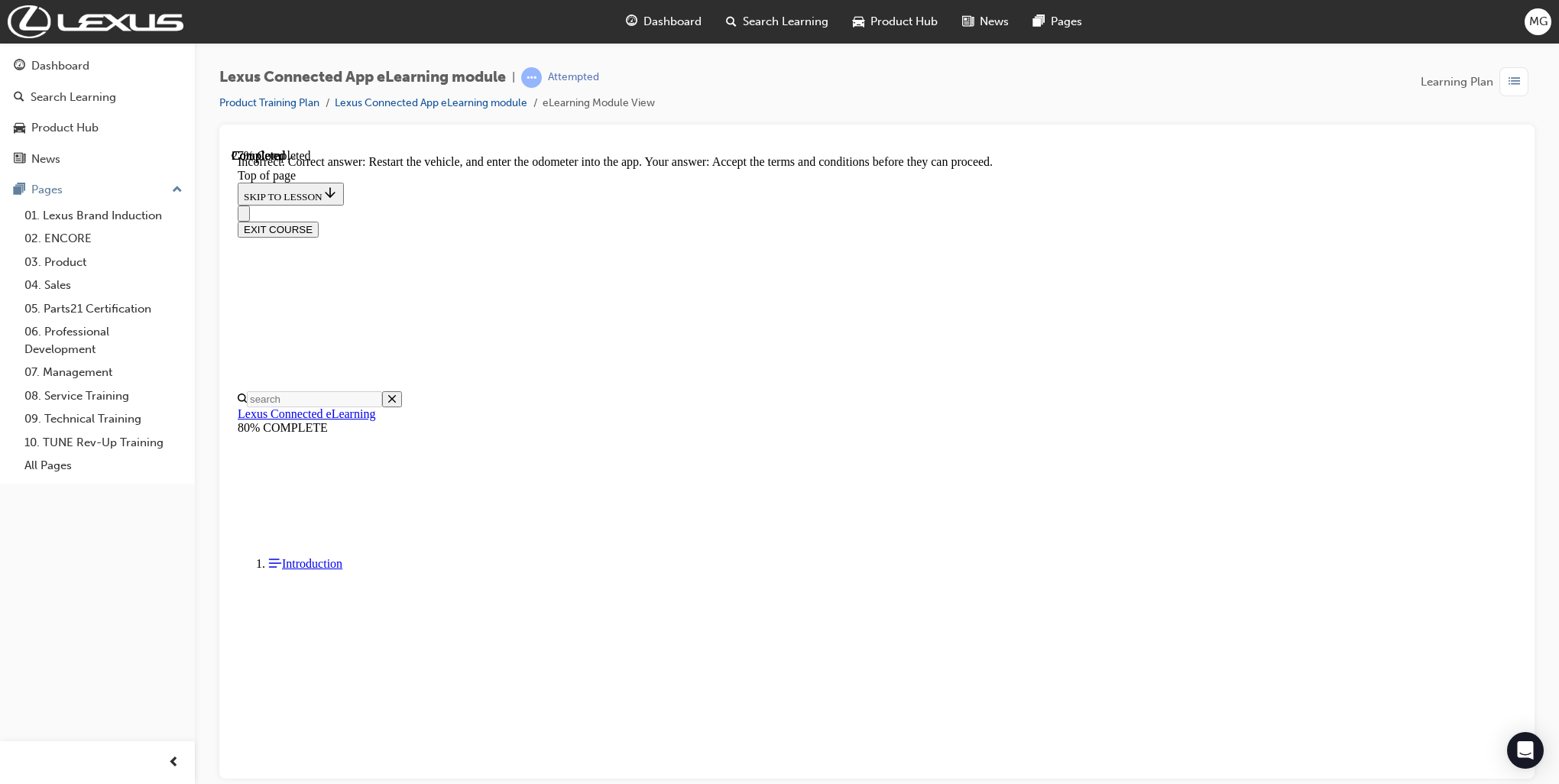
scroll to position [235, 0]
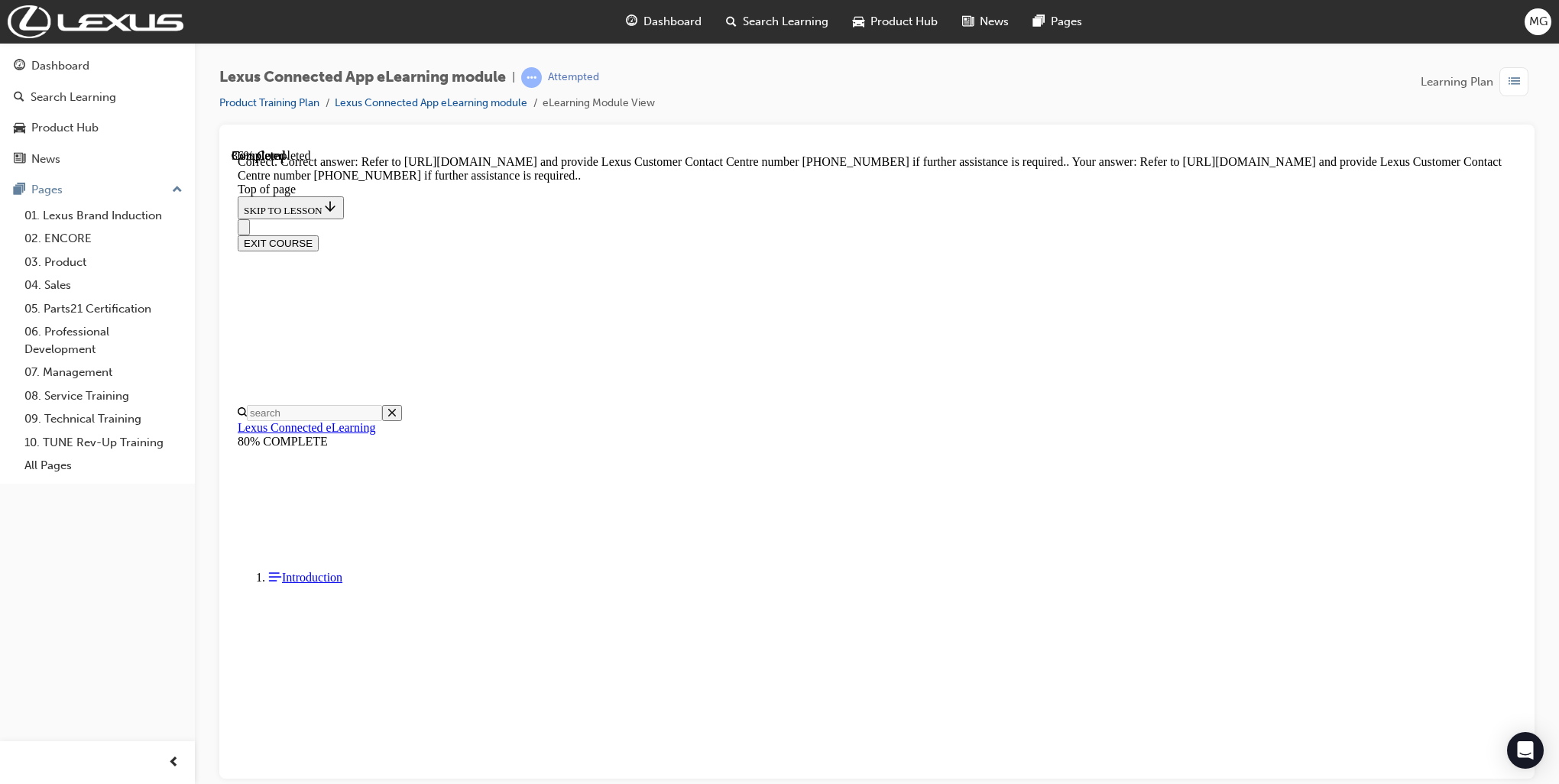
scroll to position [190, 0]
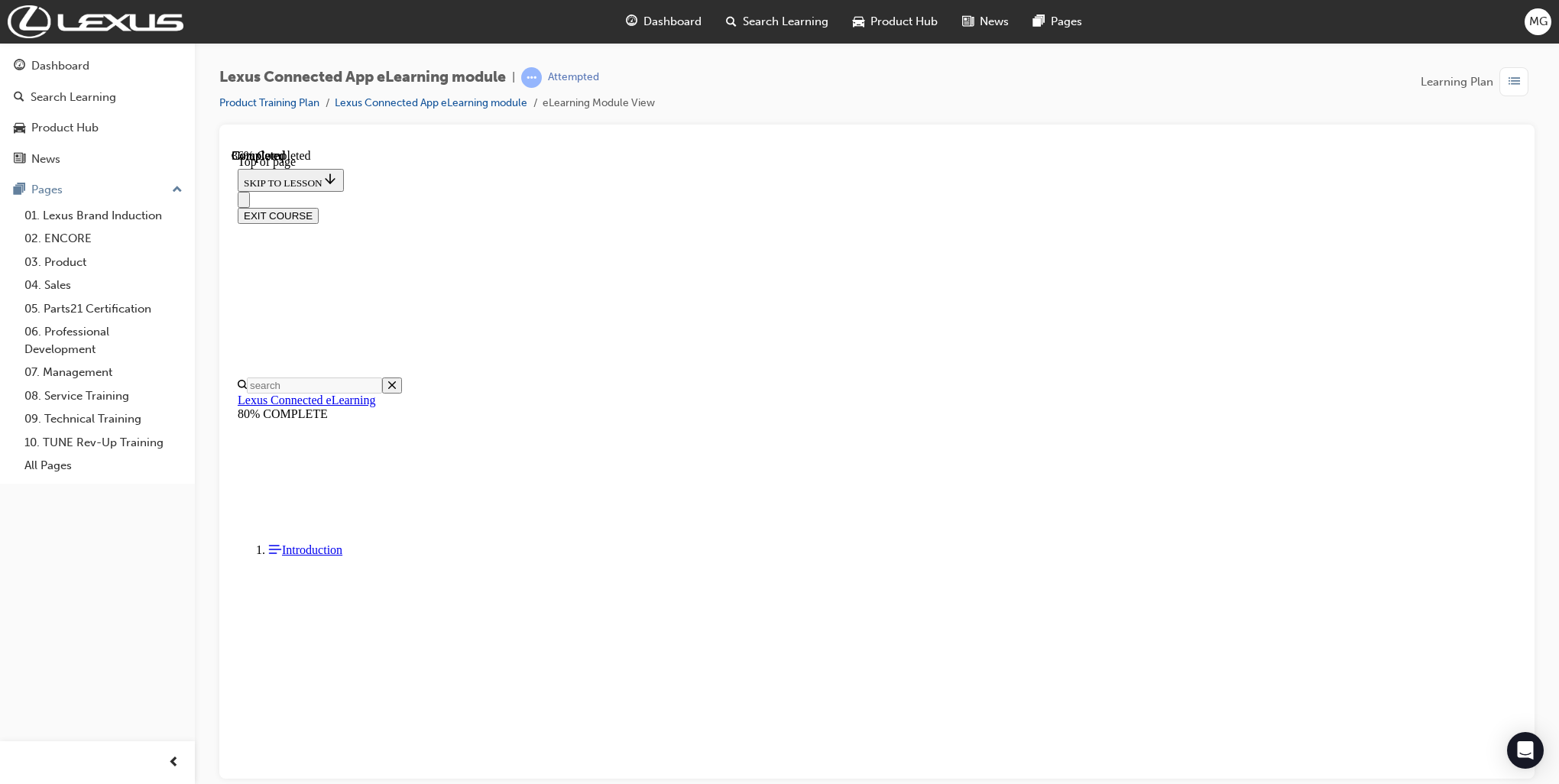
scroll to position [46, 0]
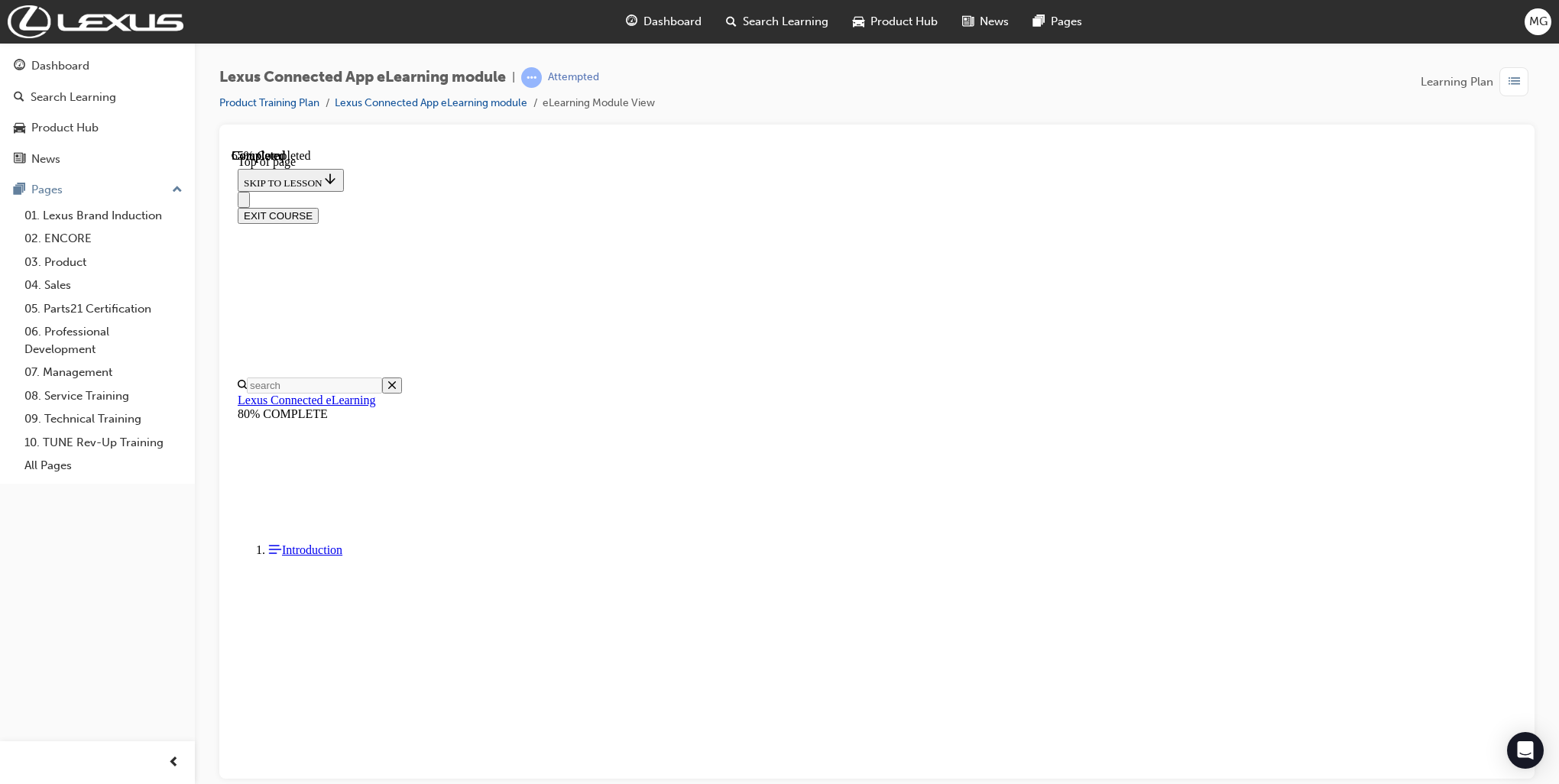
drag, startPoint x: 817, startPoint y: 594, endPoint x: 721, endPoint y: 556, distance: 103.2
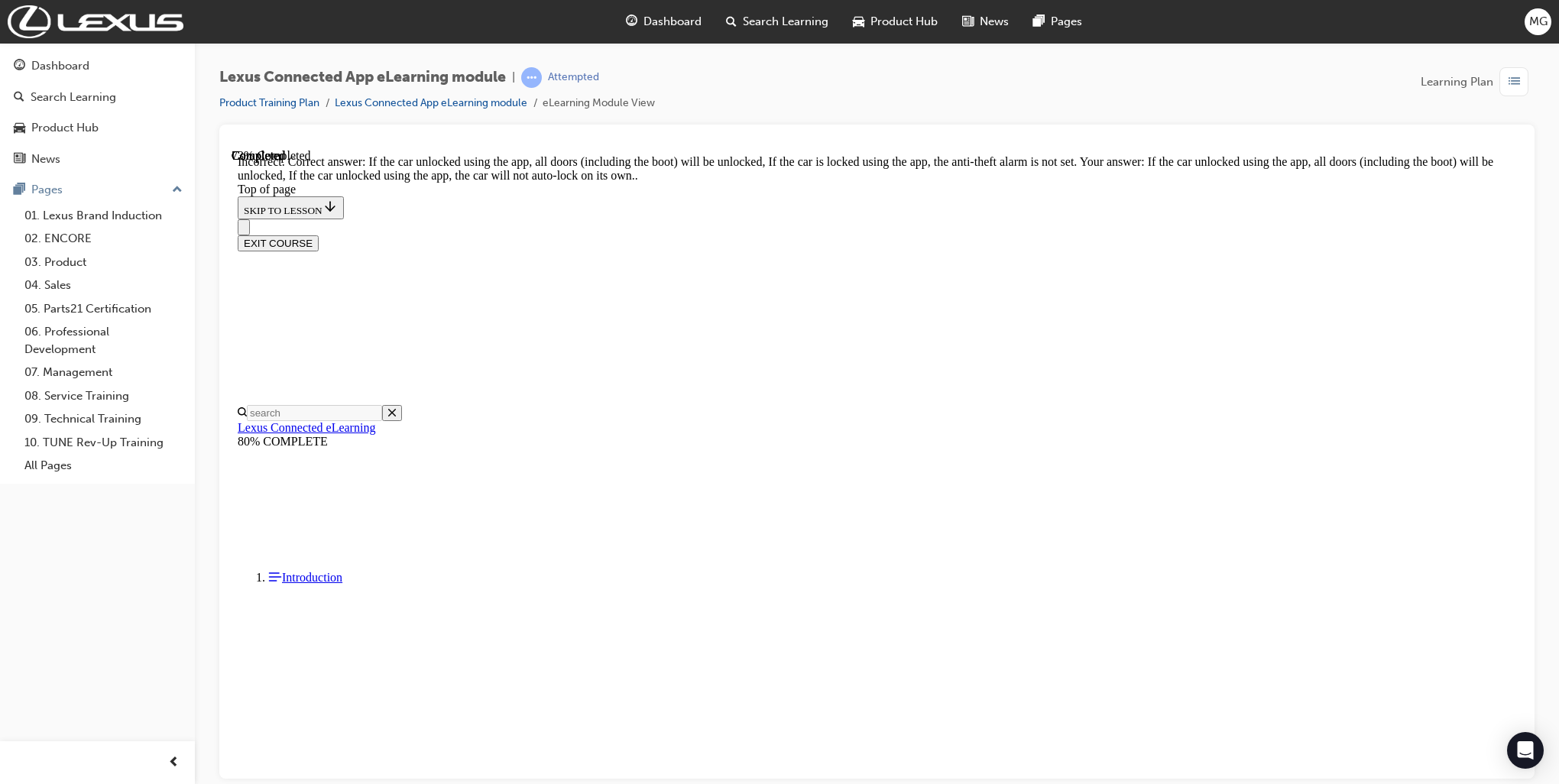
scroll to position [201, 0]
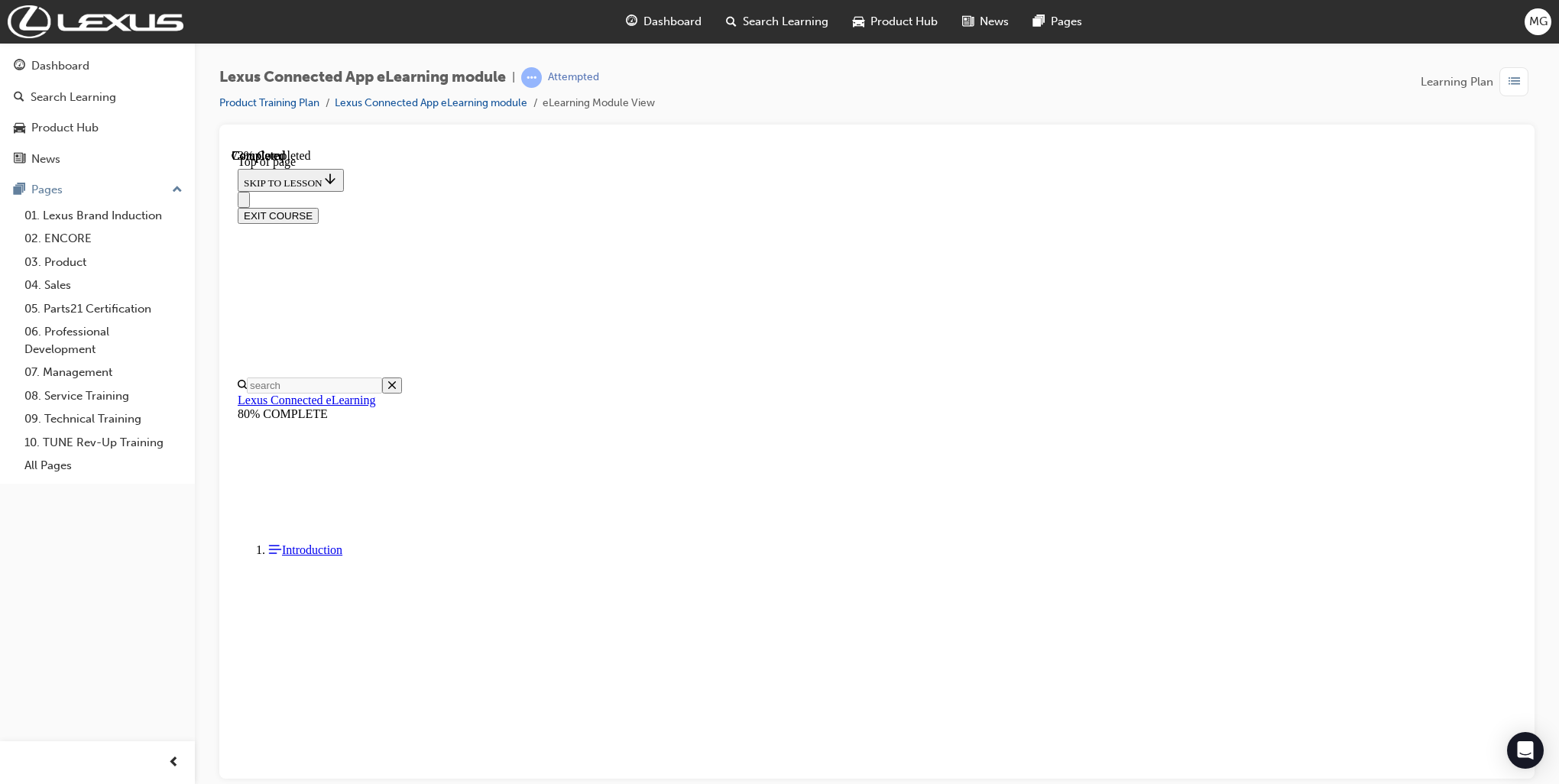
scroll to position [335, 0]
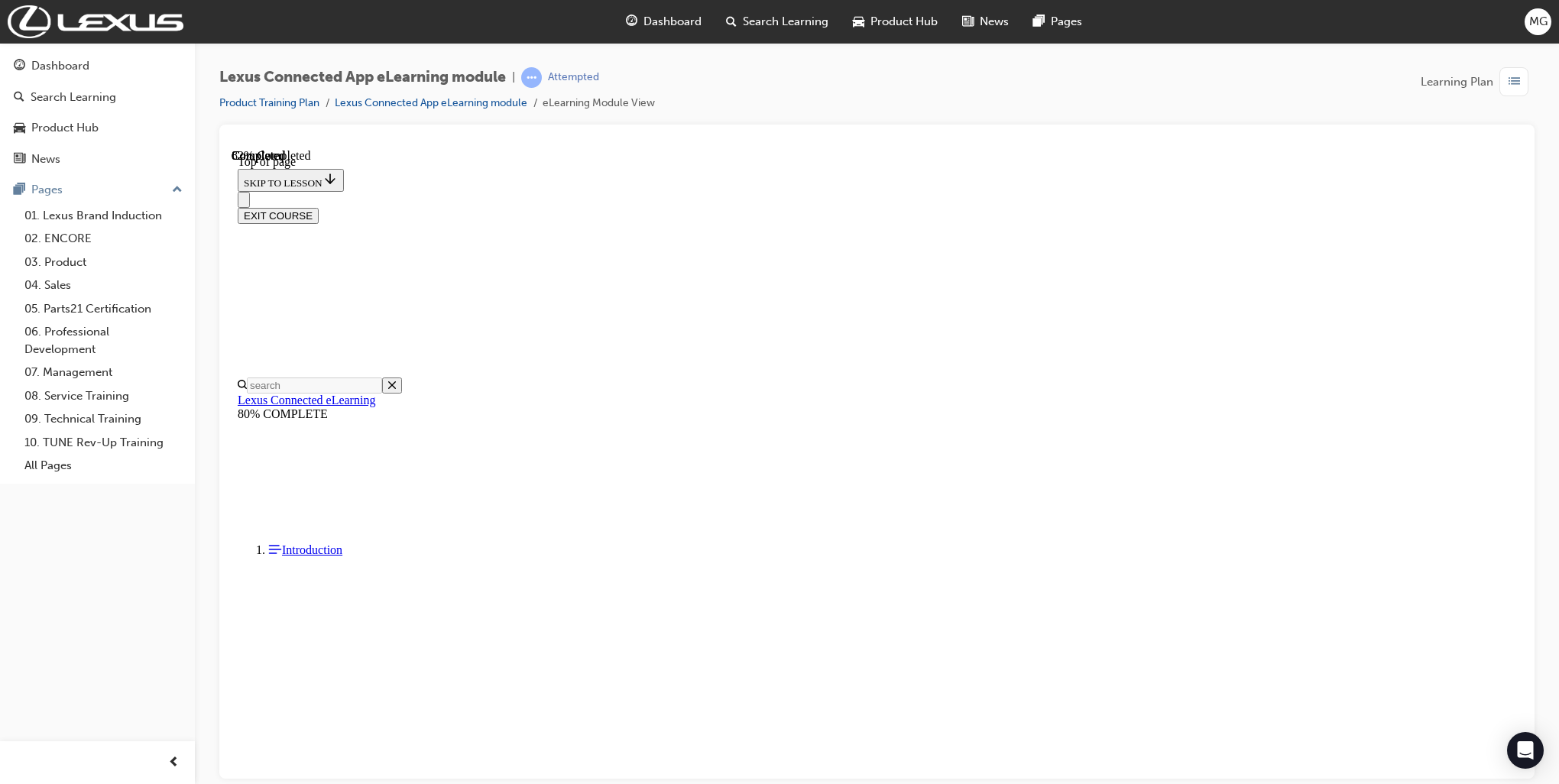
scroll to position [46, 0]
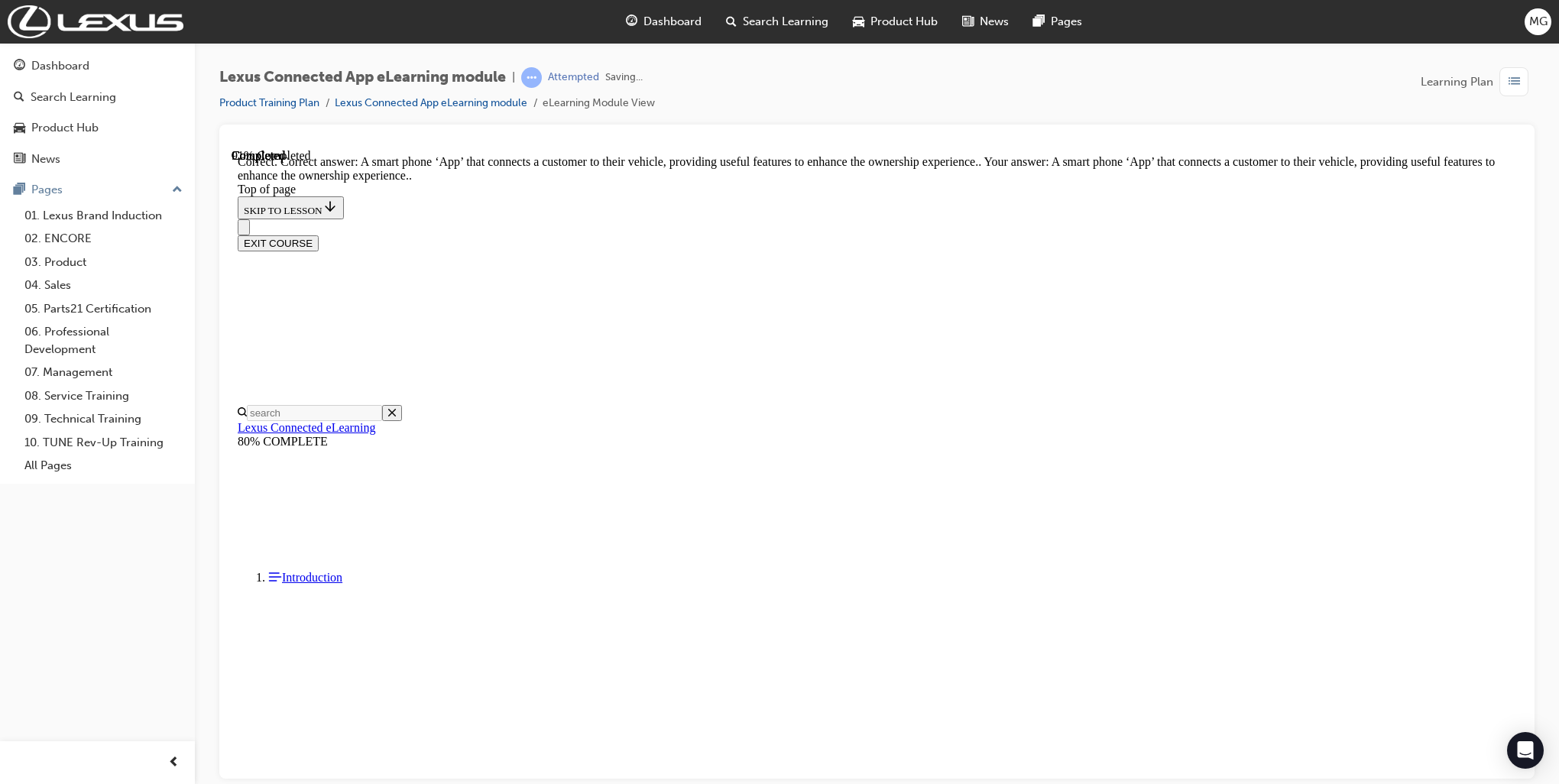
scroll to position [128, 0]
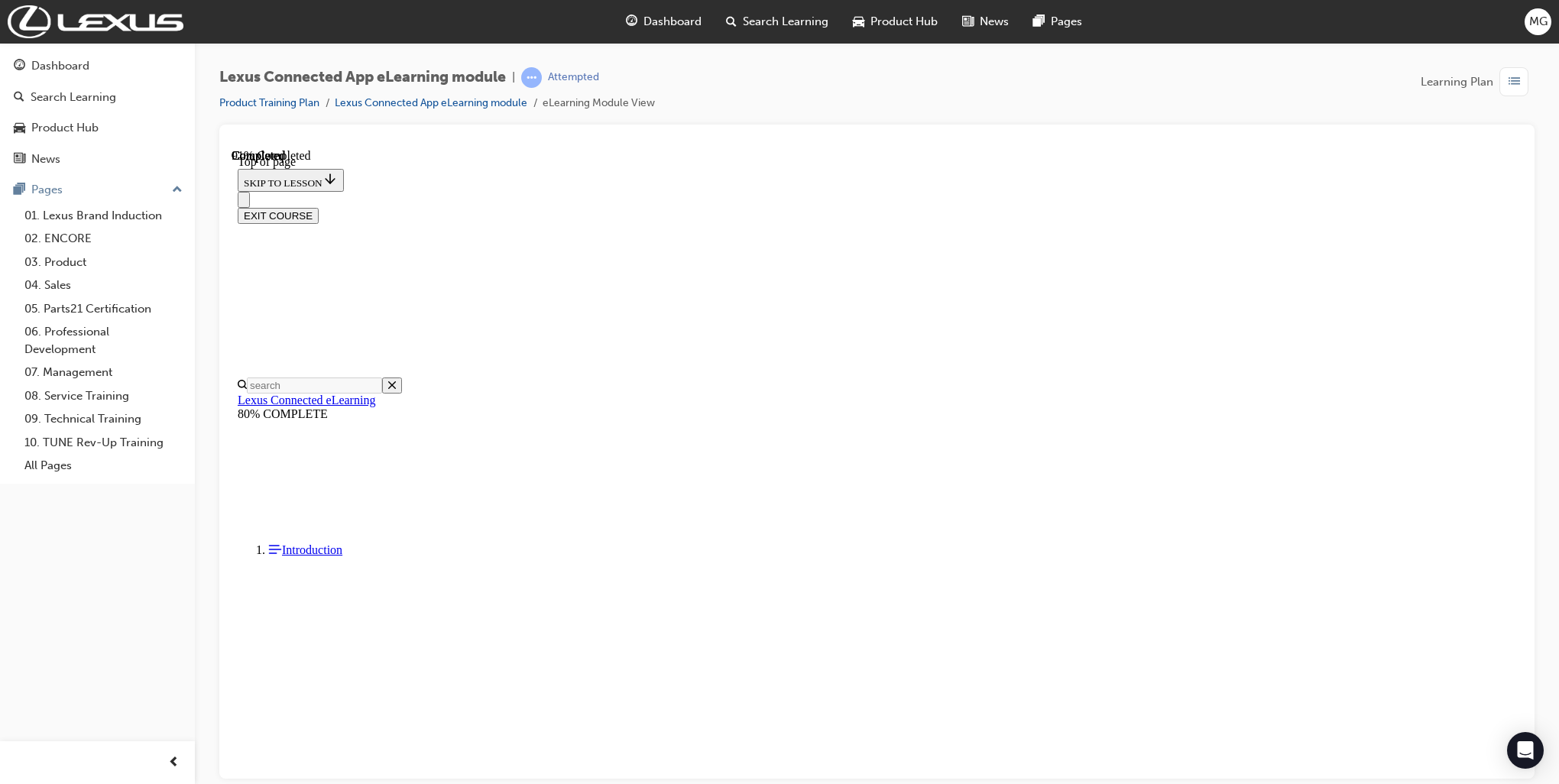
scroll to position [46, 0]
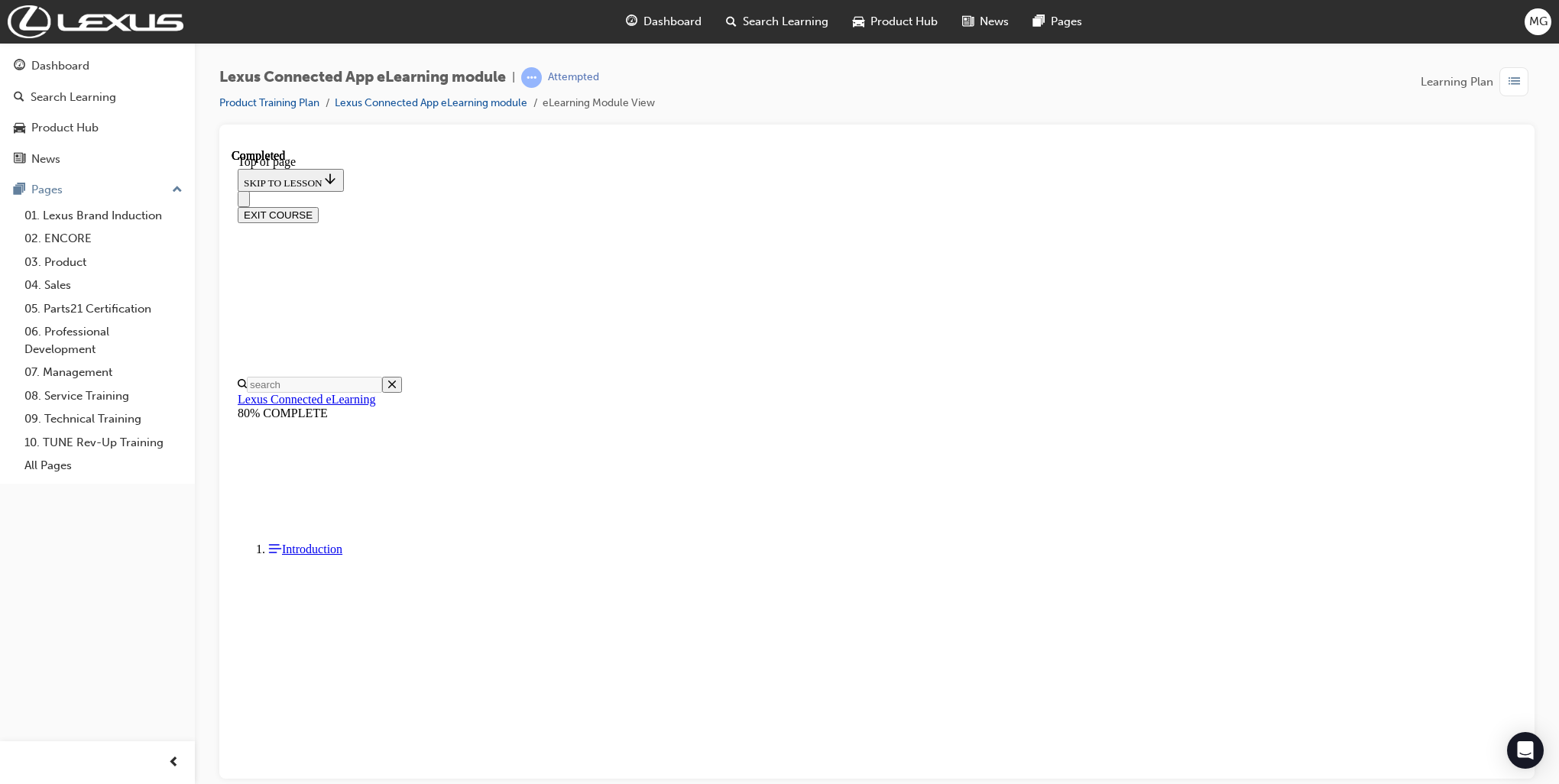
scroll to position [152, 0]
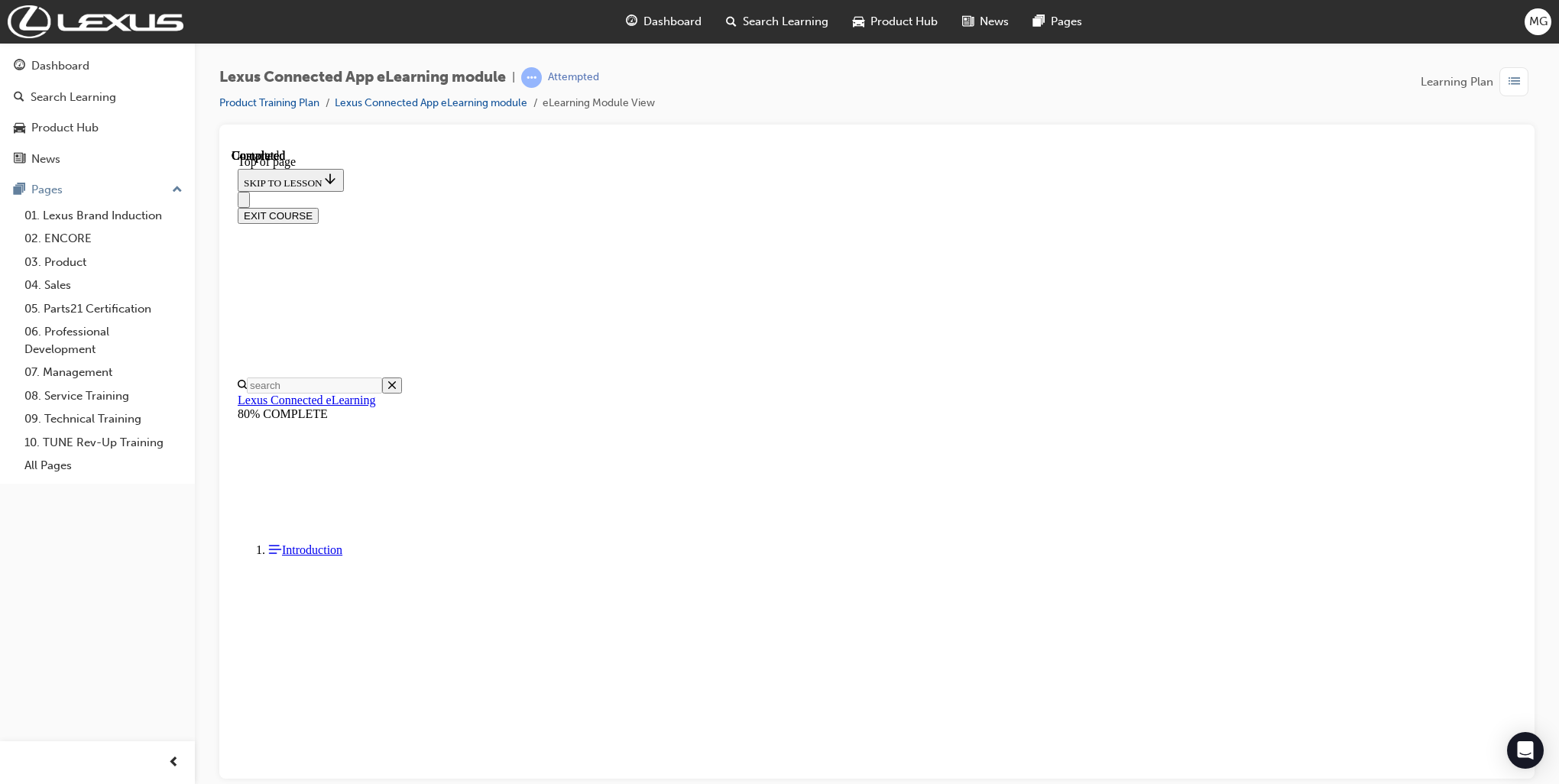
scroll to position [47, 0]
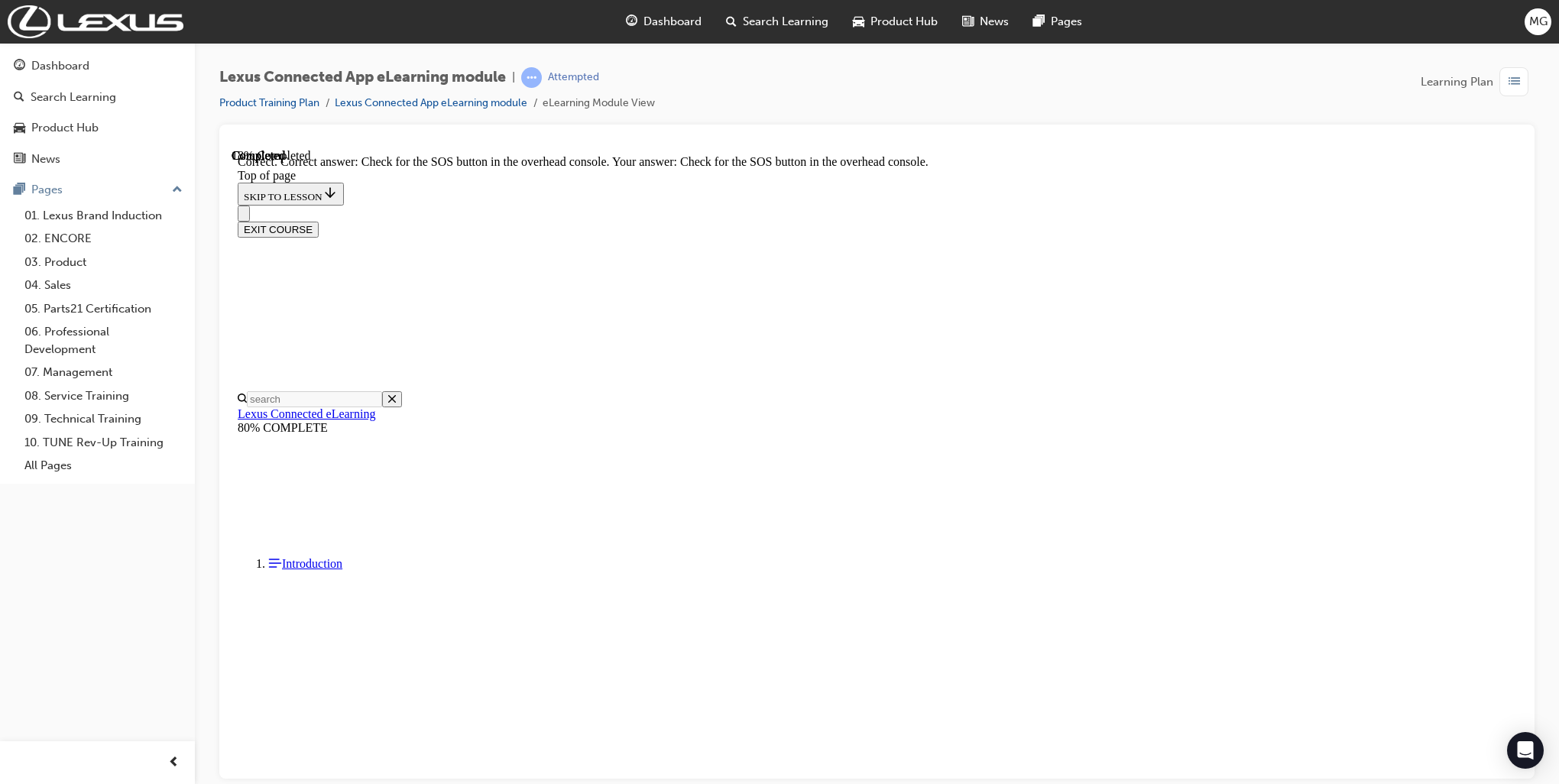
scroll to position [113, 0]
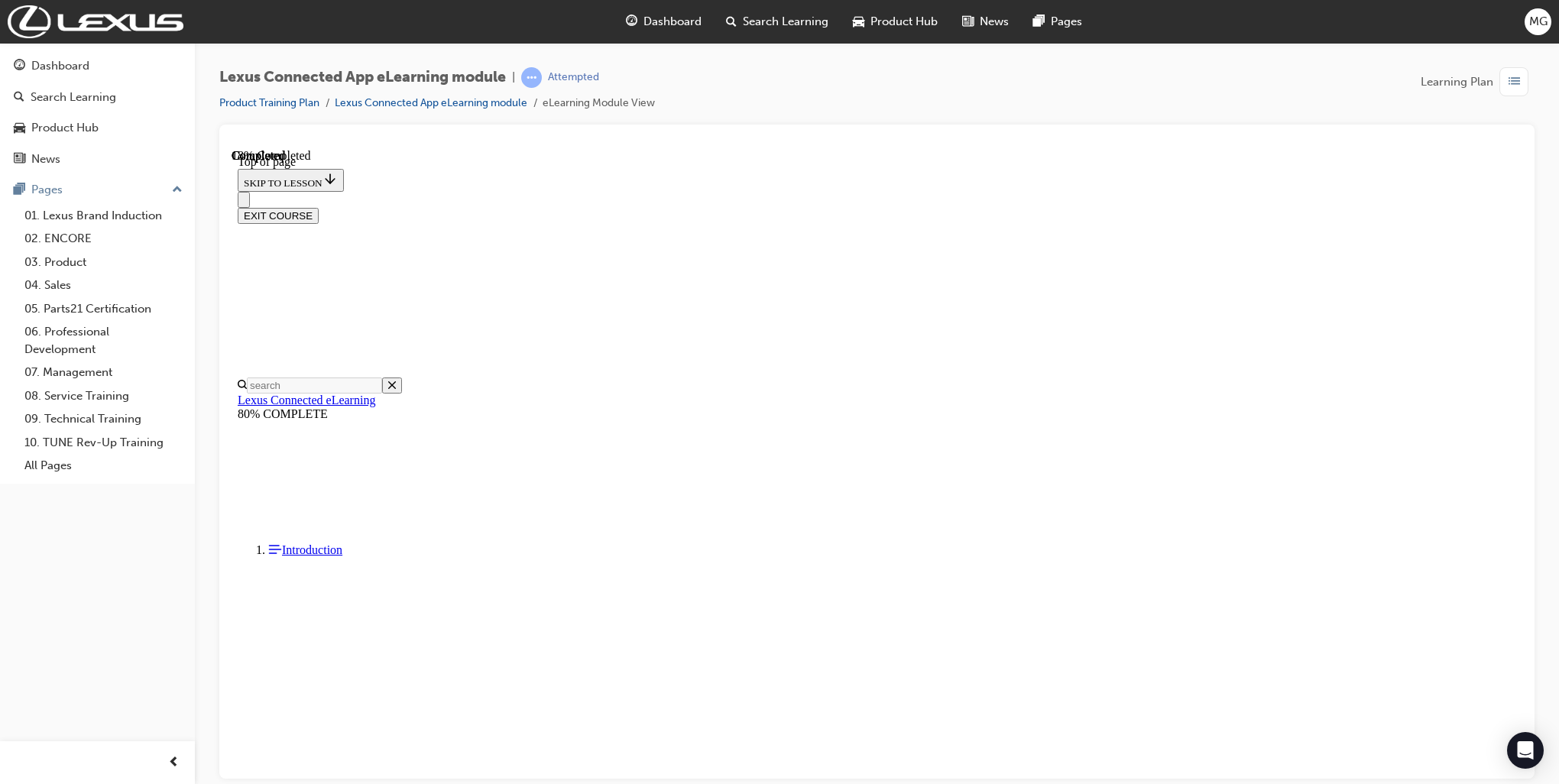
scroll to position [336, 0]
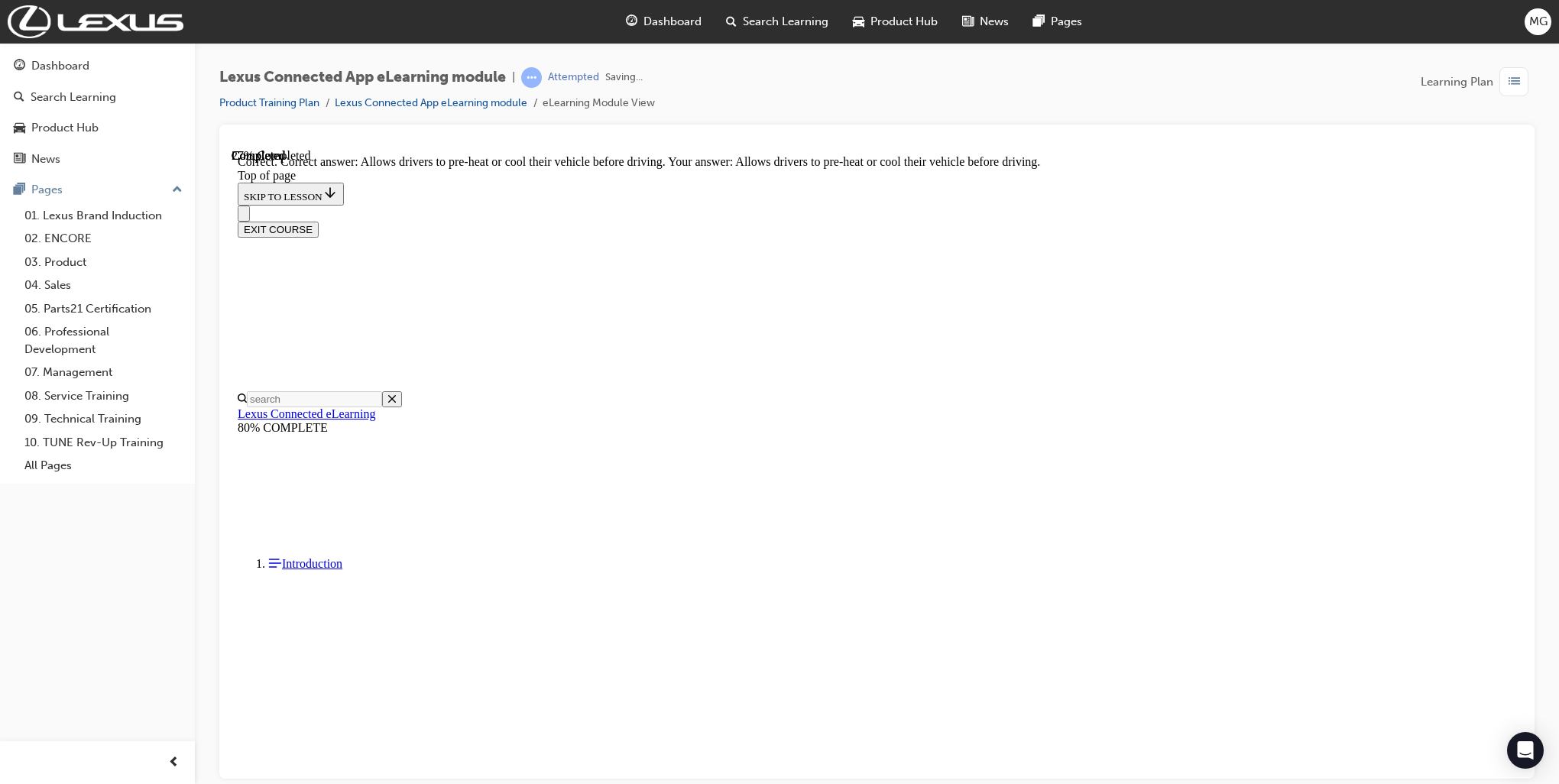
scroll to position [415, 0]
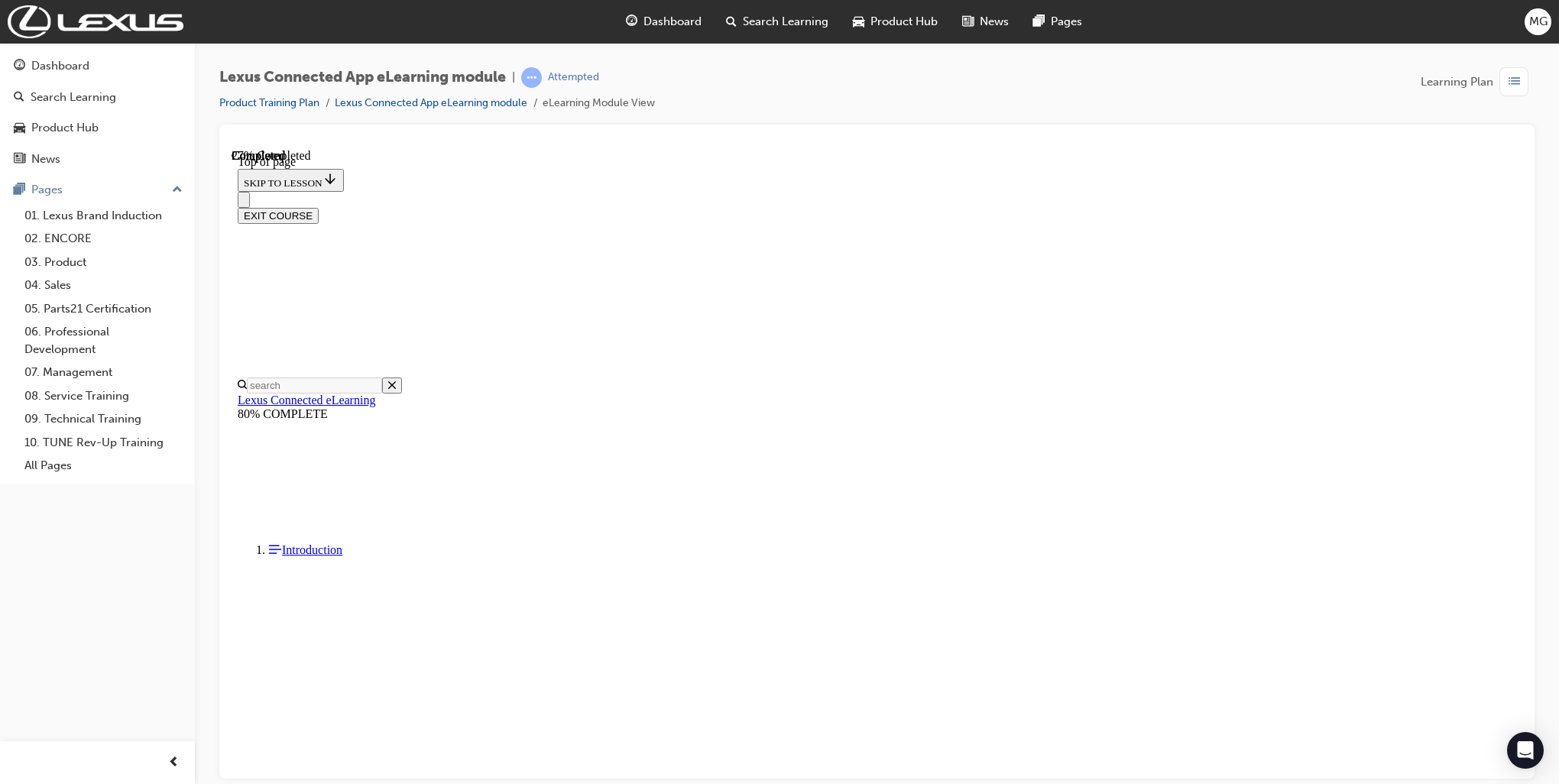
scroll to position [46, 0]
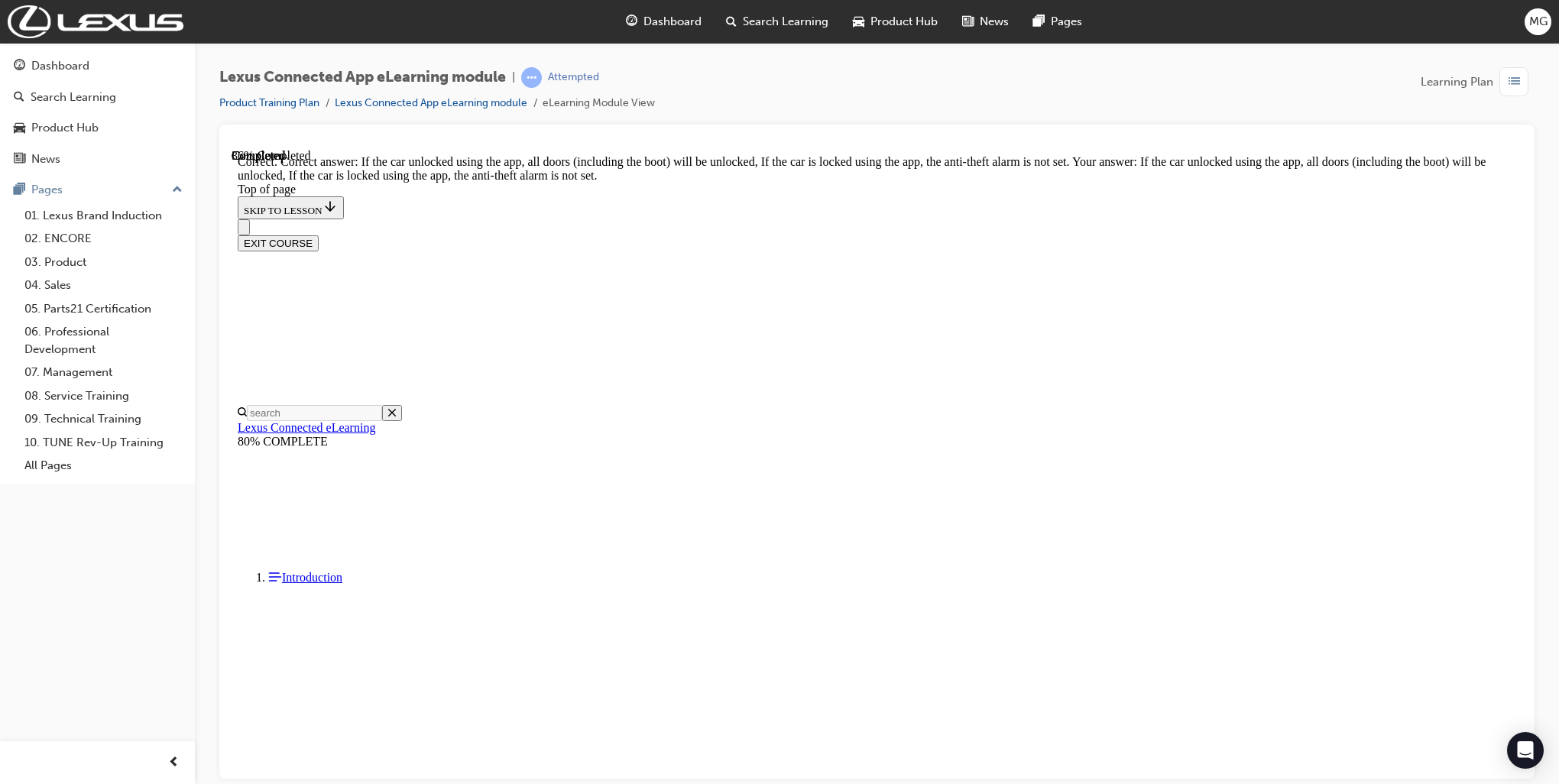
scroll to position [201, 0]
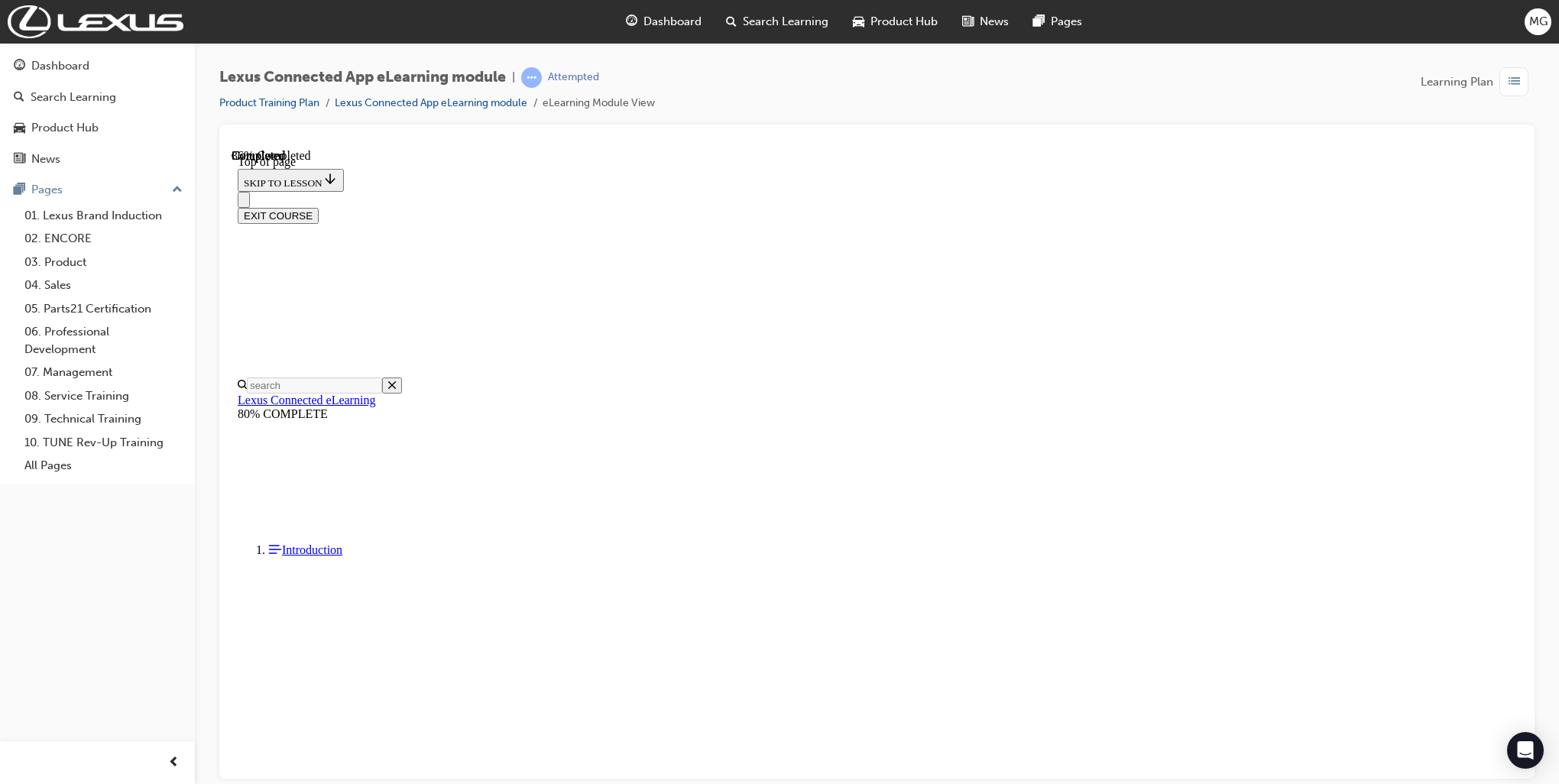
scroll to position [46, 0]
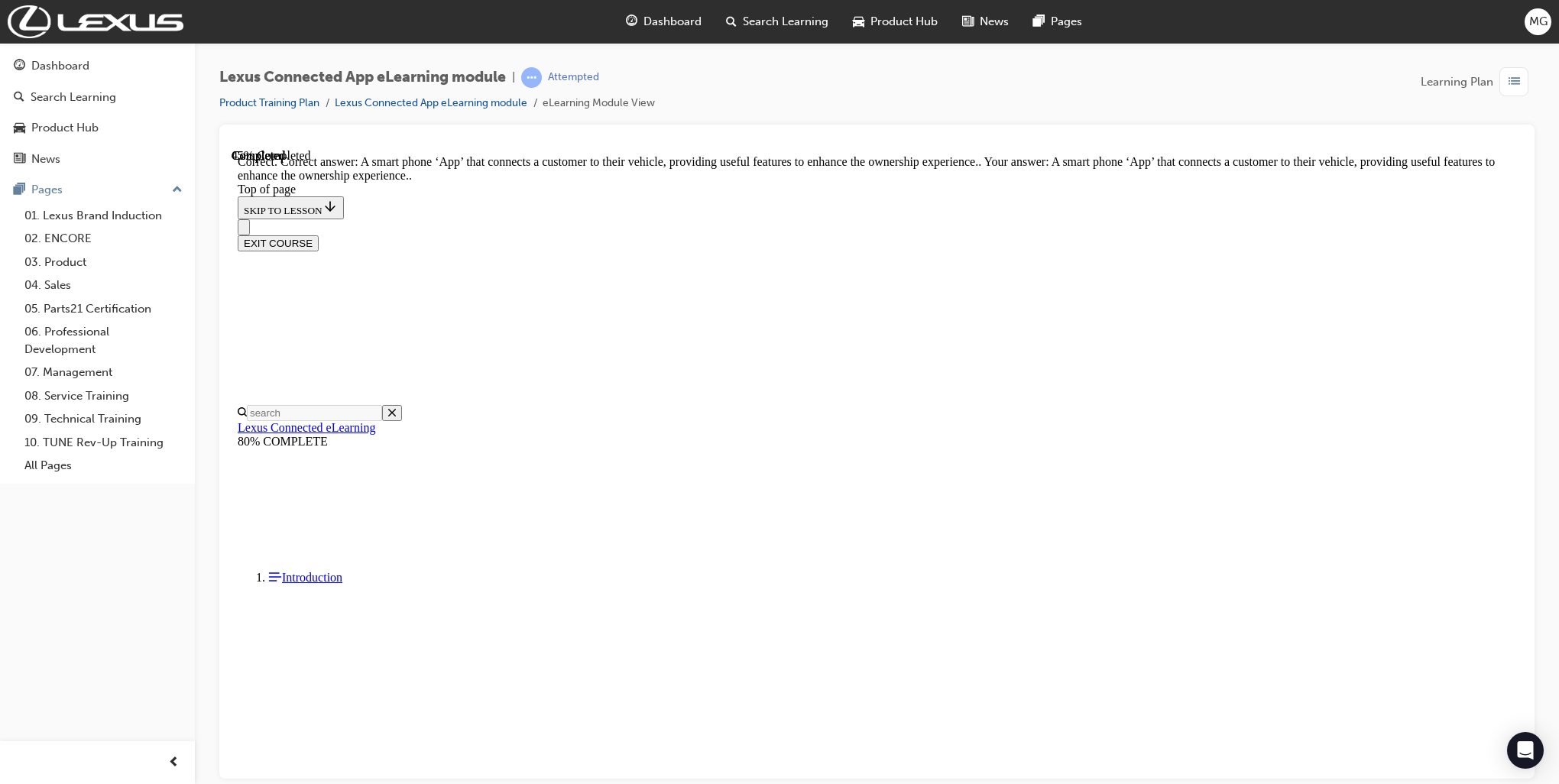
scroll to position [128, 0]
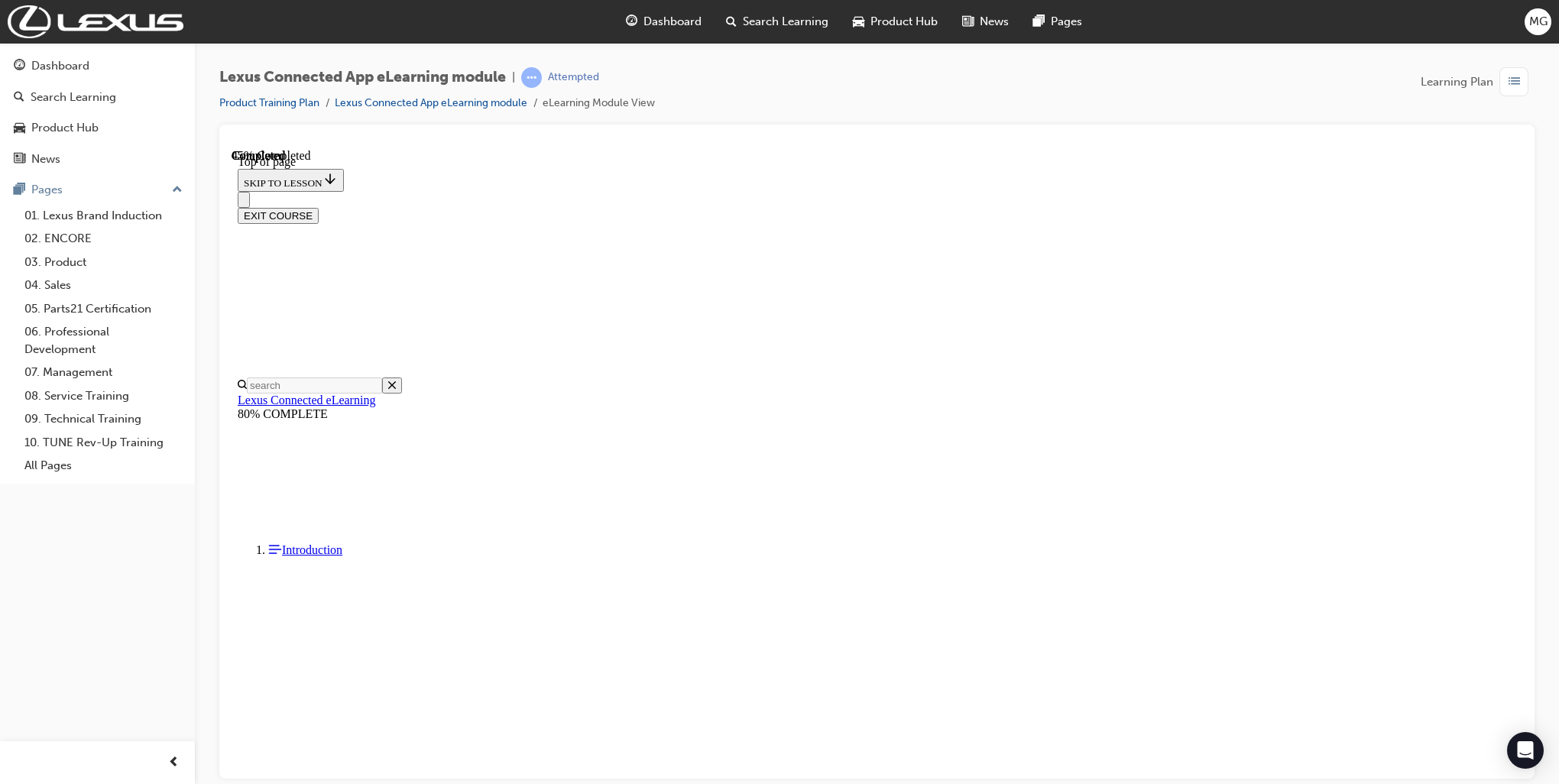
scroll to position [46, 0]
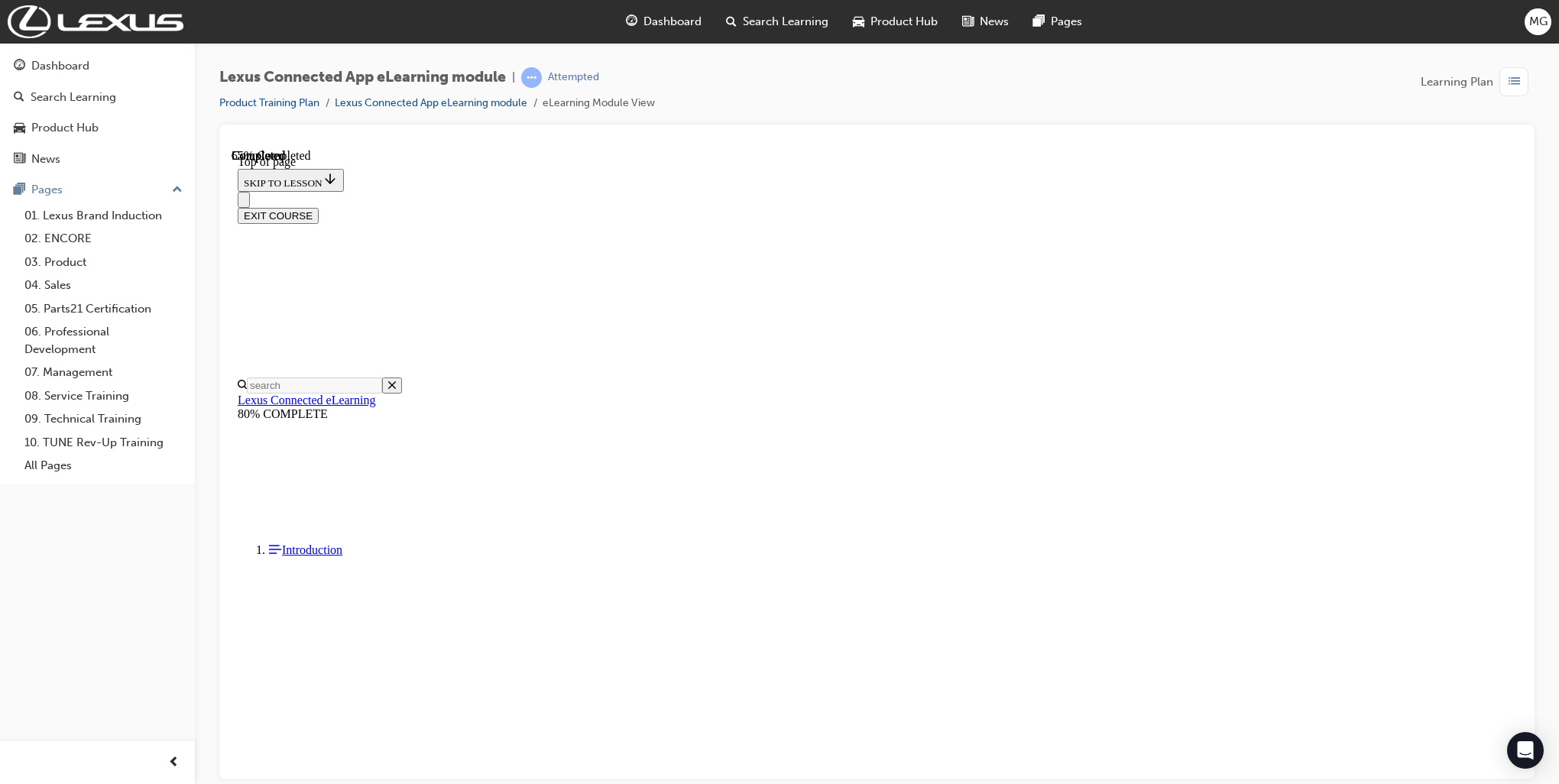
scroll to position [306, 0]
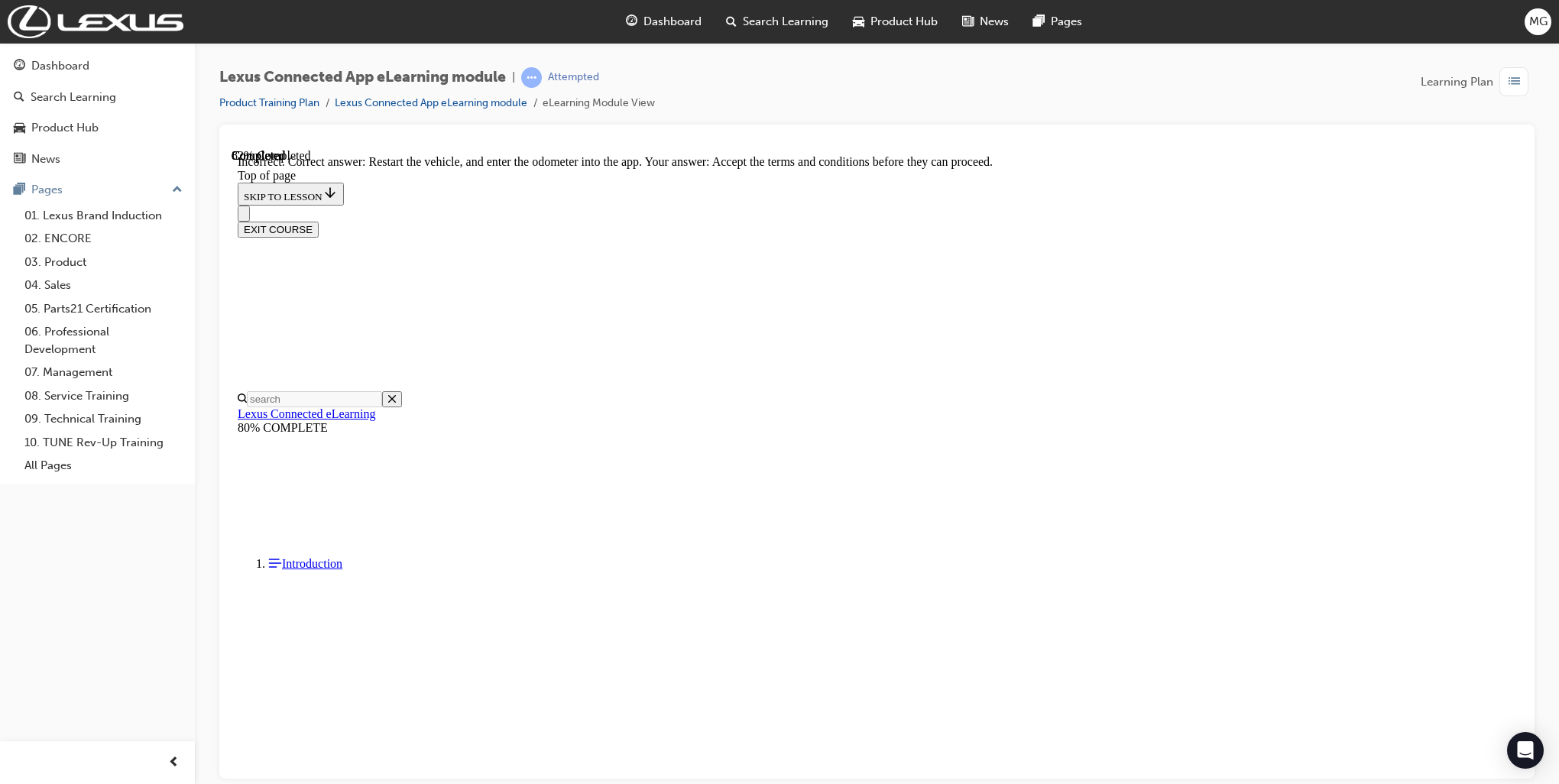
scroll to position [235, 0]
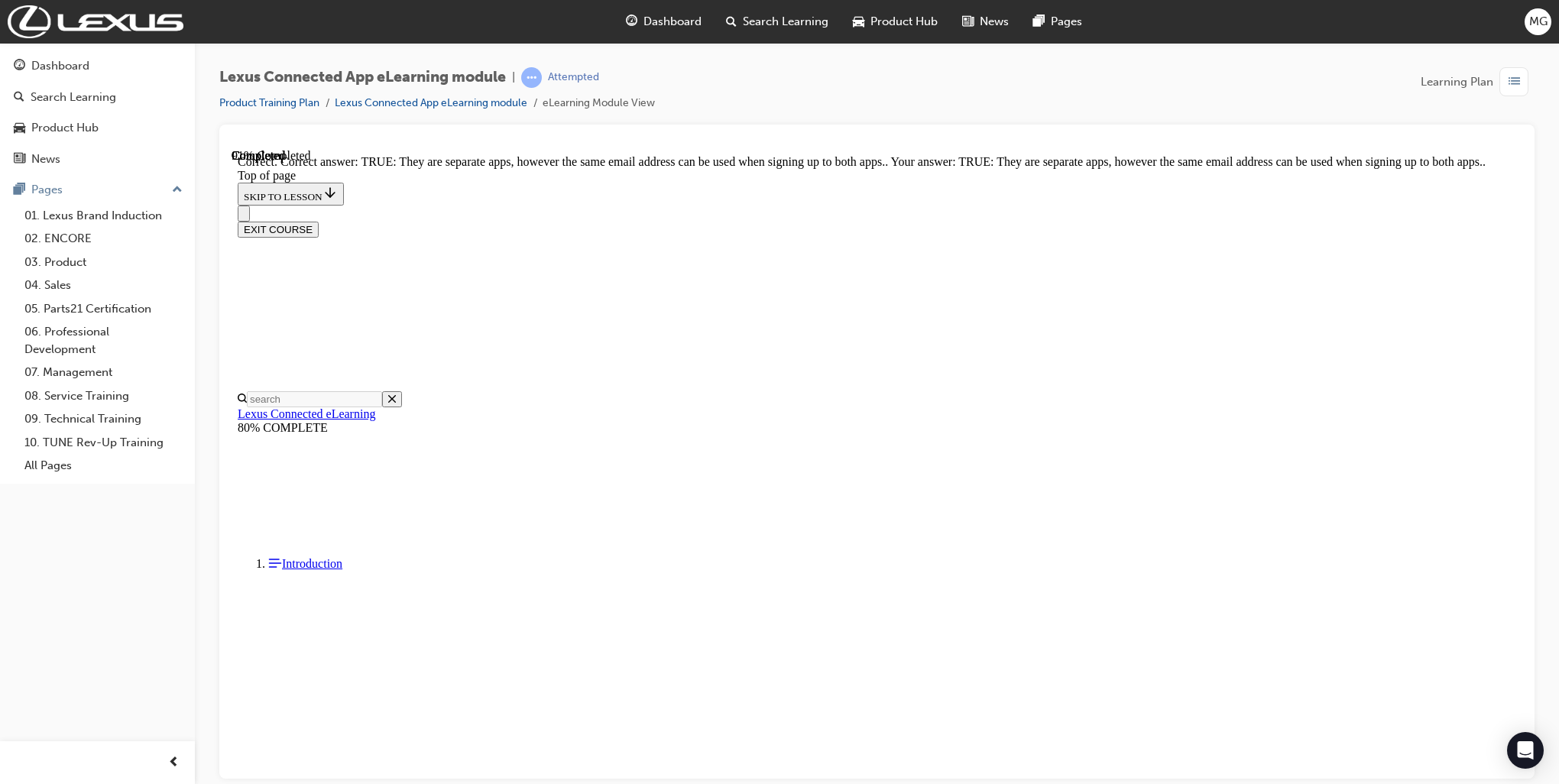
scroll to position [67, 0]
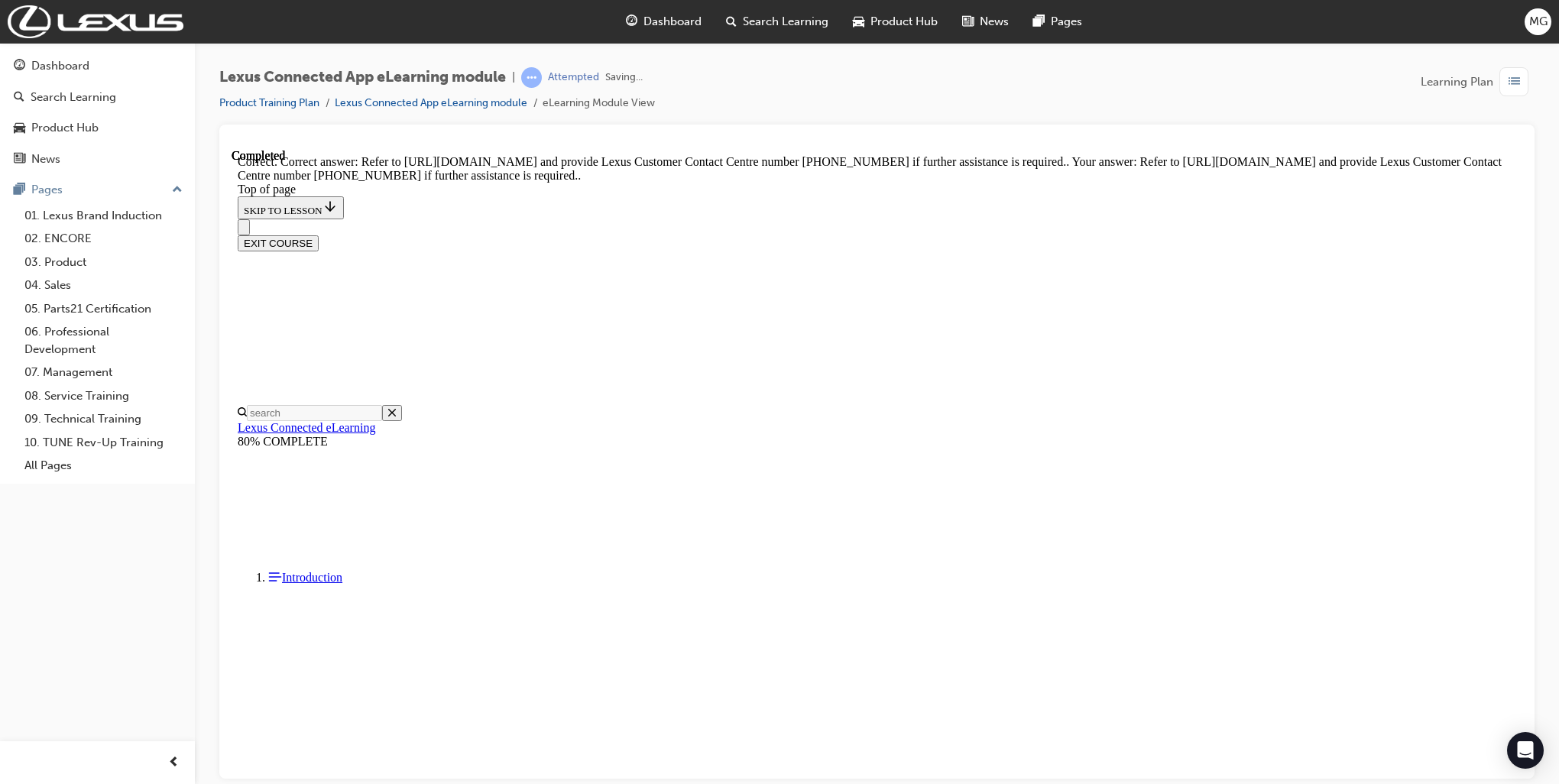
scroll to position [190, 0]
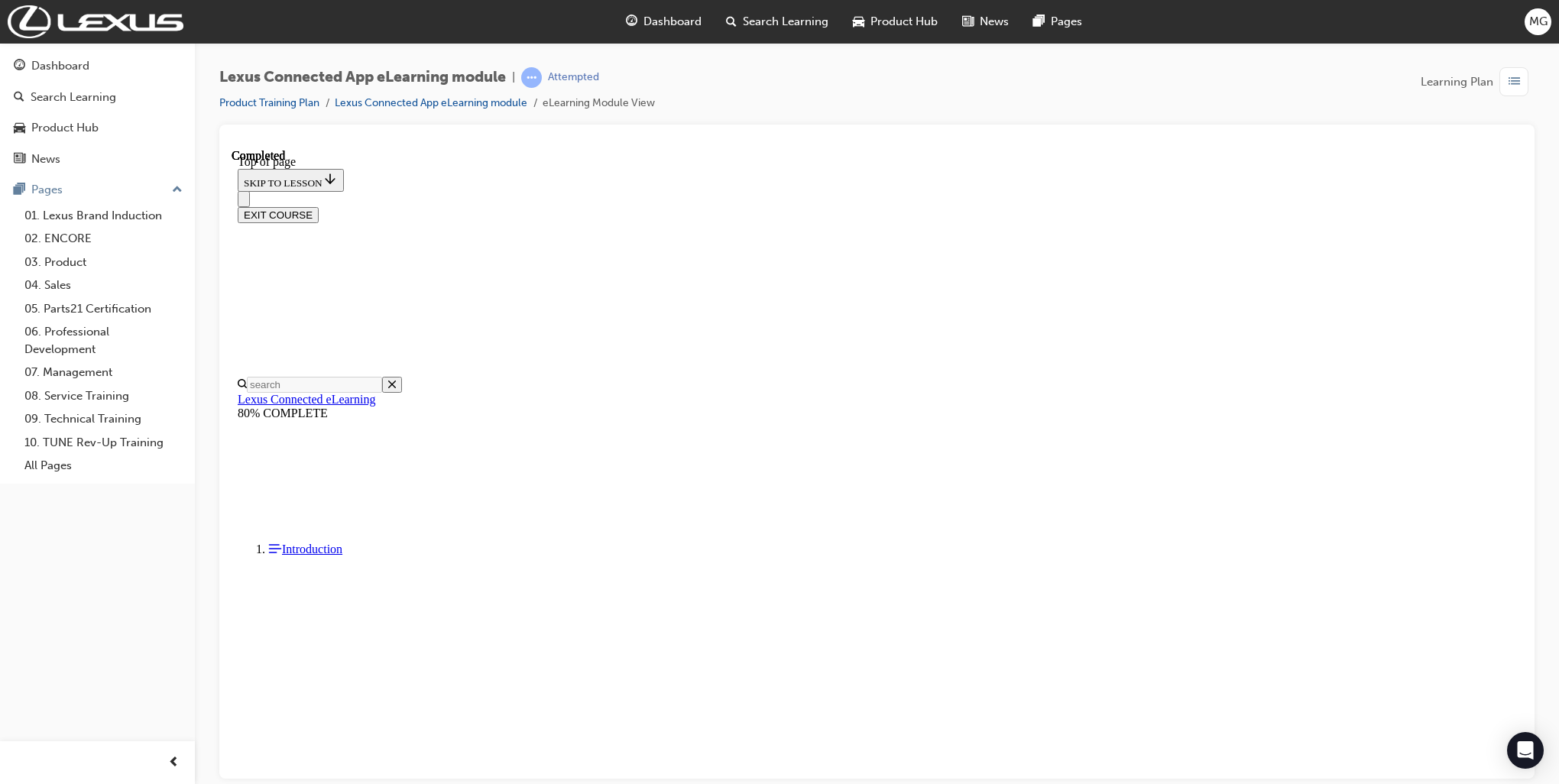
scroll to position [152, 0]
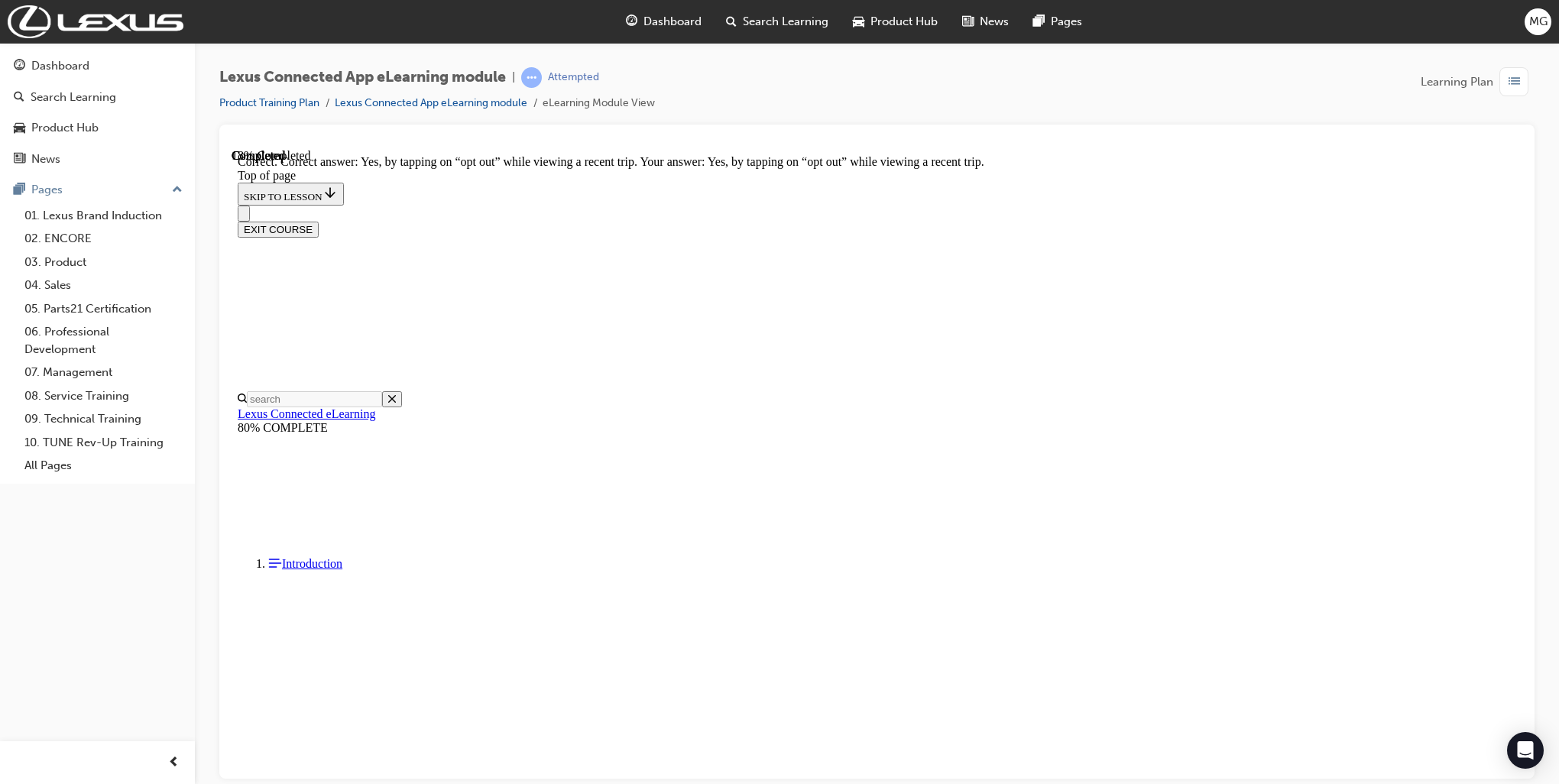
scroll to position [354, 0]
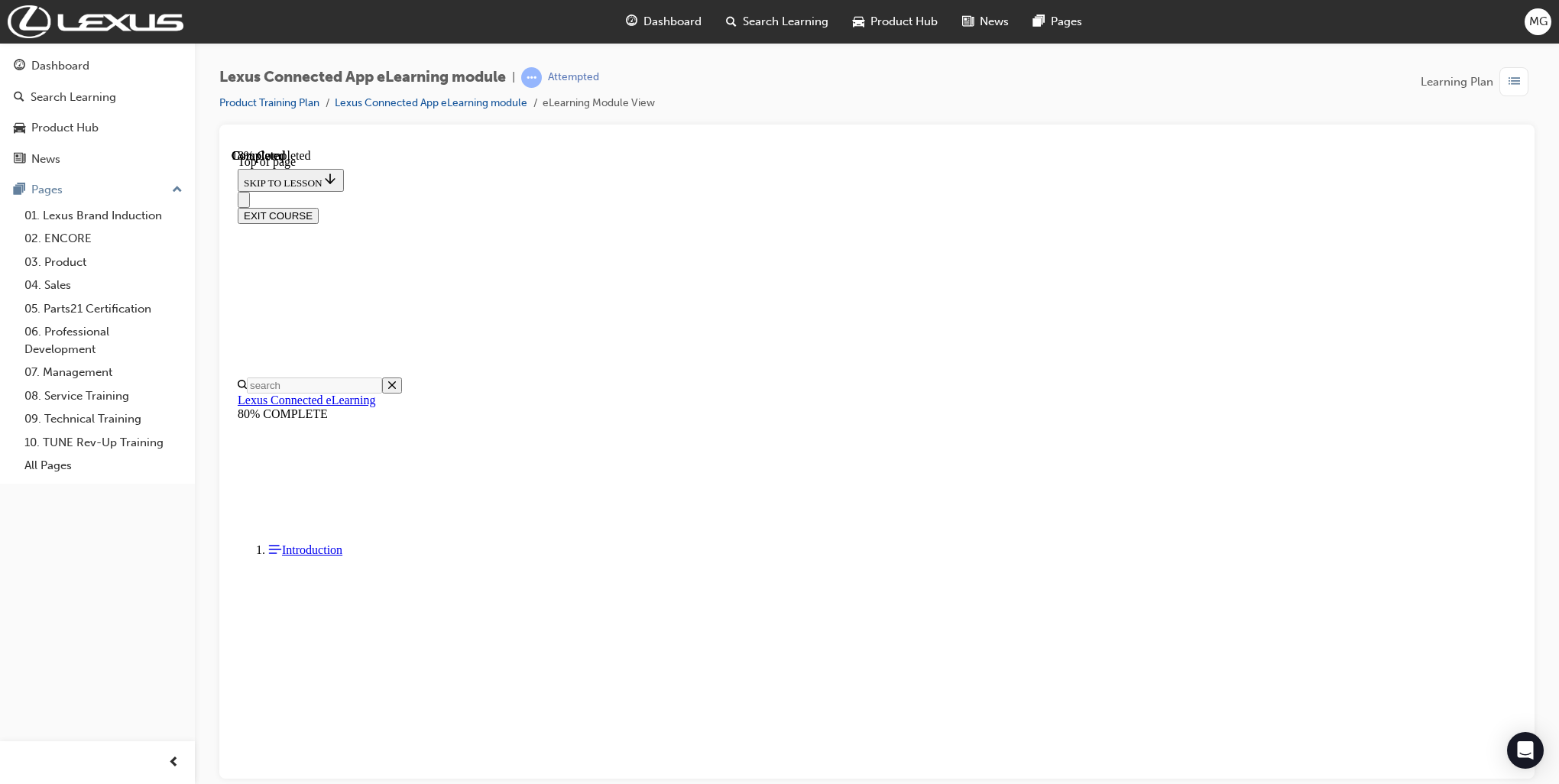
scroll to position [46, 0]
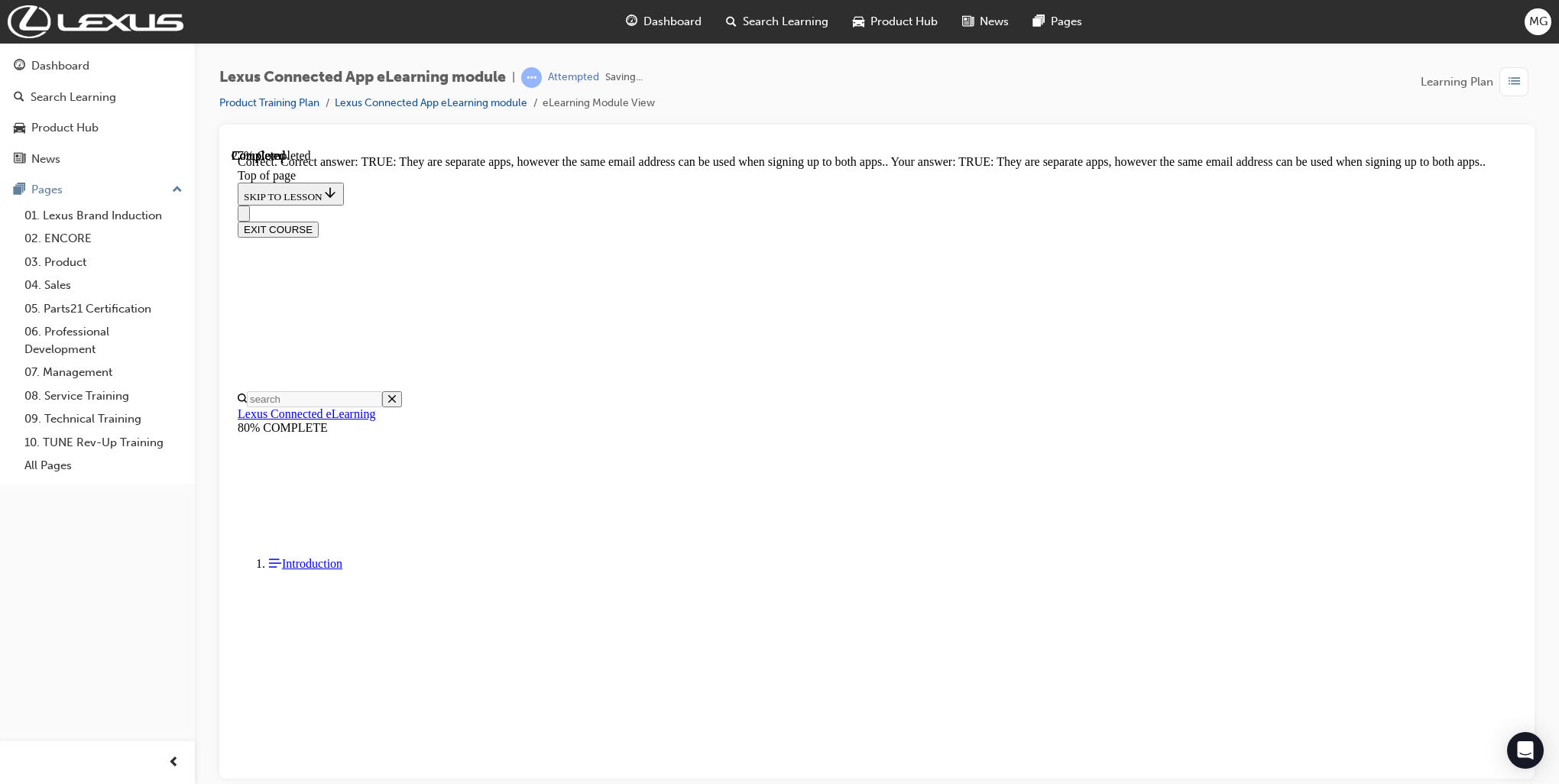
scroll to position [67, 0]
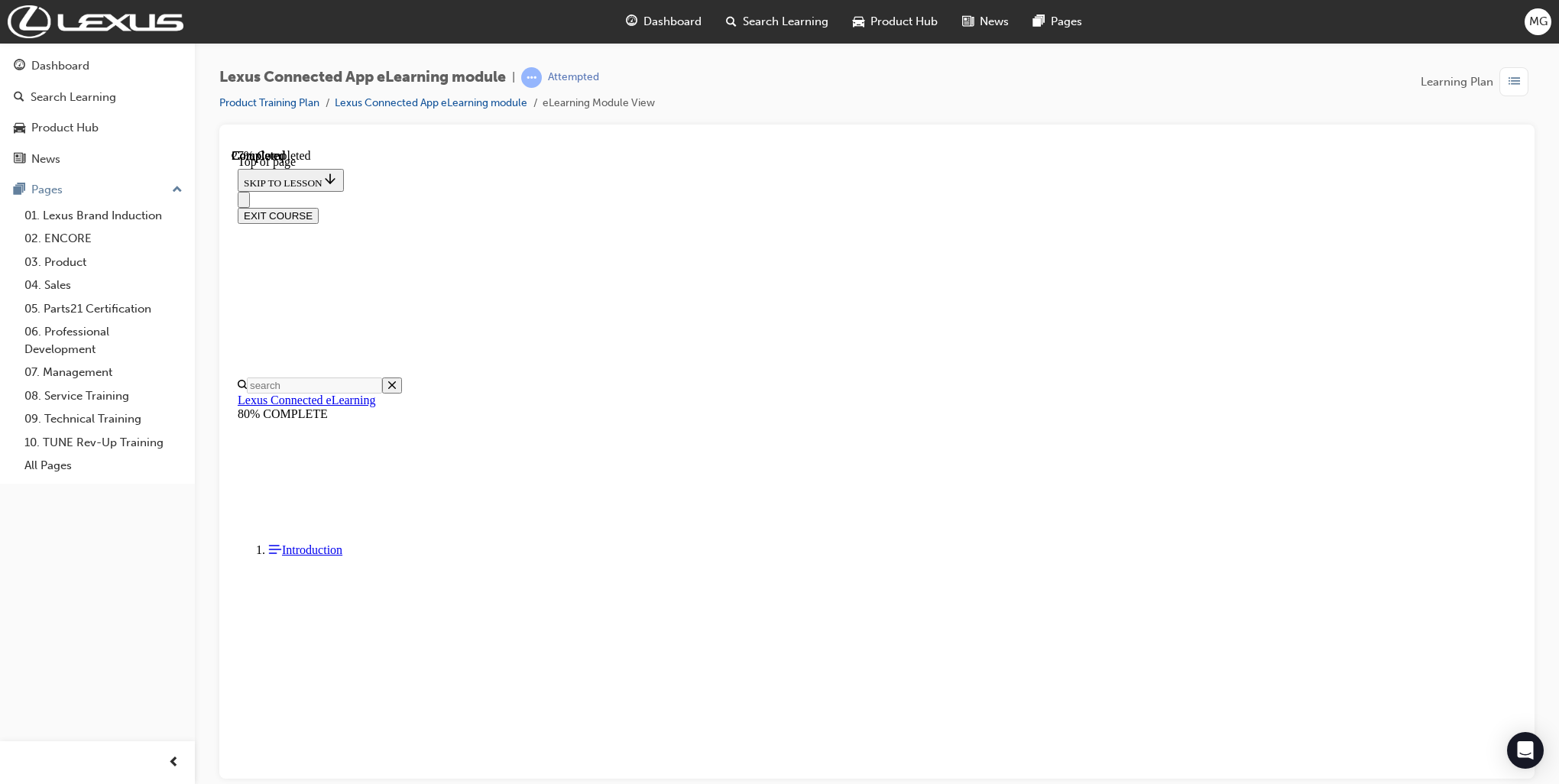
scroll to position [275, 0]
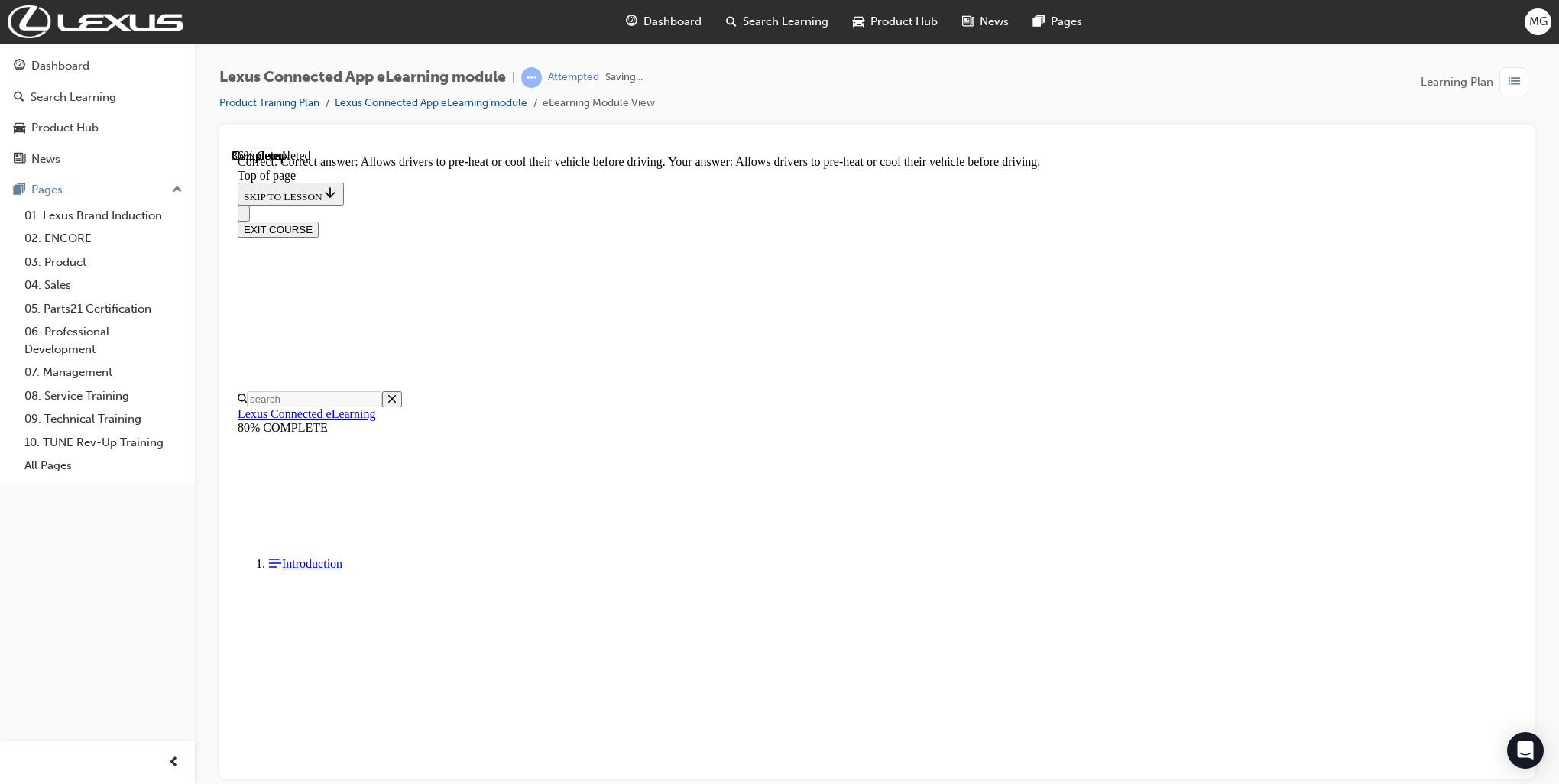
scroll to position [415, 0]
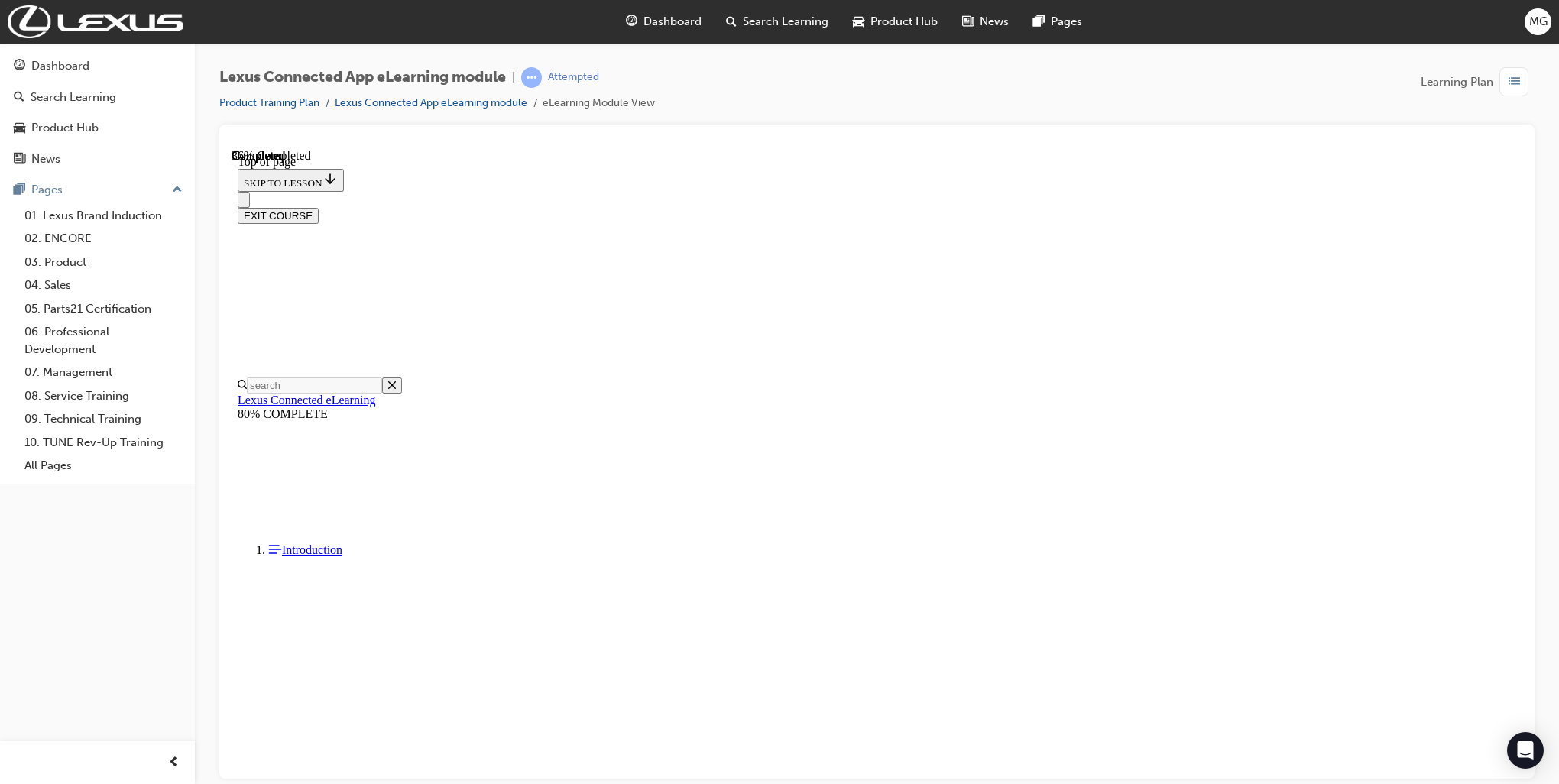
scroll to position [46, 0]
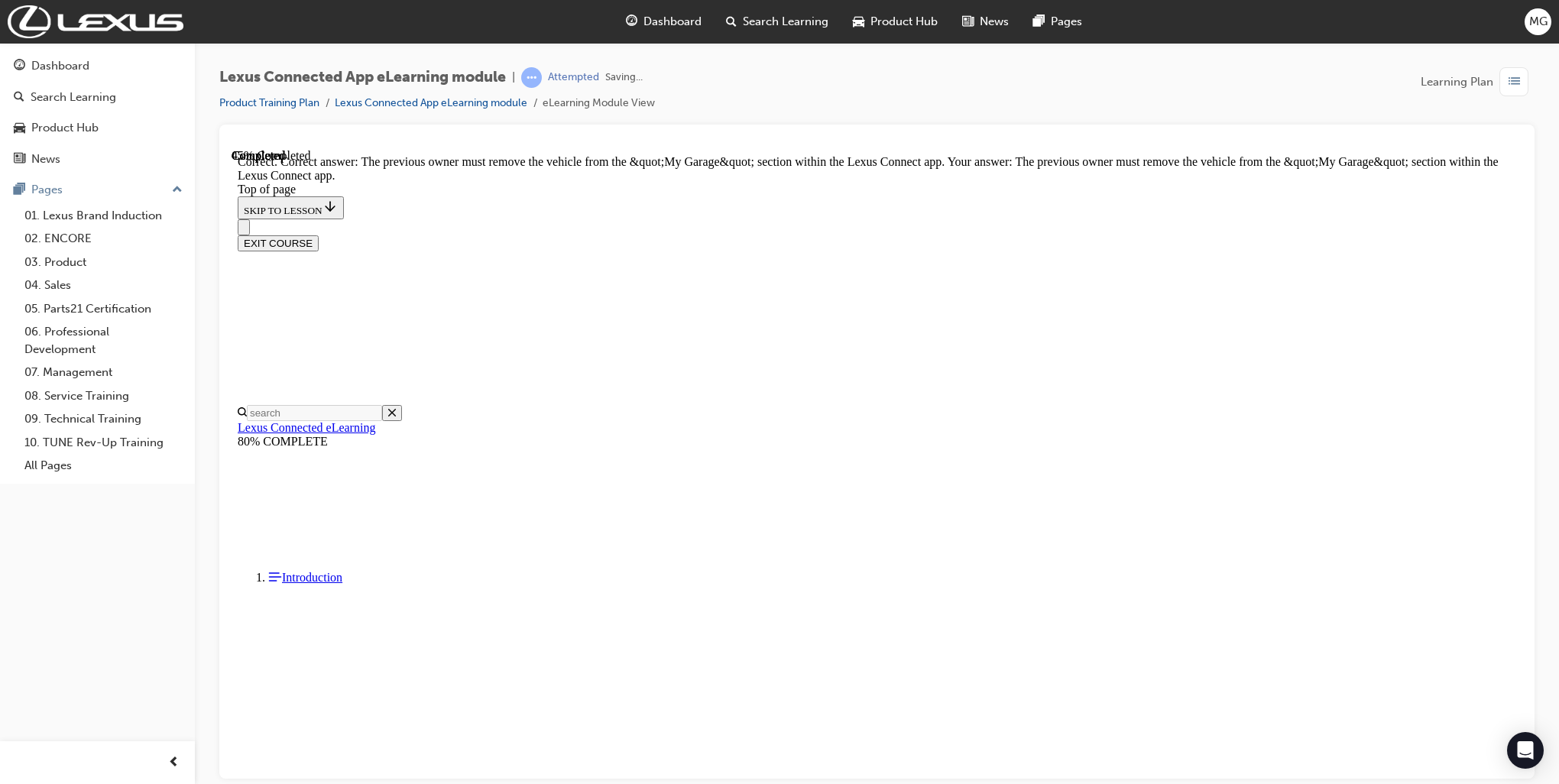
scroll to position [185, 0]
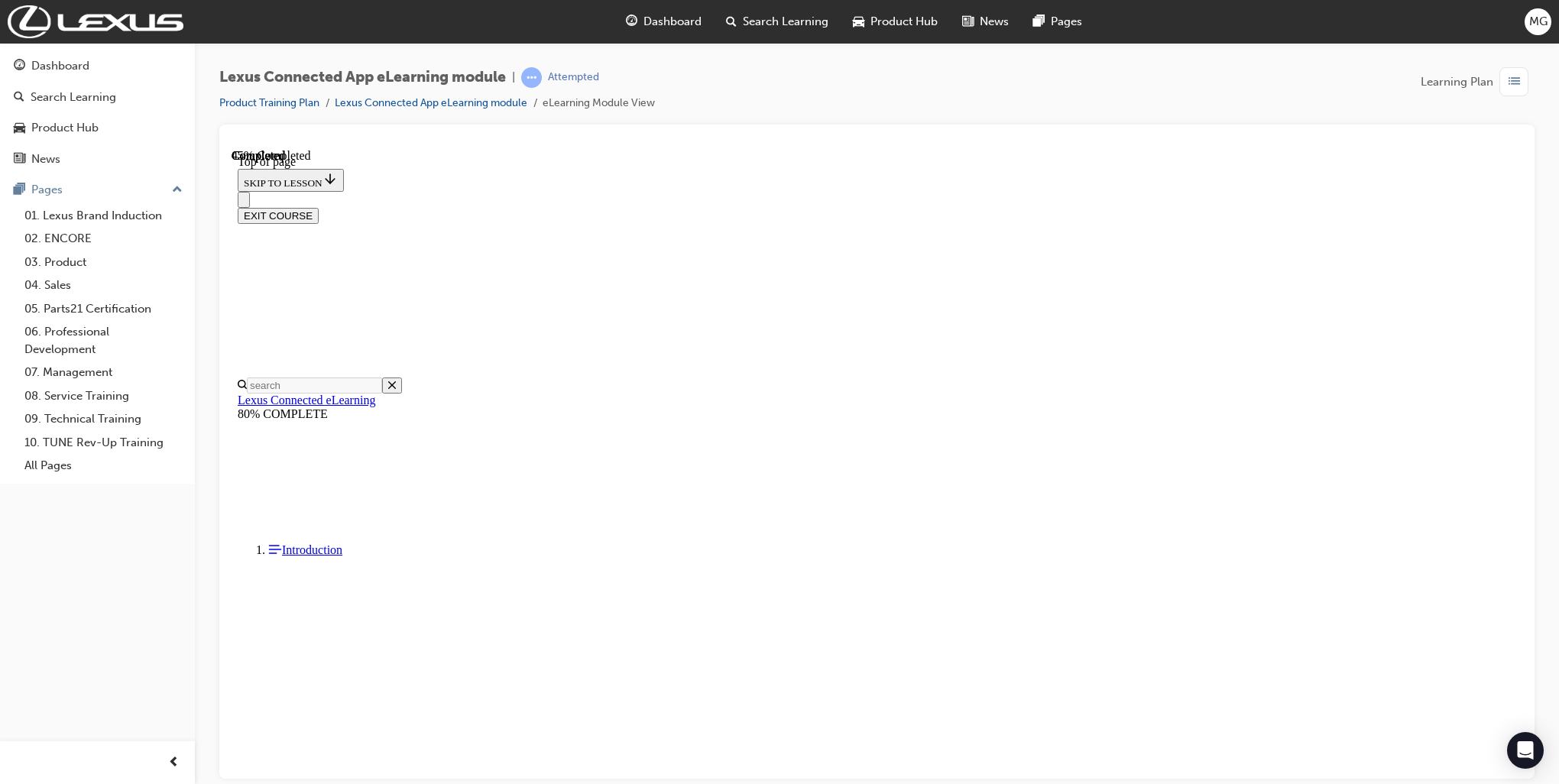
scroll to position [46, 0]
drag, startPoint x: 876, startPoint y: 488, endPoint x: 889, endPoint y: 489, distance: 13.0
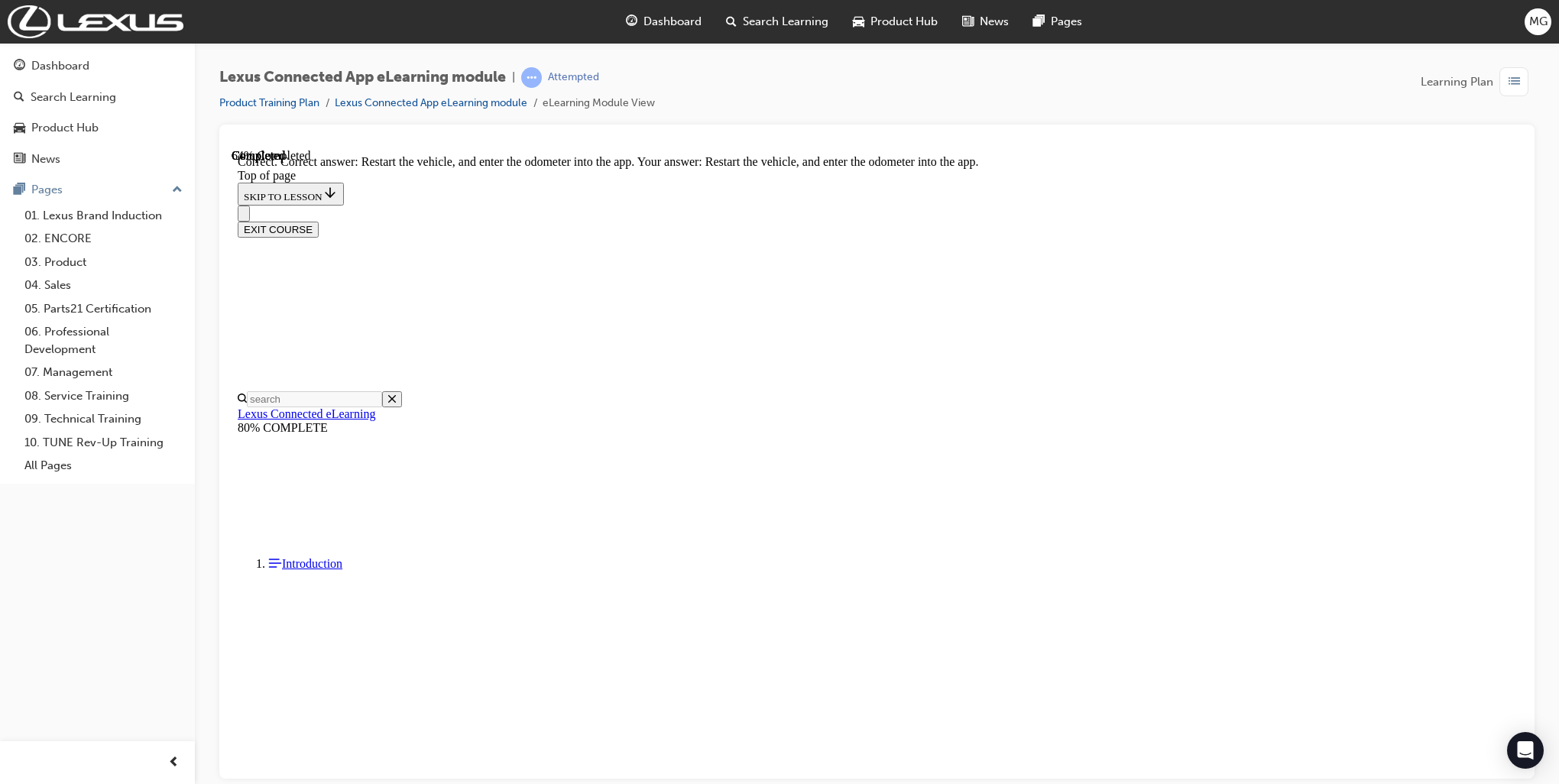
scroll to position [235, 0]
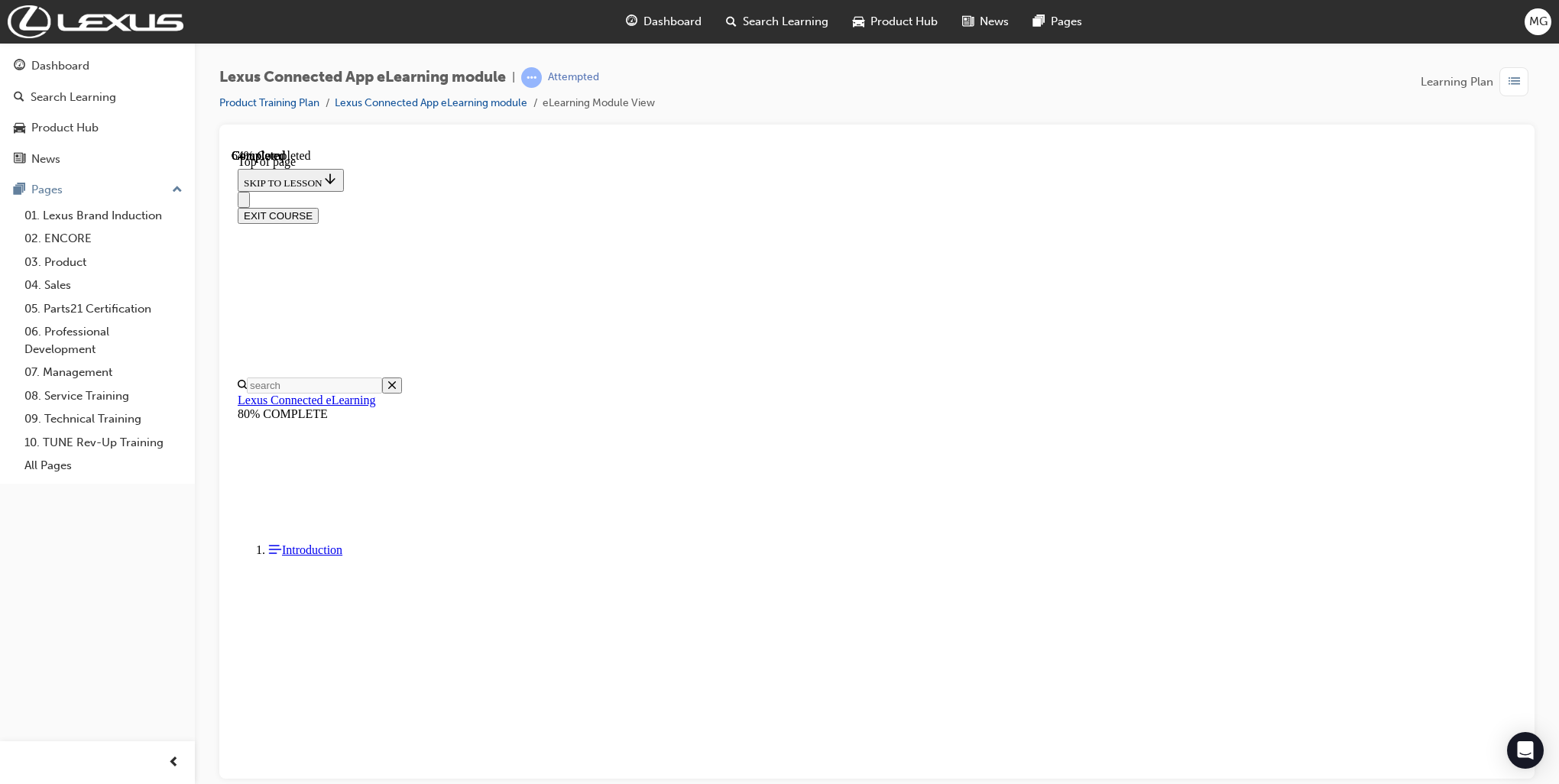
scroll to position [152, 0]
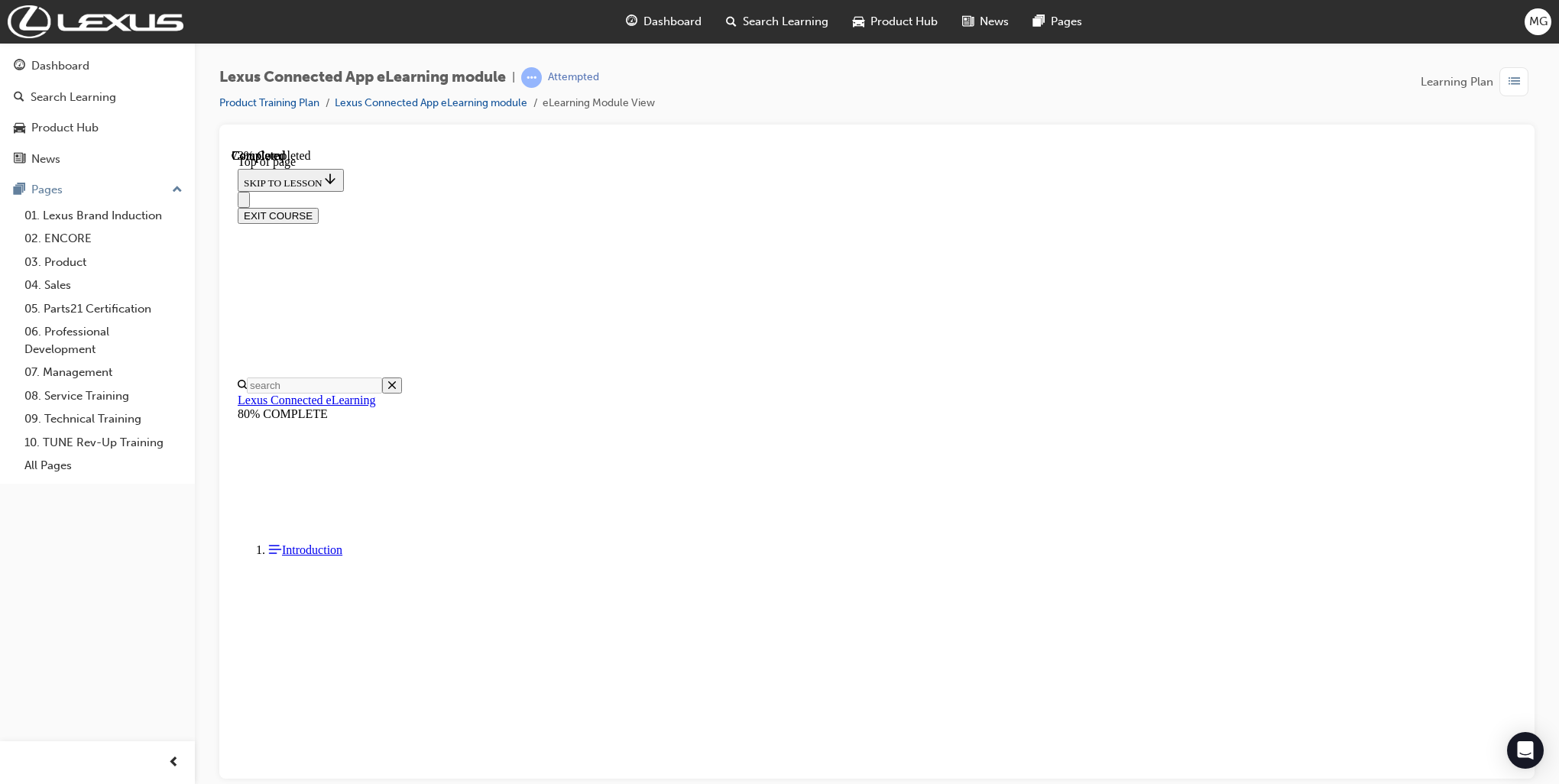
scroll to position [46, 0]
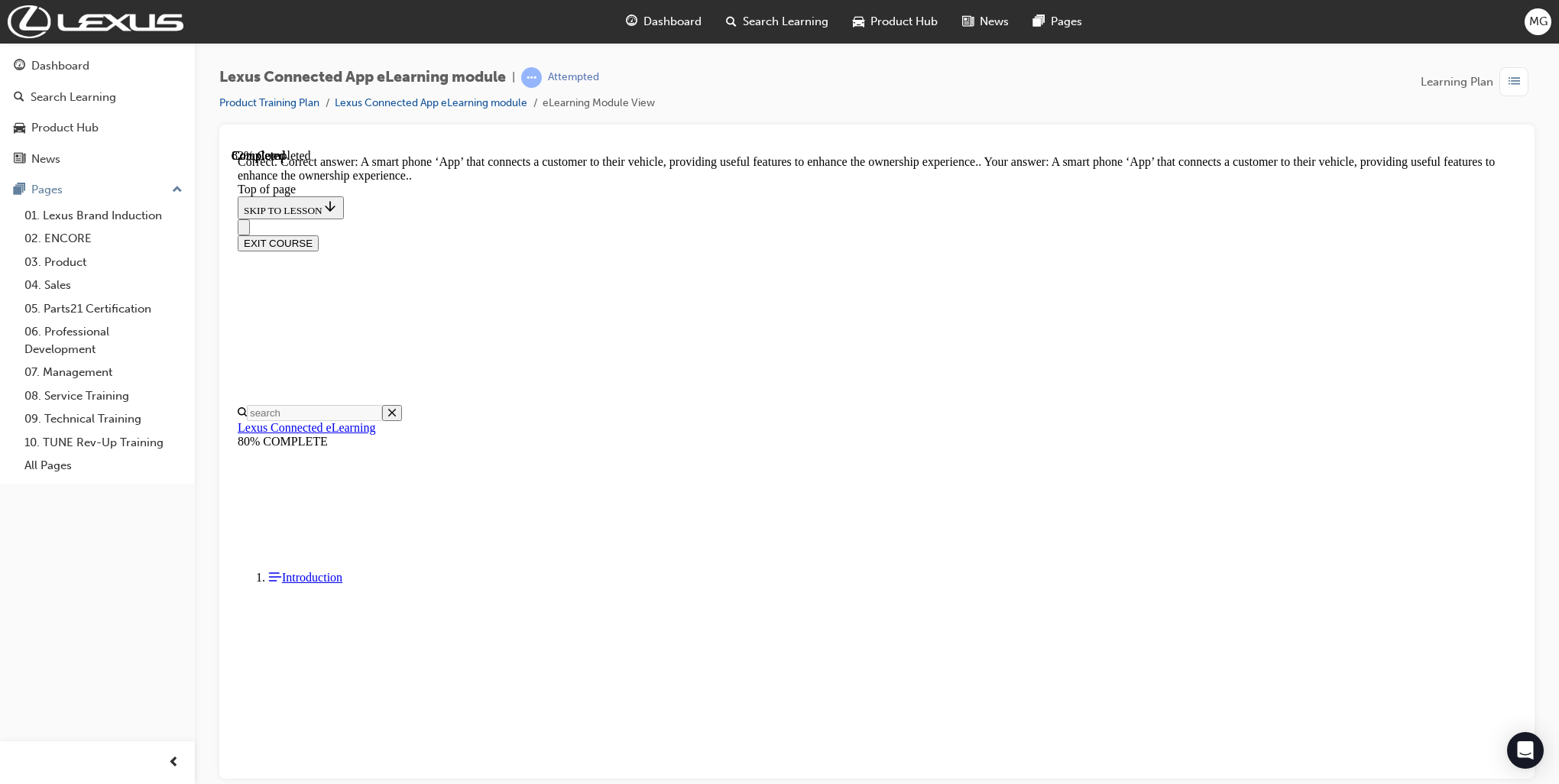
scroll to position [128, 0]
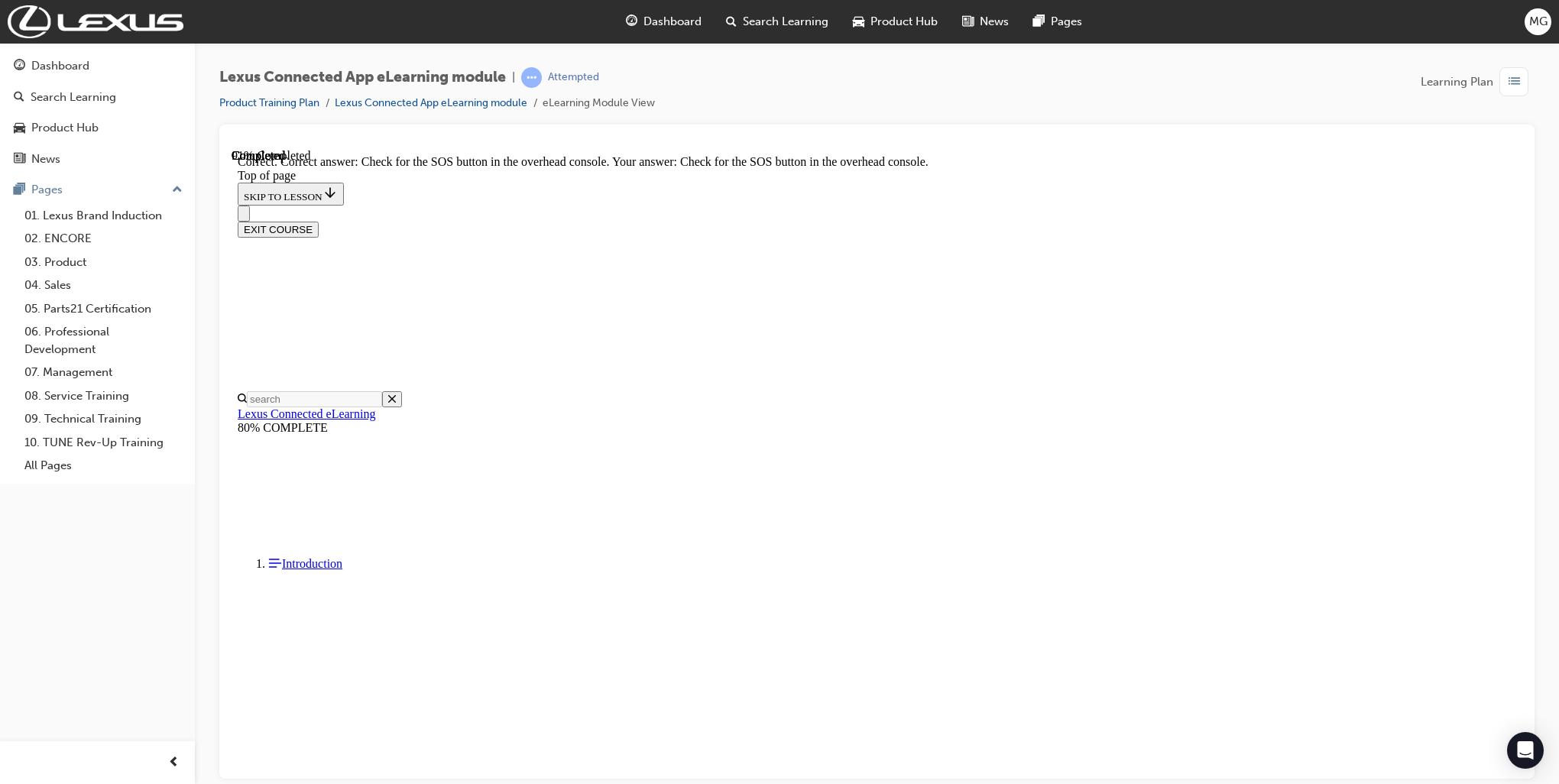
scroll to position [113, 0]
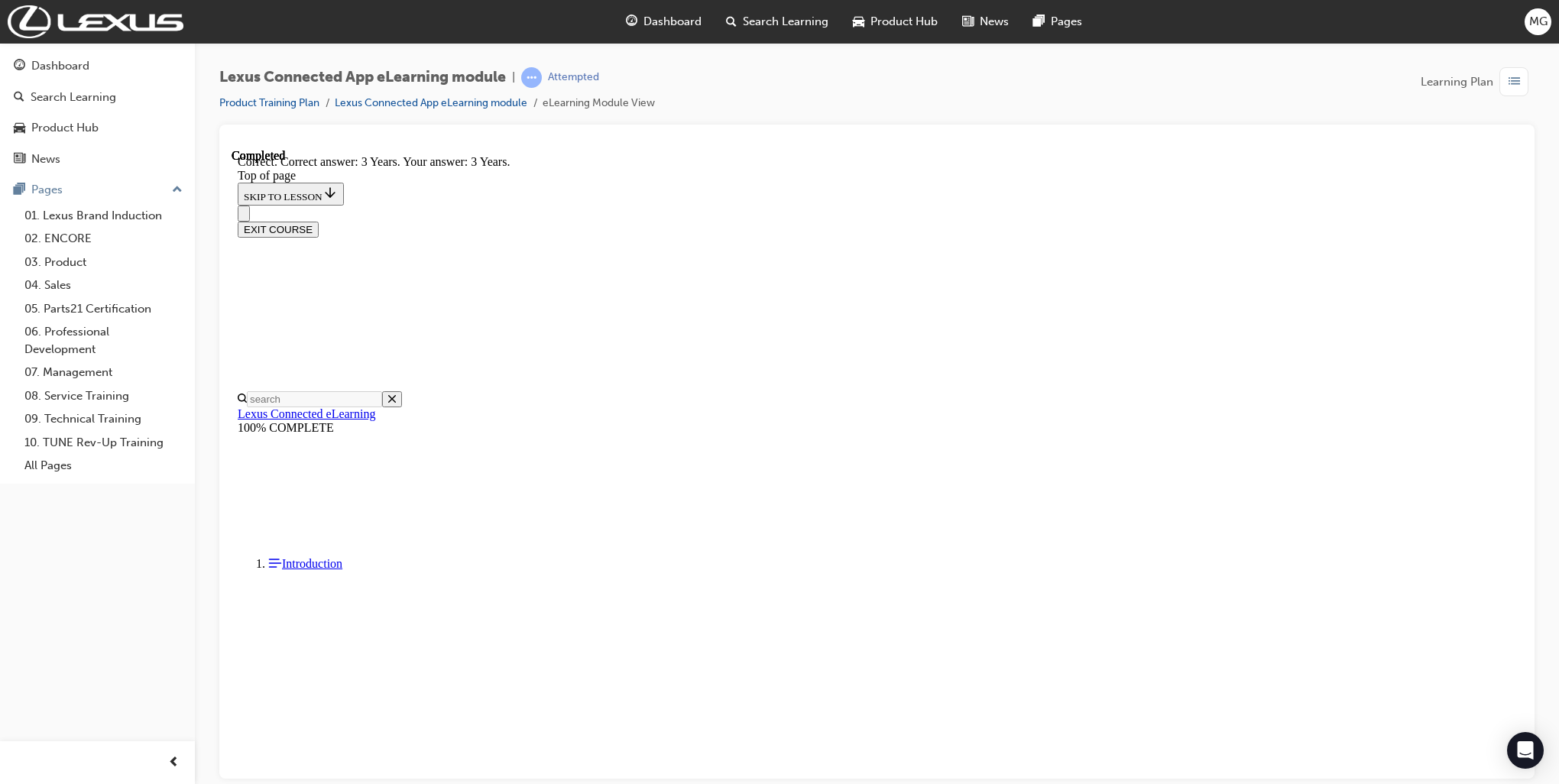
scroll to position [174, 0]
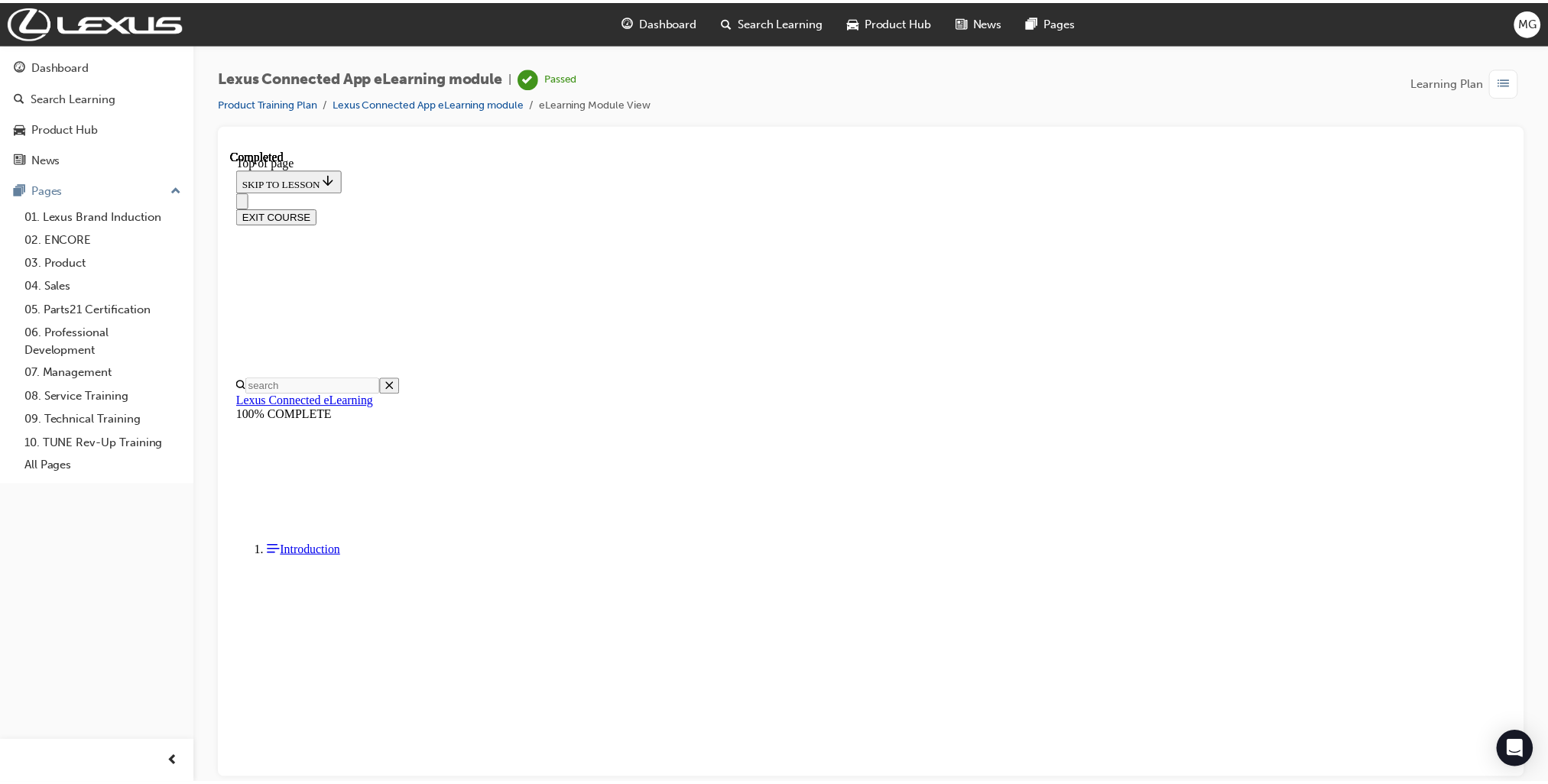
scroll to position [152, 0]
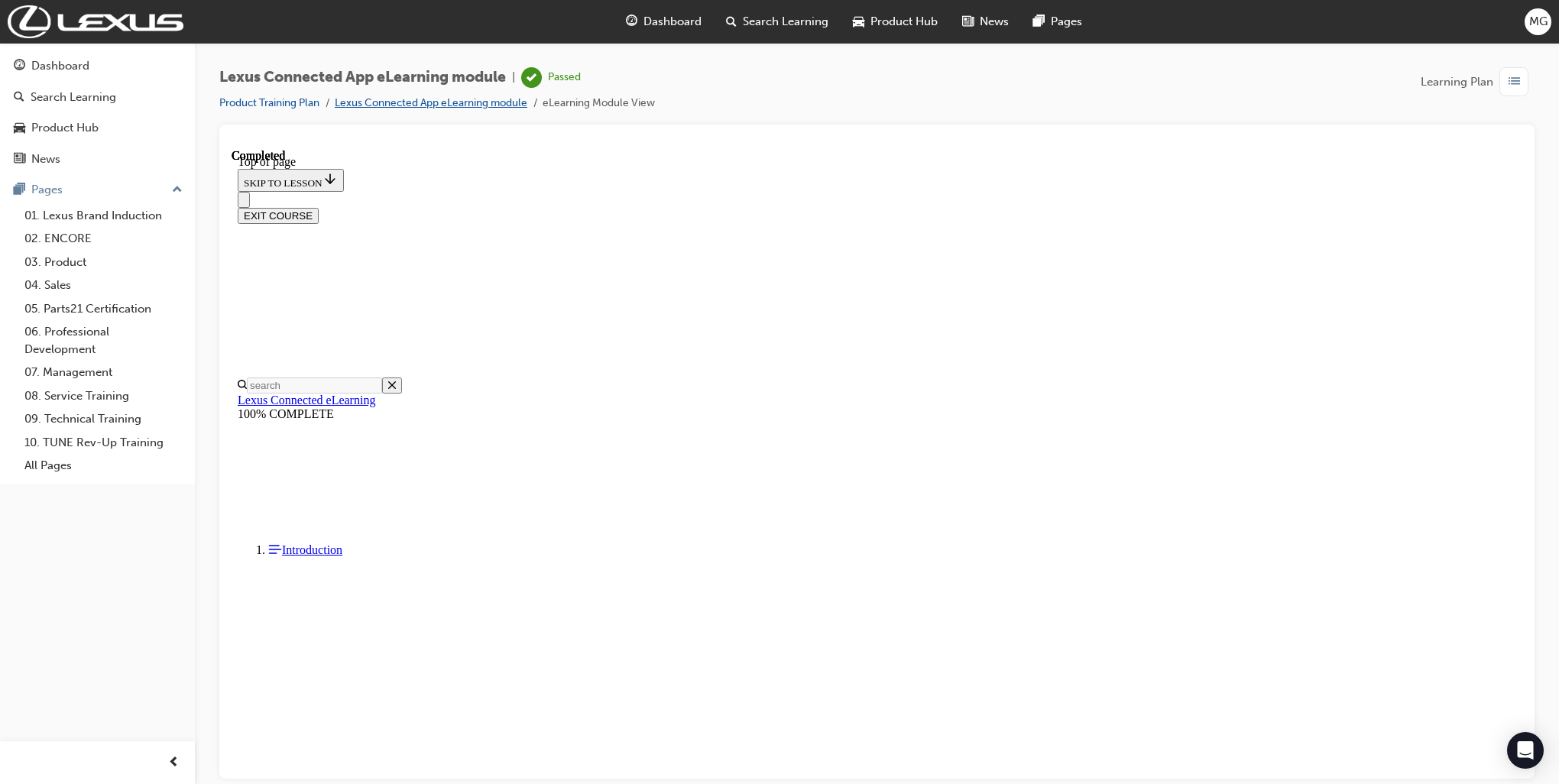
click at [452, 105] on link "Lexus Connected App eLearning module" at bounding box center [430, 103] width 192 height 13
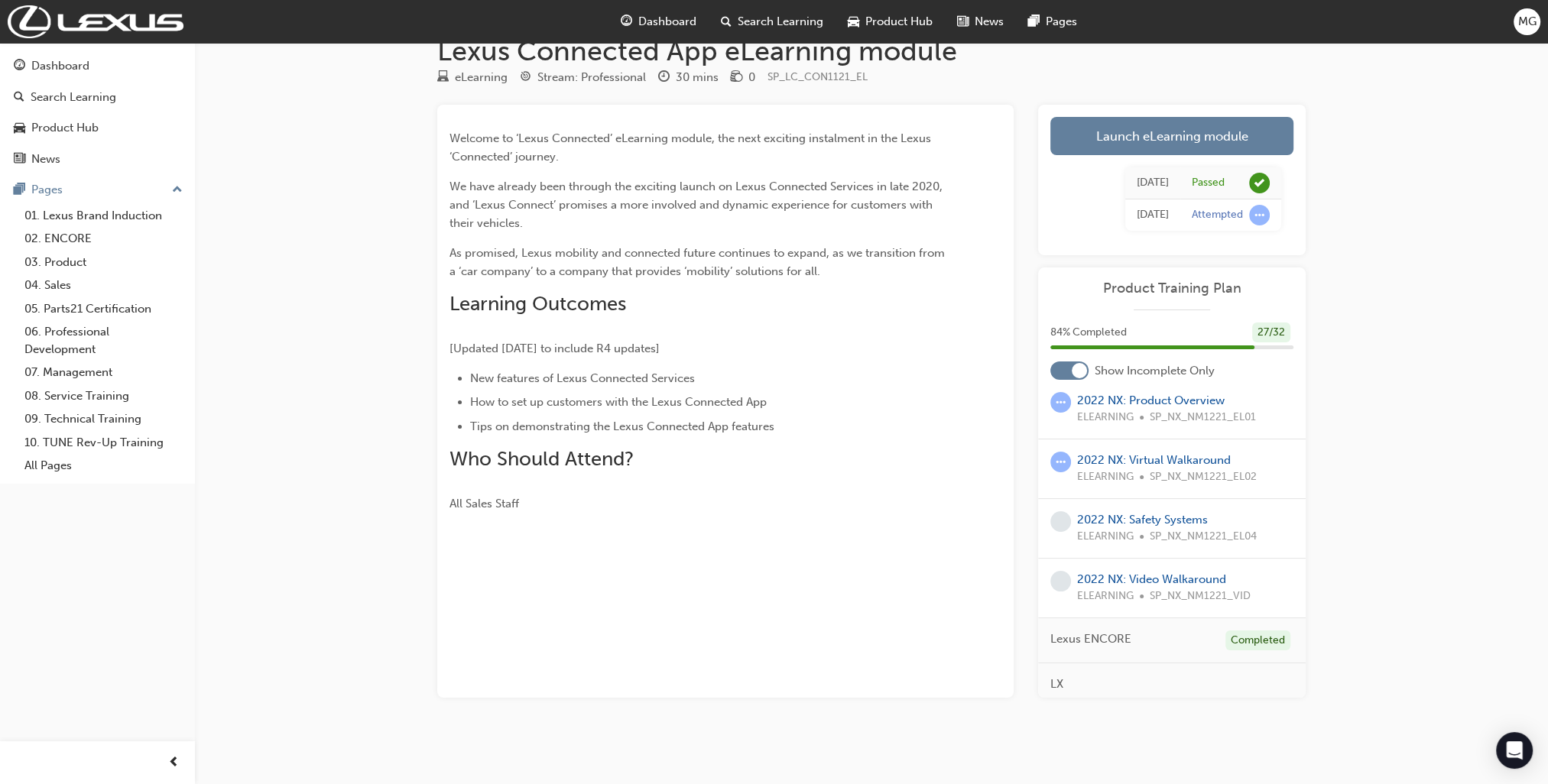
scroll to position [252, 0]
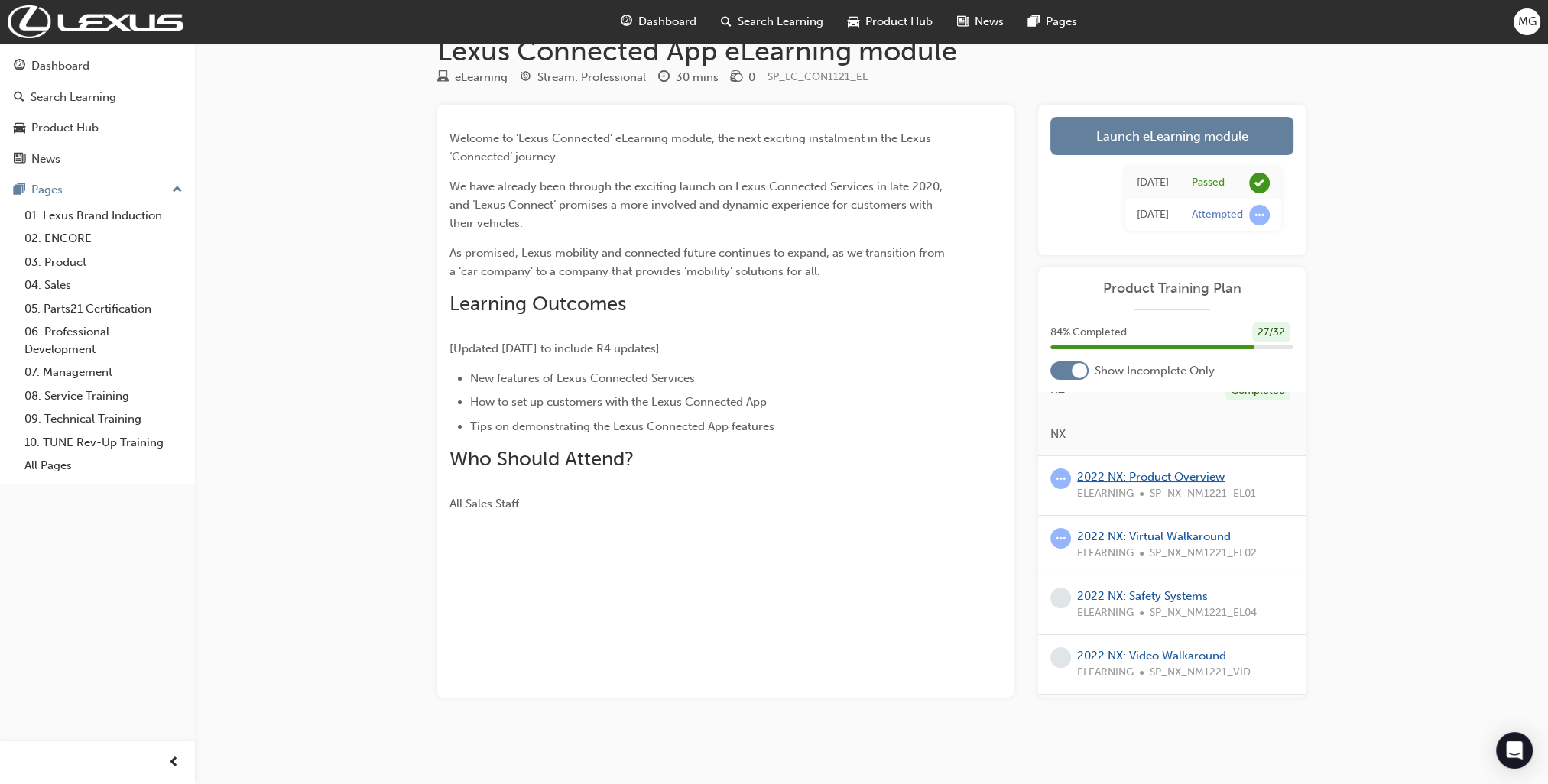
click at [1157, 475] on link "2022 NX: Product Overview" at bounding box center [1150, 476] width 147 height 14
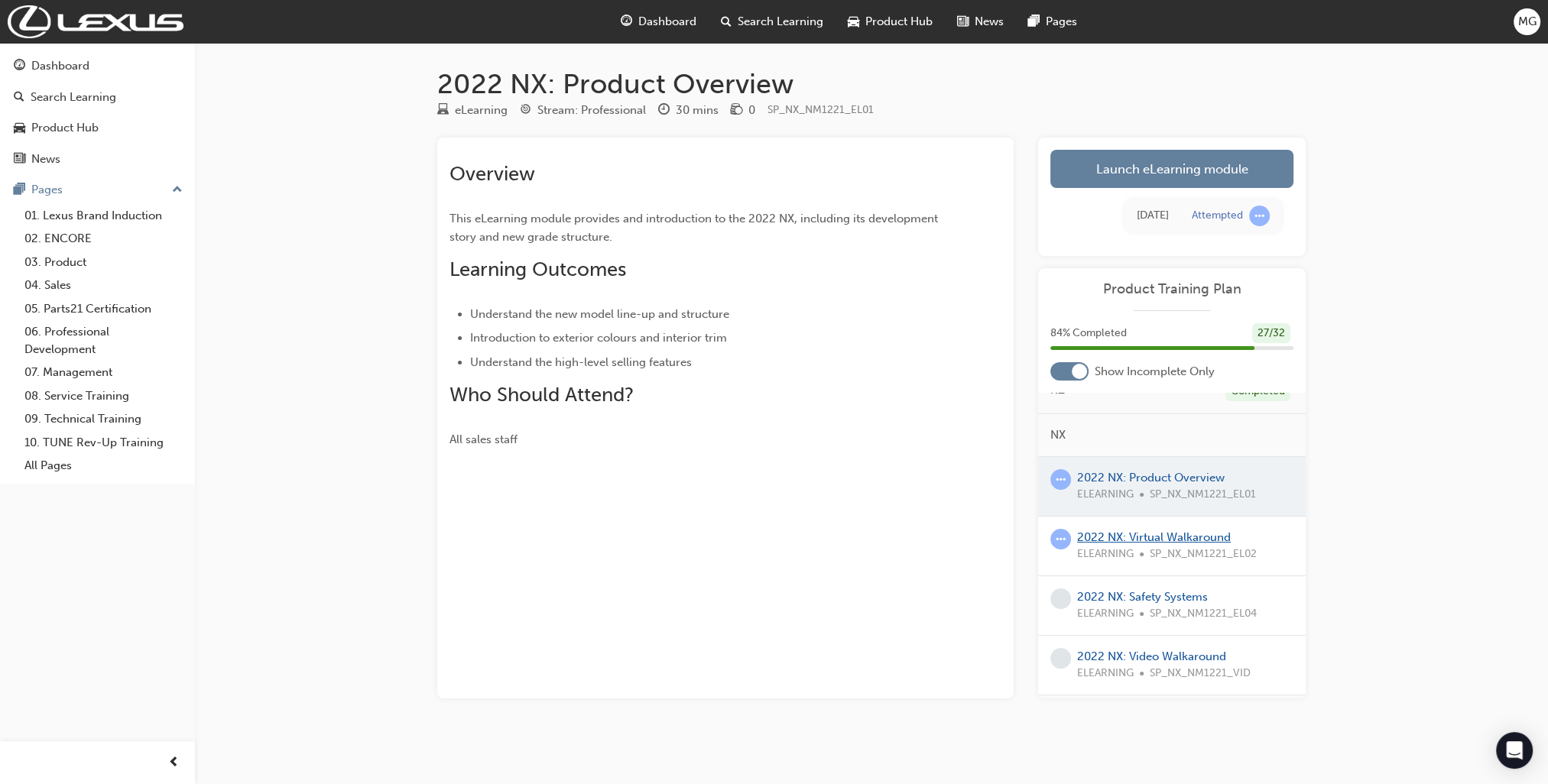
click at [1164, 536] on link "2022 NX: Virtual Walkaround" at bounding box center [1153, 537] width 153 height 14
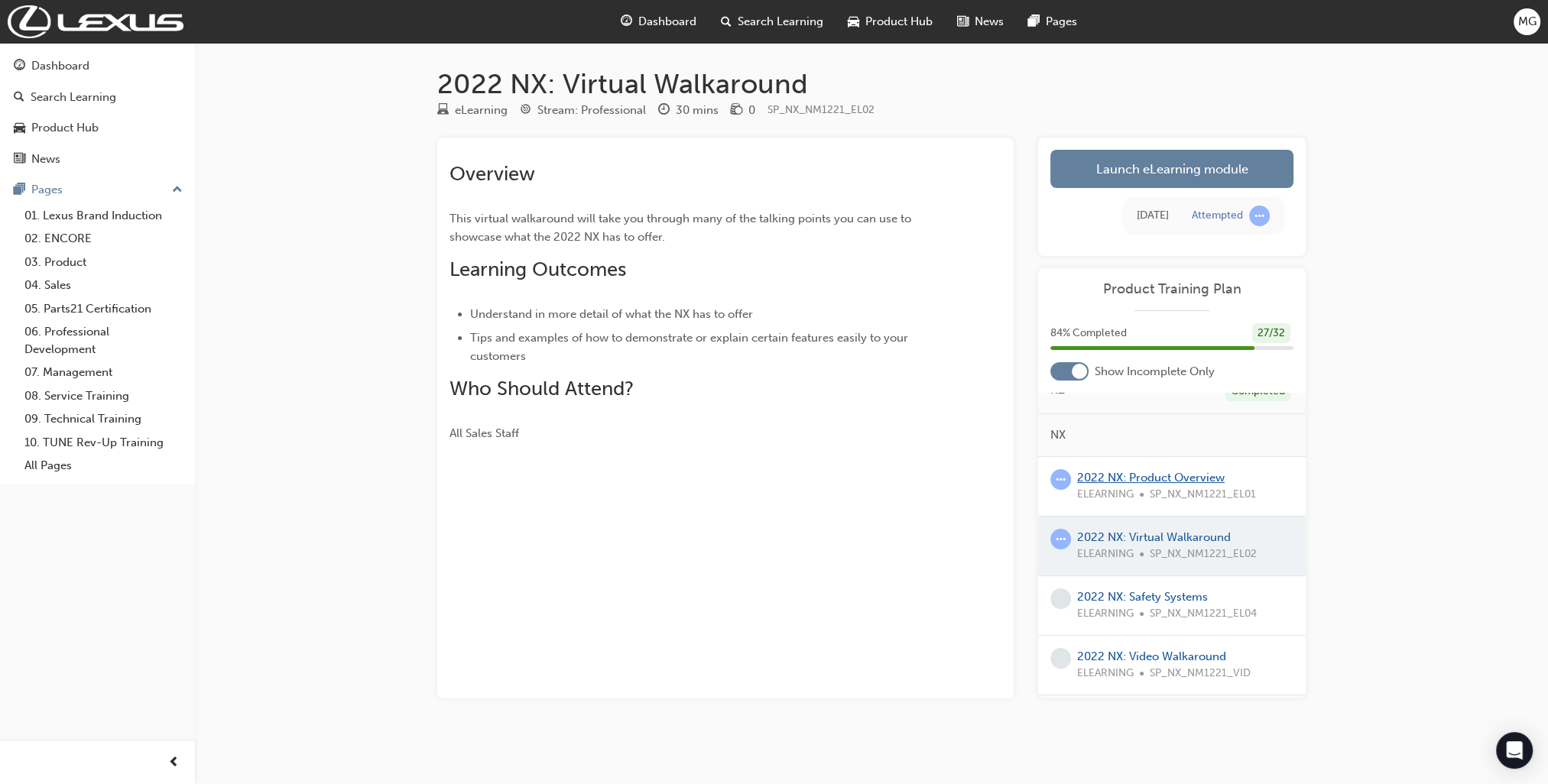
click at [1154, 476] on link "2022 NX: Product Overview" at bounding box center [1150, 477] width 147 height 14
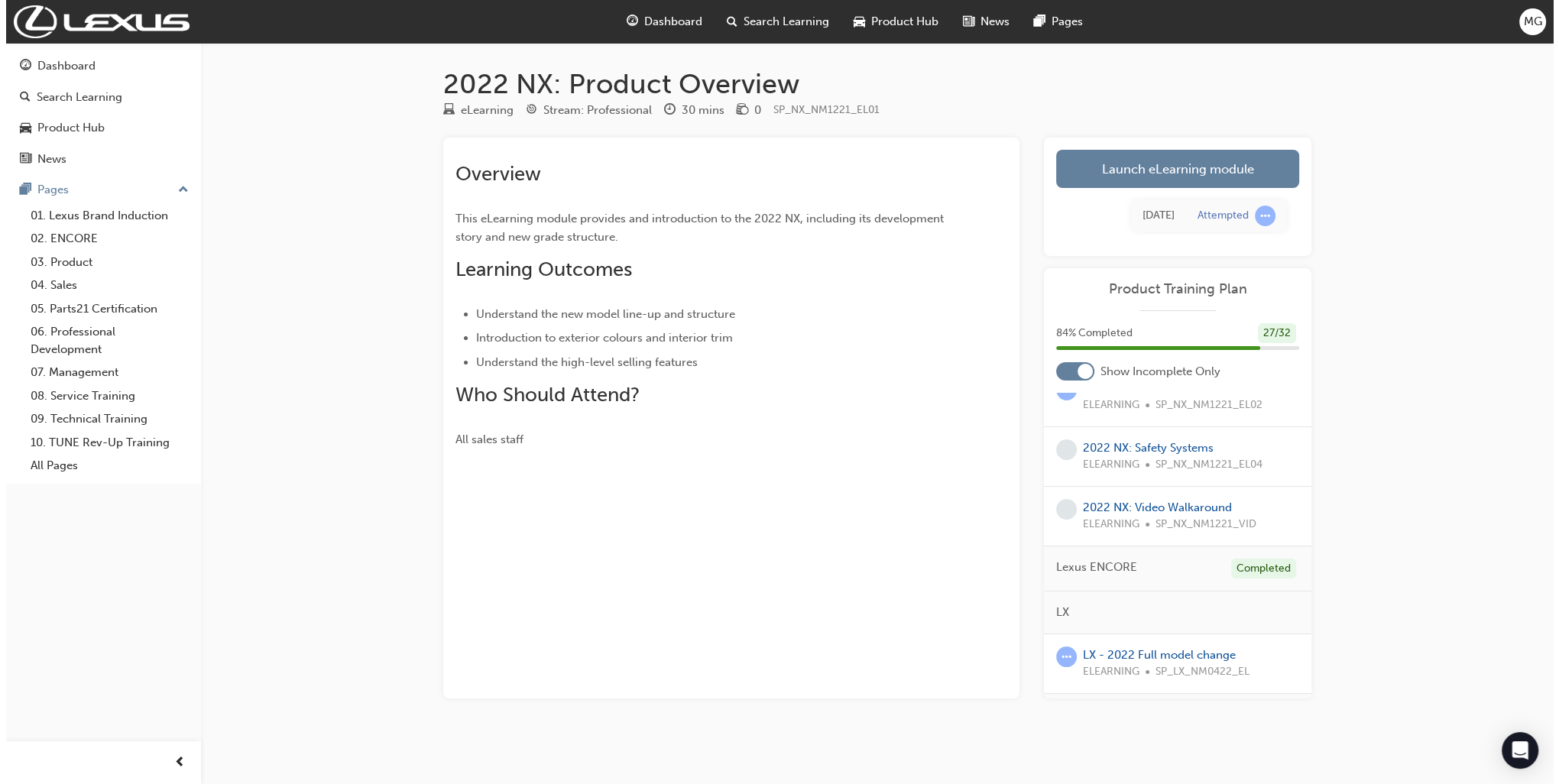
scroll to position [557, 0]
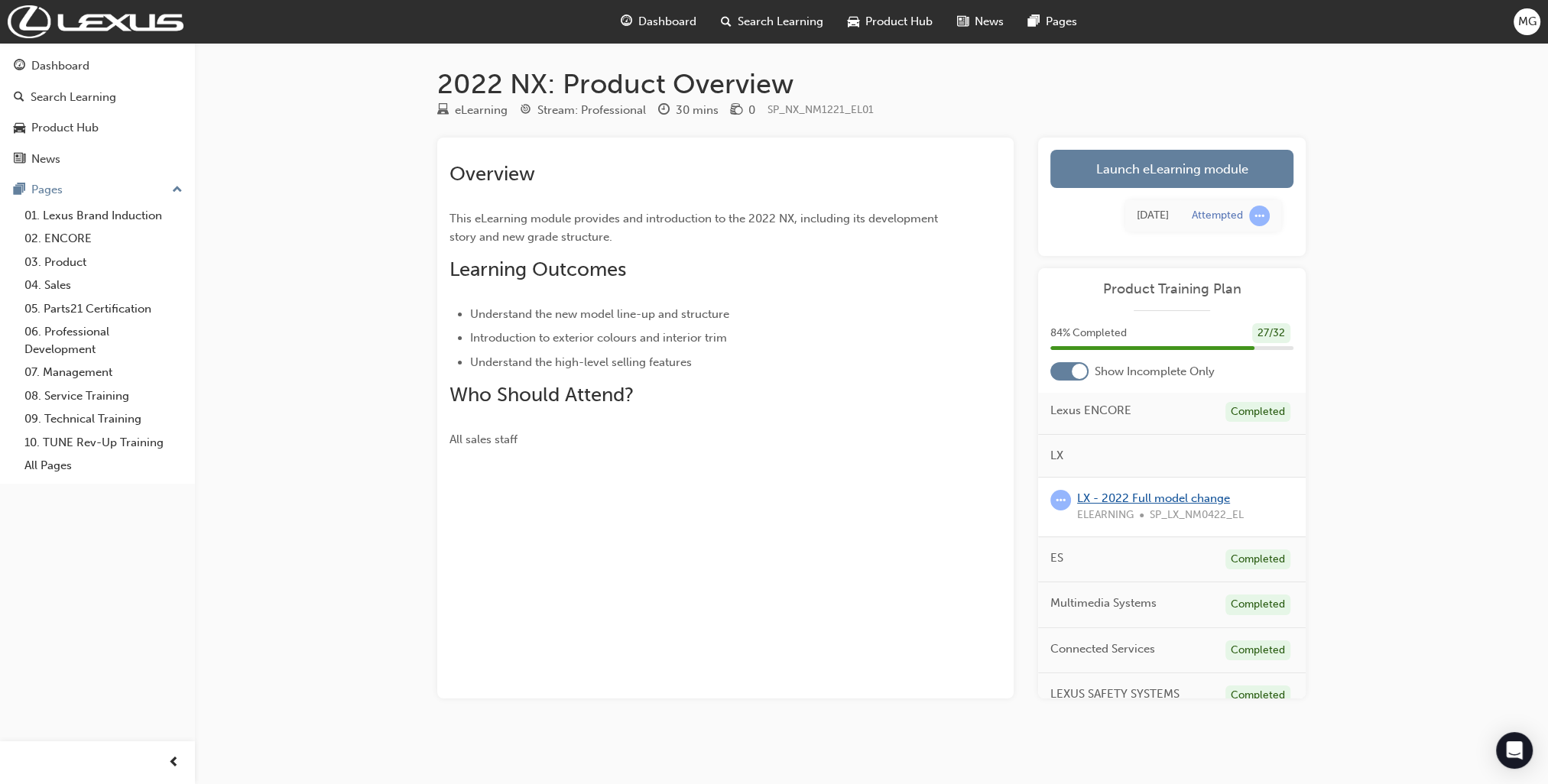
click at [1123, 496] on link "LX - 2022 Full model change" at bounding box center [1152, 498] width 153 height 14
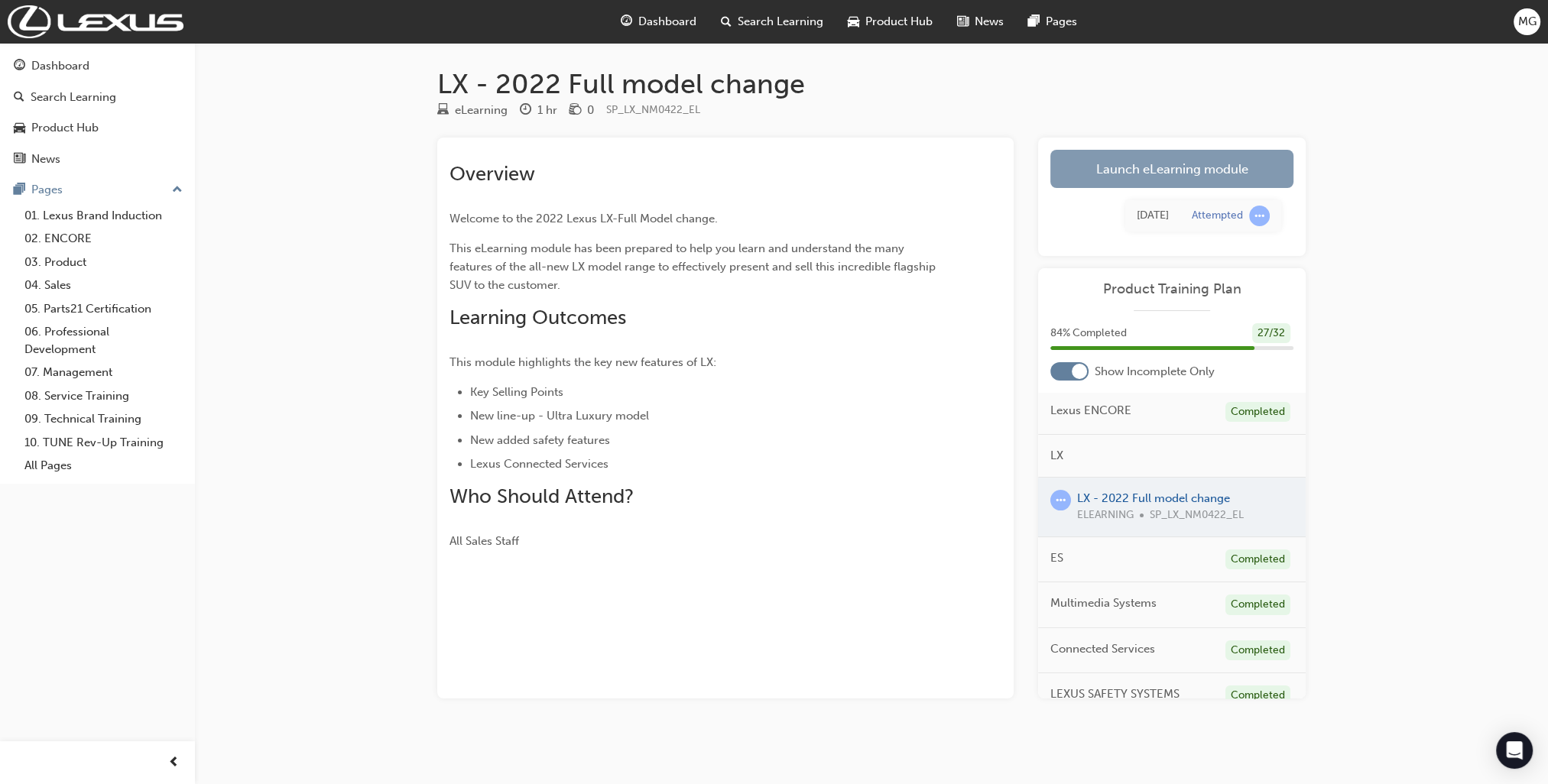
click at [1204, 175] on link "Launch eLearning module" at bounding box center [1171, 169] width 243 height 38
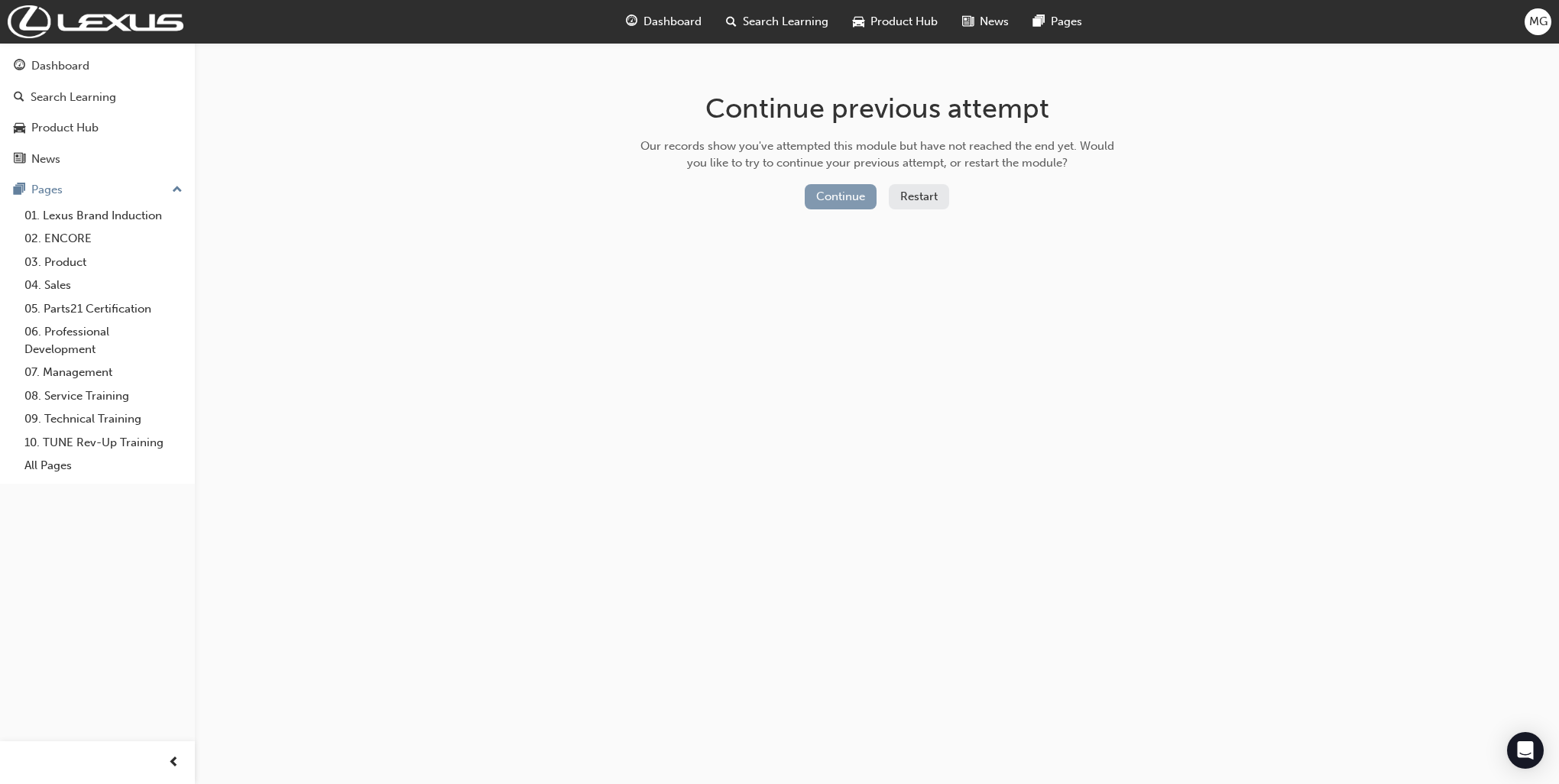
click at [834, 192] on button "Continue" at bounding box center [840, 196] width 72 height 25
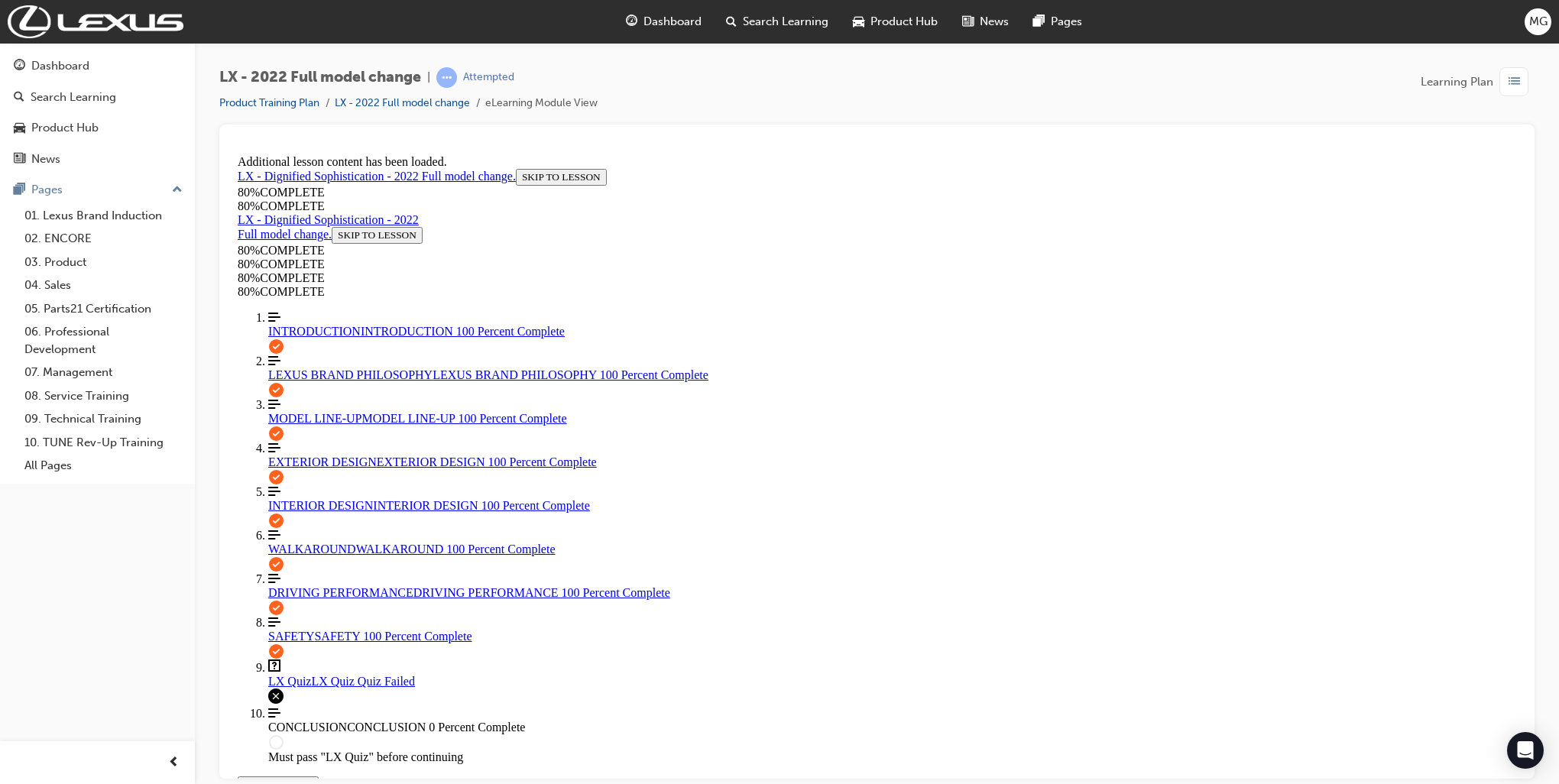
scroll to position [104, 0]
click at [284, 684] on link "Question box Question mark inside of a square LX Quiz LX Quiz Quiz Failed" at bounding box center [892, 673] width 1248 height 29
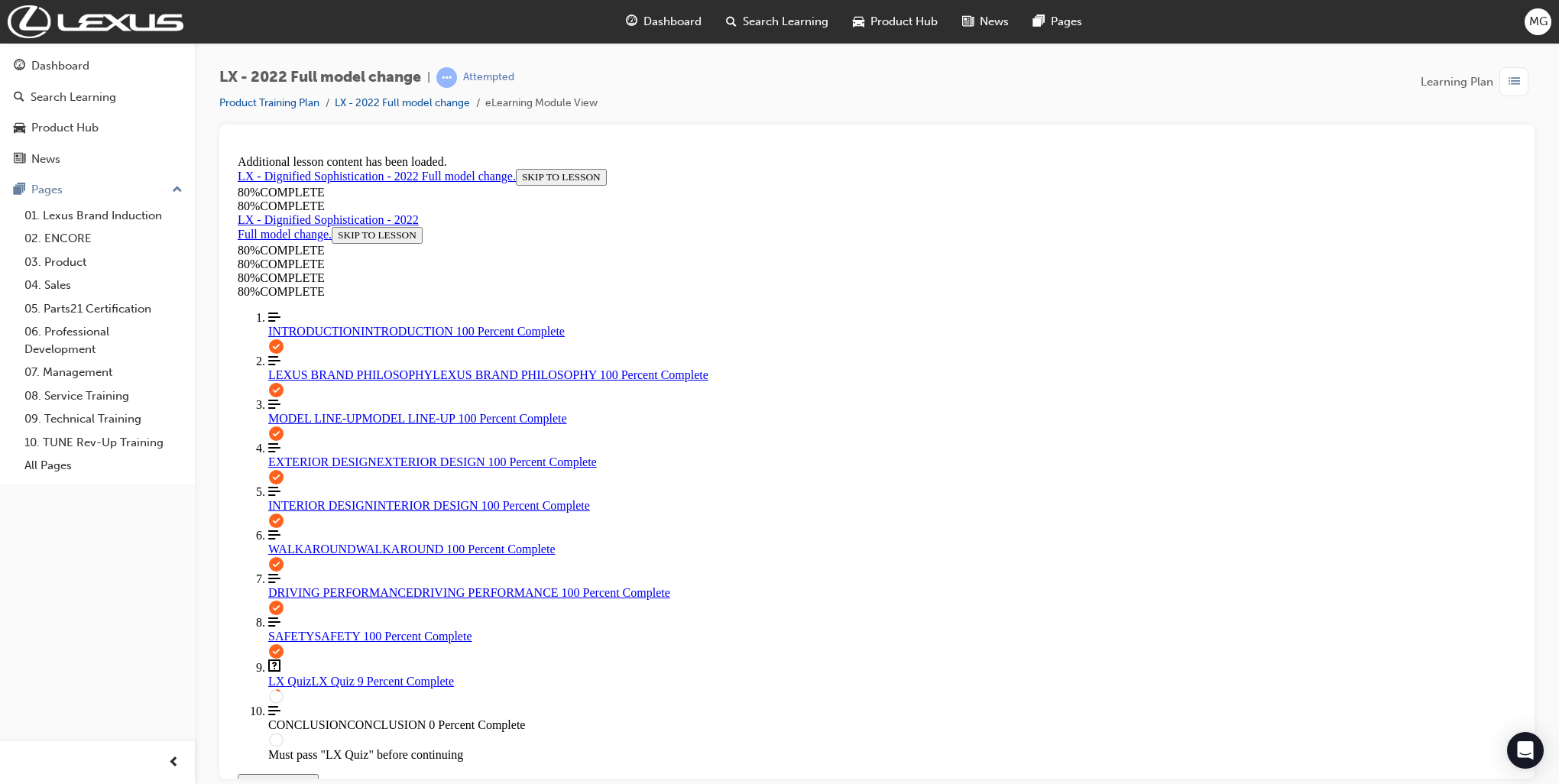
drag, startPoint x: 767, startPoint y: 451, endPoint x: 793, endPoint y: 455, distance: 26.3
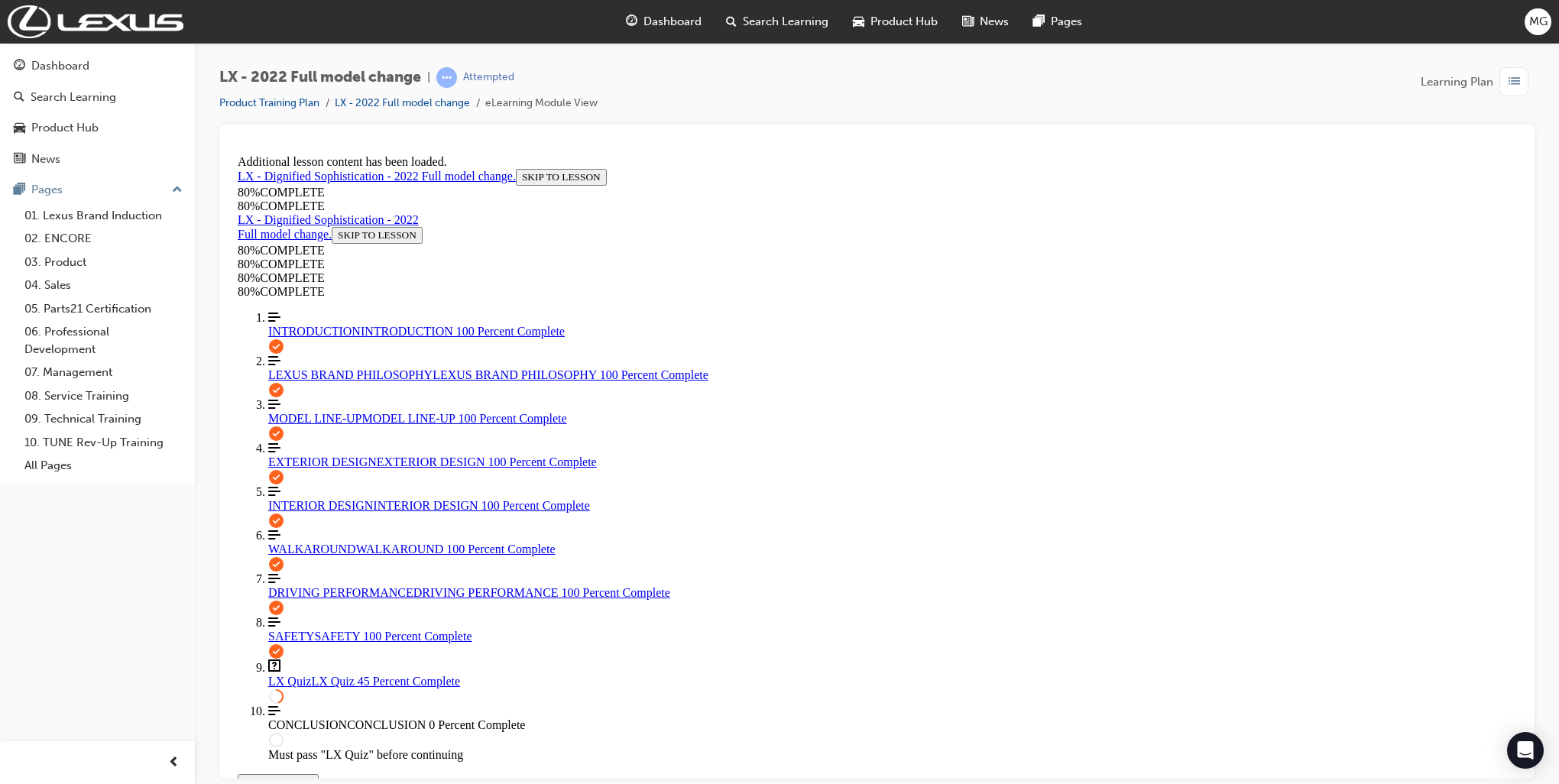
scroll to position [132, 0]
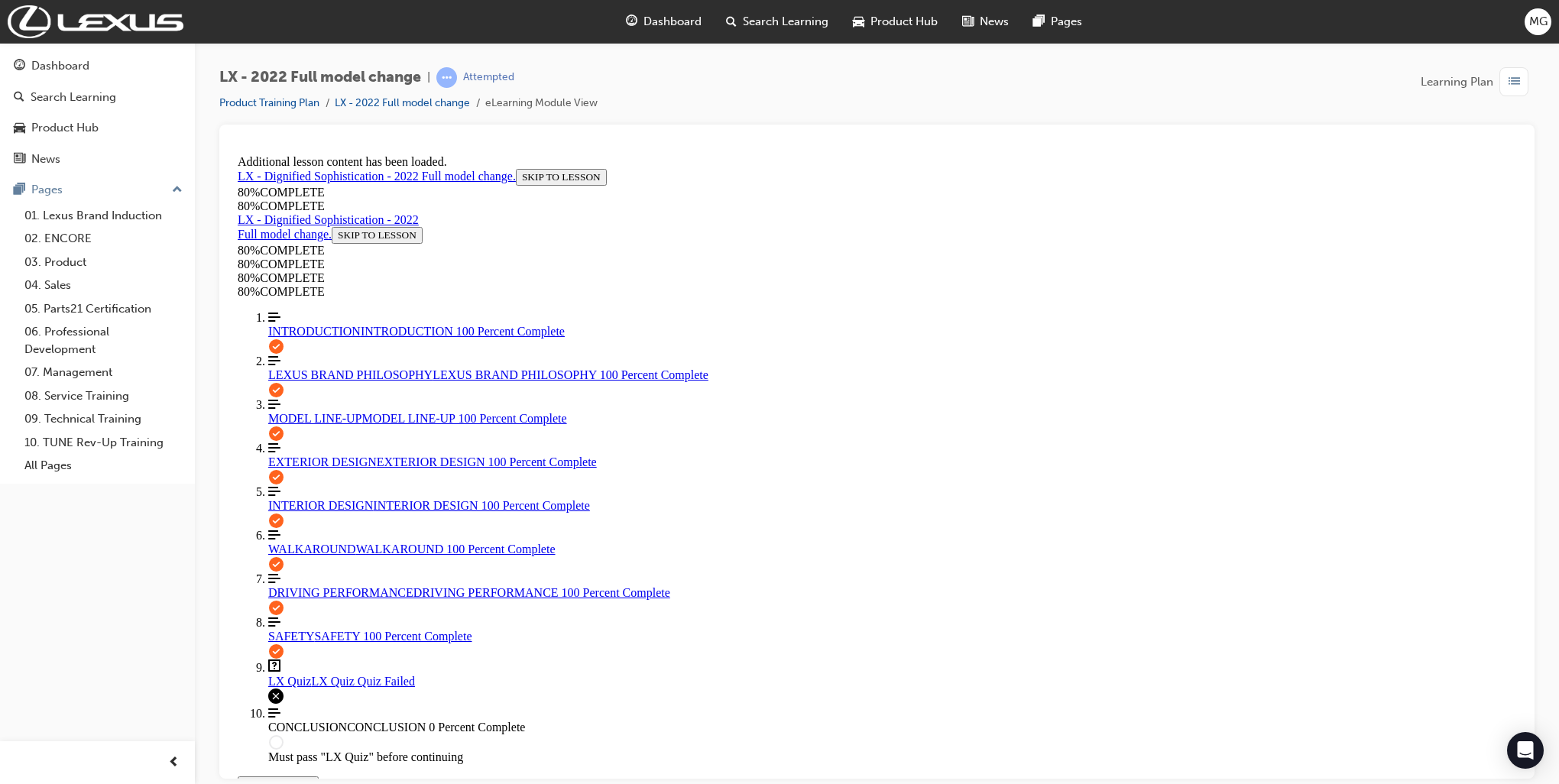
scroll to position [0, 0]
click at [1462, 80] on span "Learning Plan" at bounding box center [1456, 82] width 72 height 17
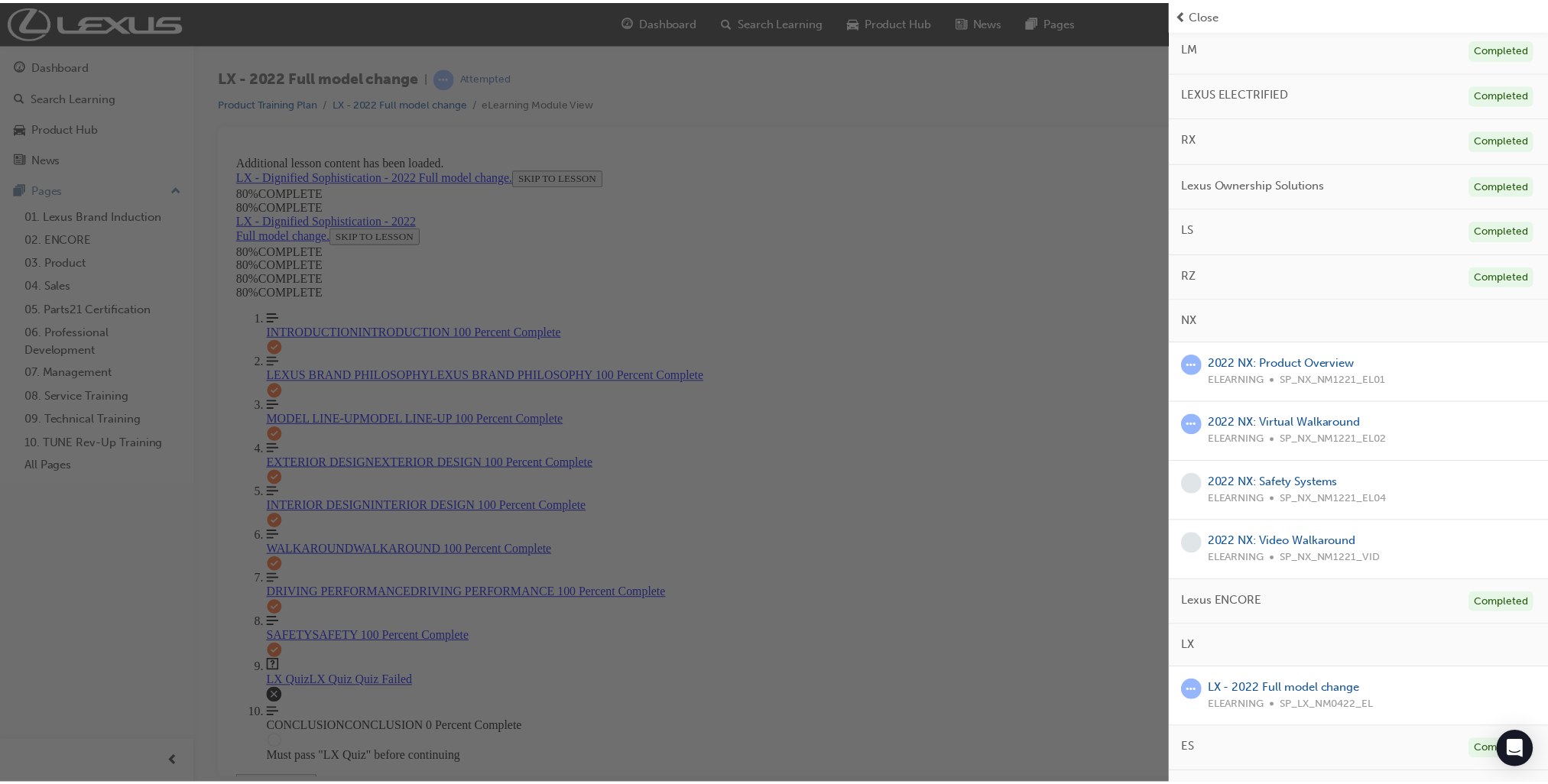
scroll to position [382, 0]
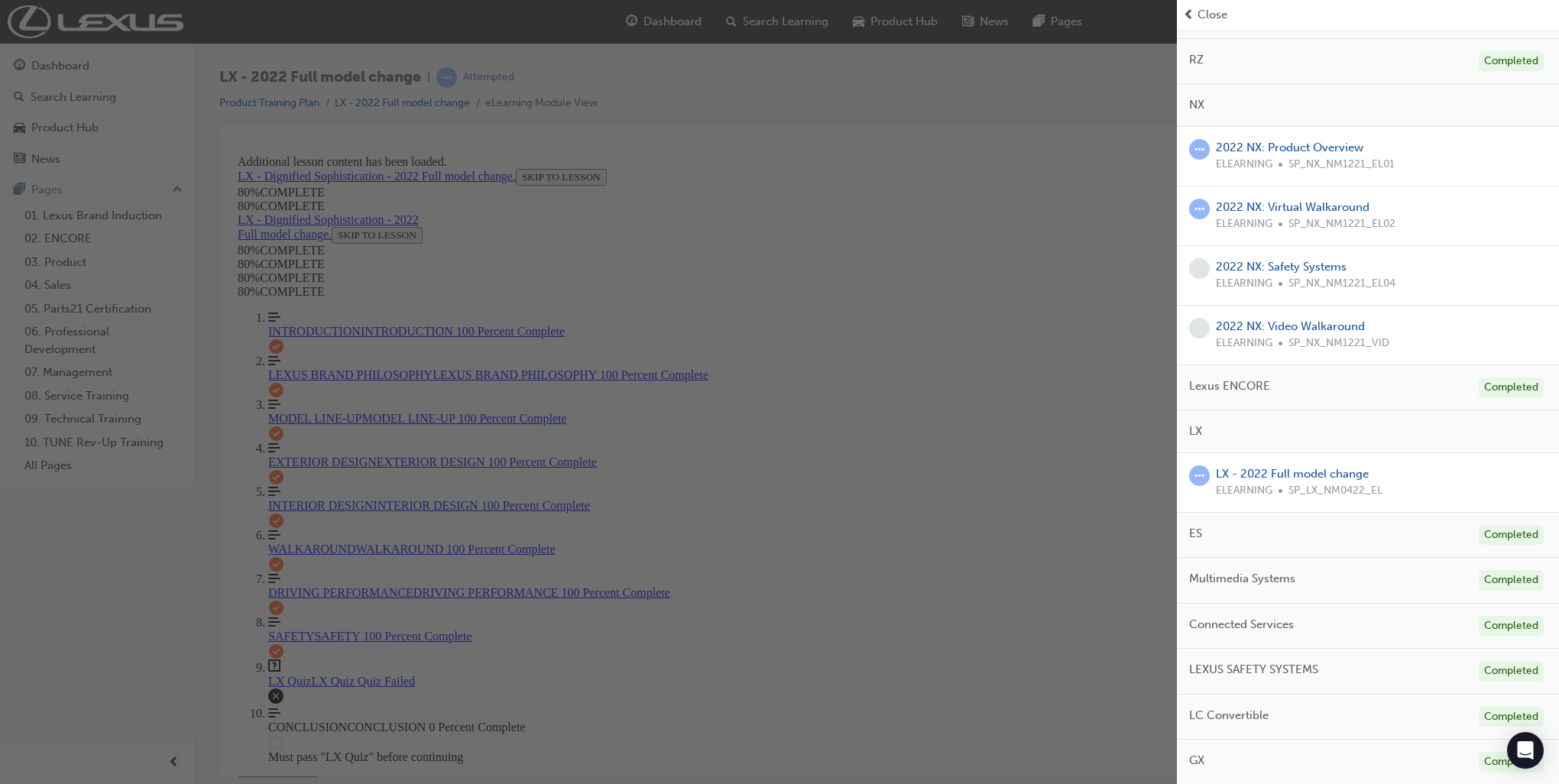
click at [1116, 298] on div "button" at bounding box center [588, 392] width 1176 height 784
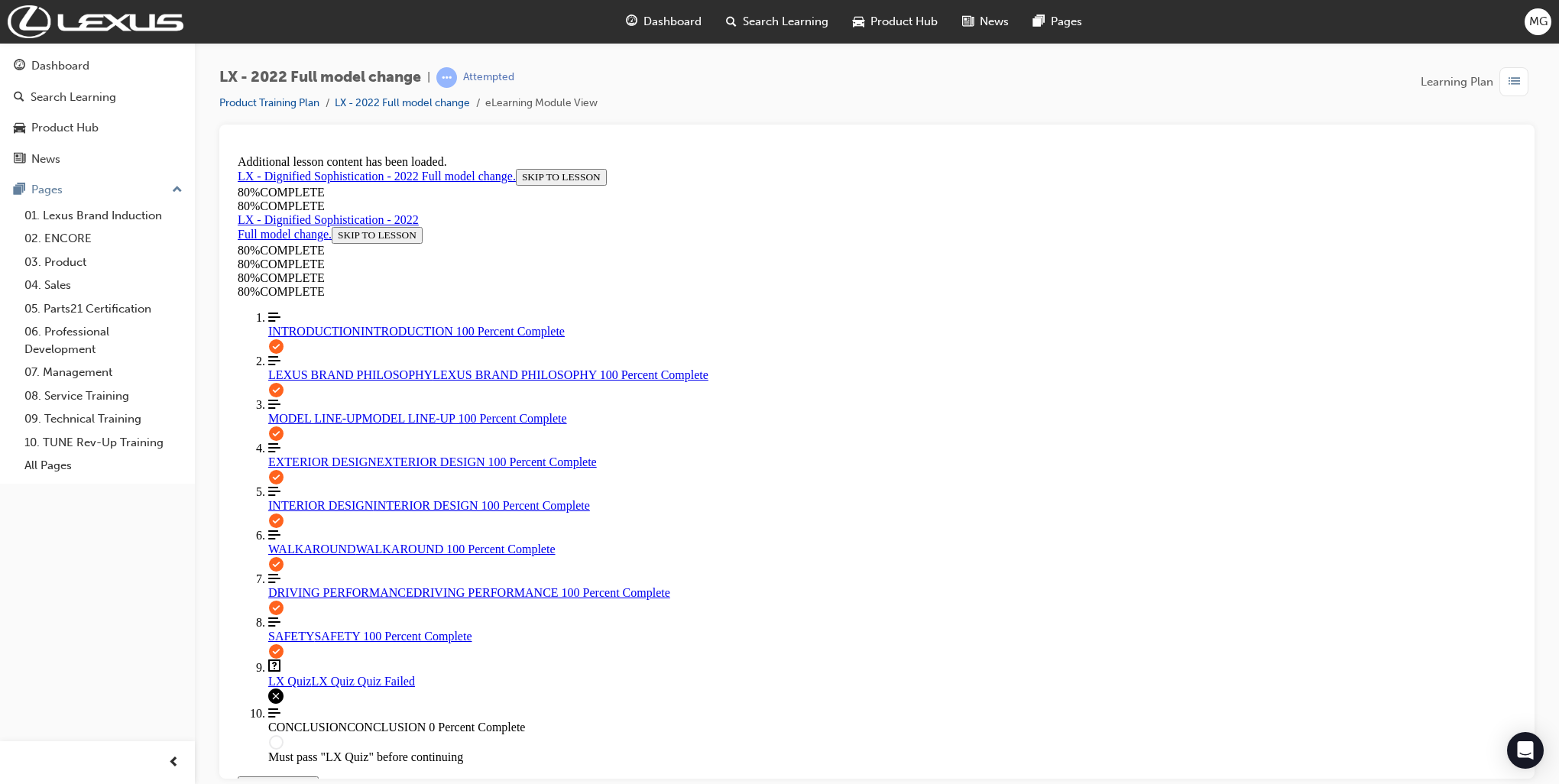
click at [654, 32] on div "Dashboard" at bounding box center [664, 22] width 100 height 31
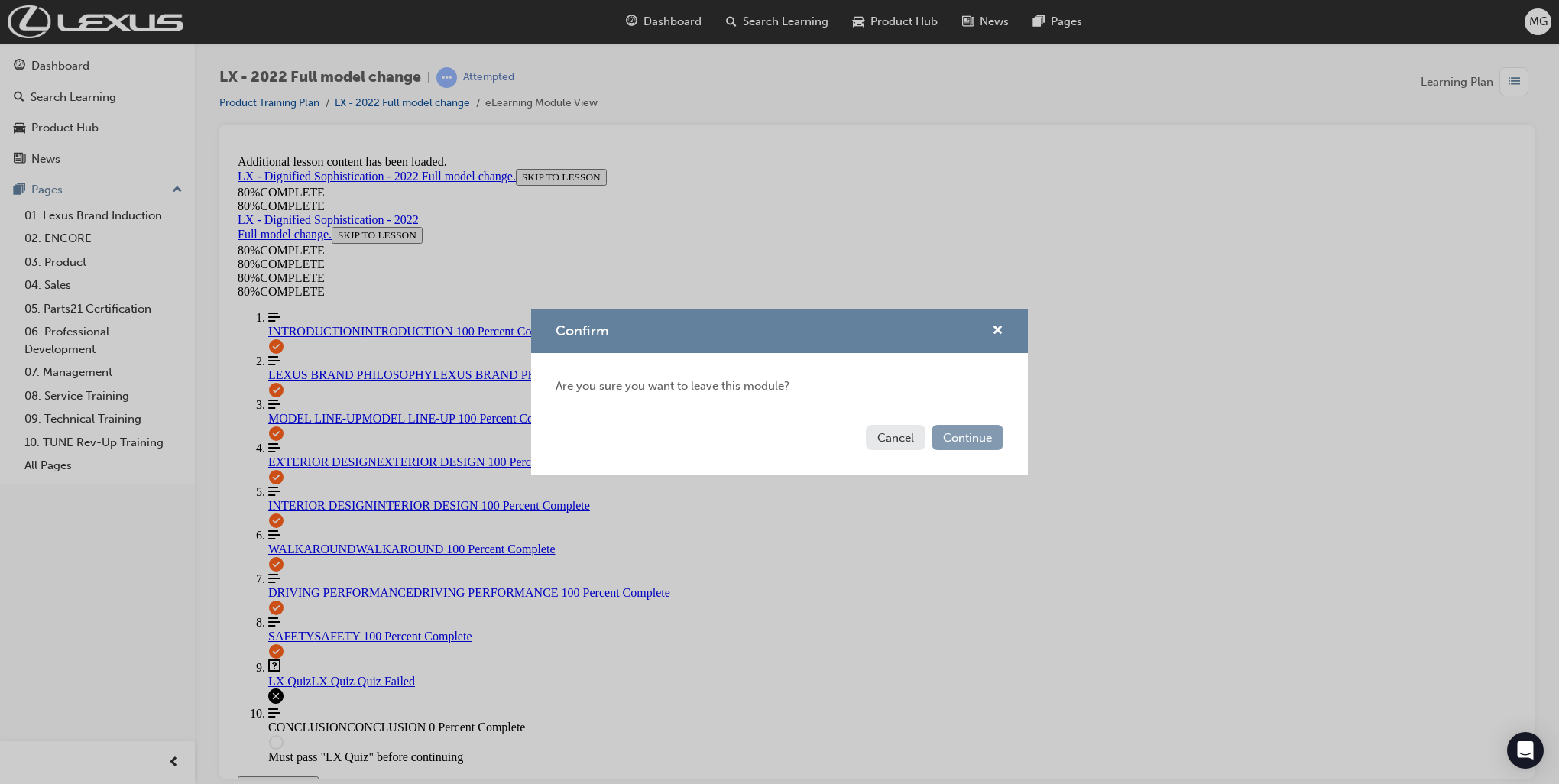
click at [988, 441] on button "Continue" at bounding box center [967, 437] width 72 height 25
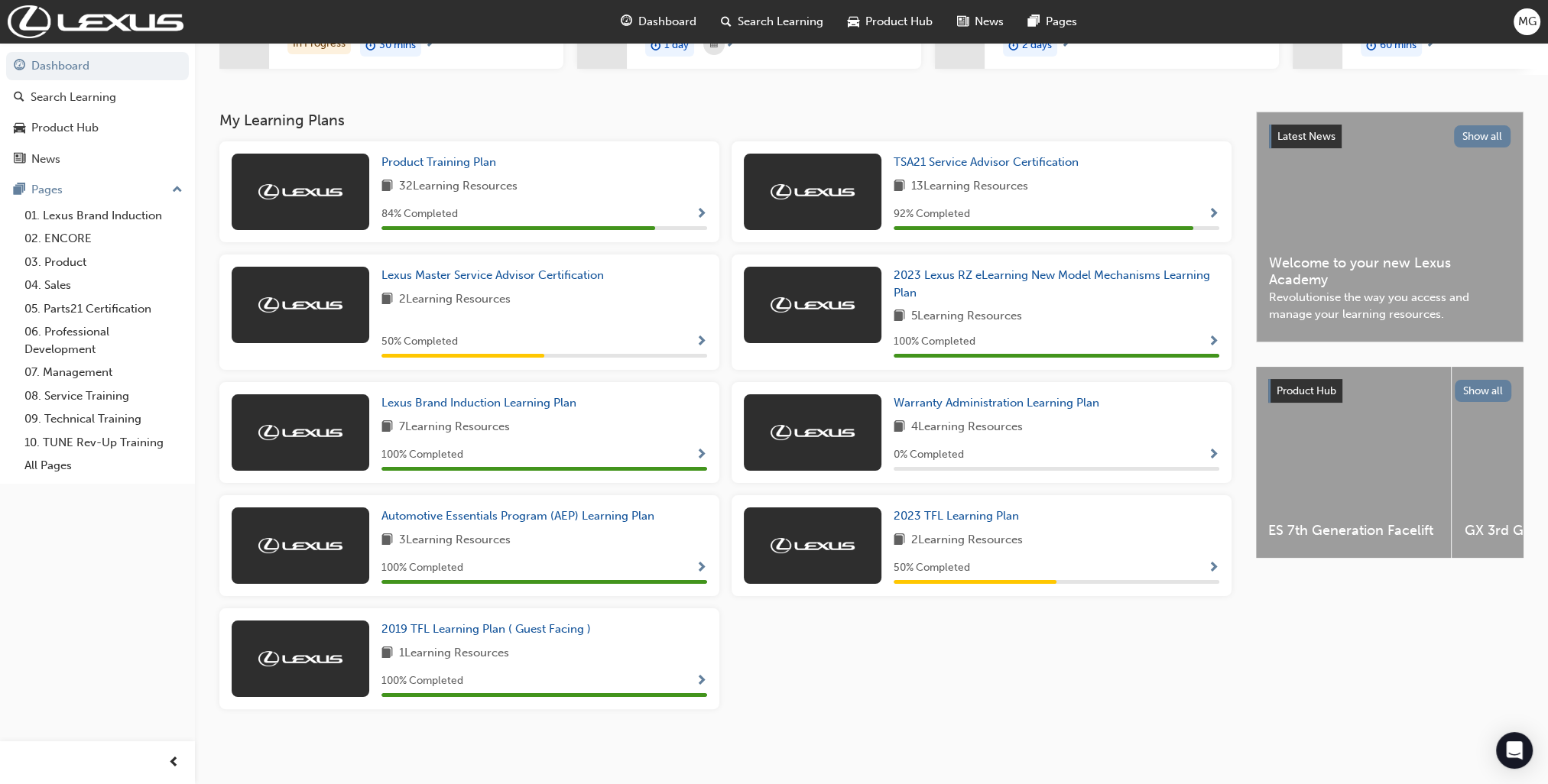
scroll to position [190, 0]
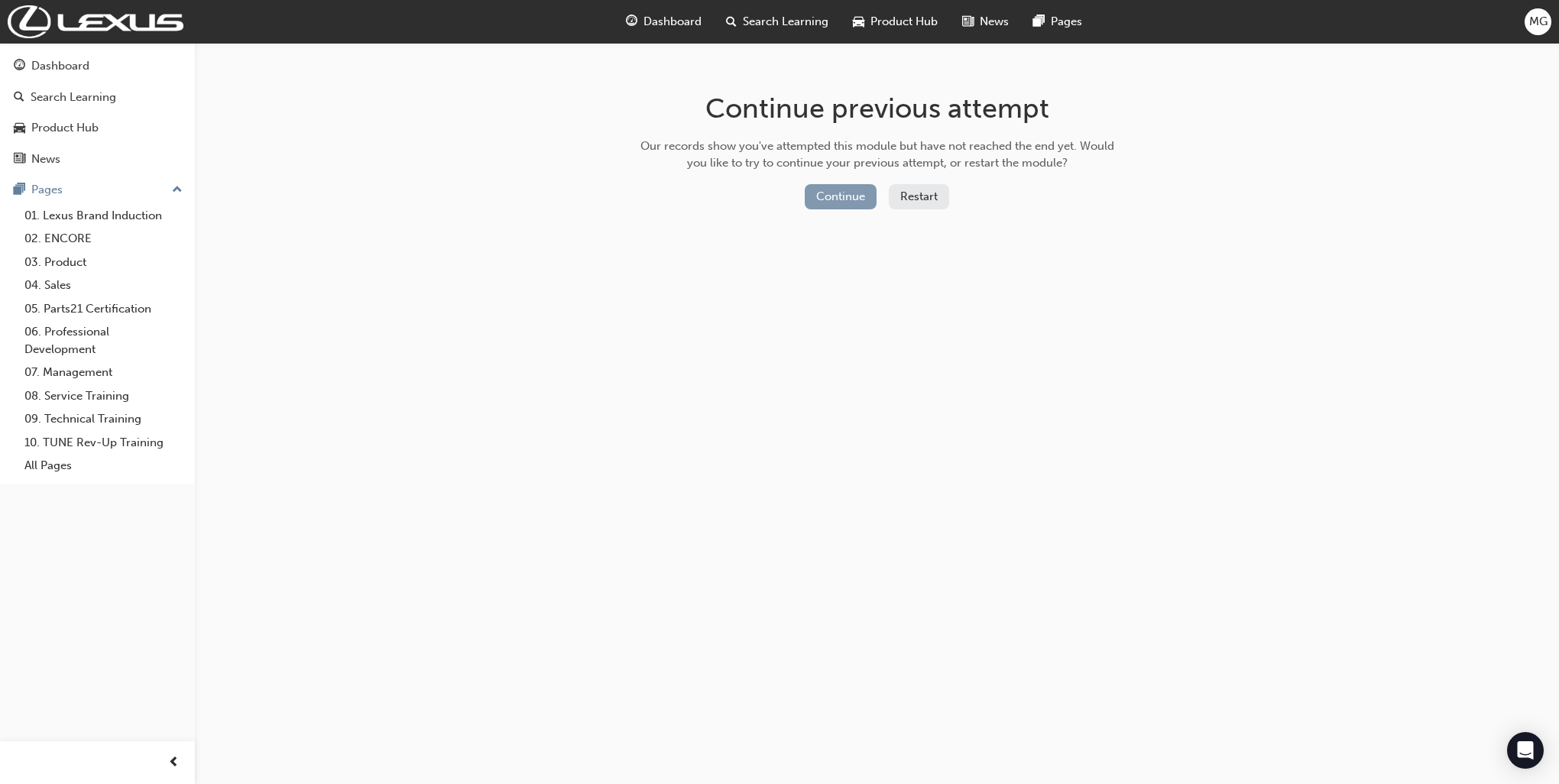
click at [846, 197] on button "Continue" at bounding box center [840, 196] width 72 height 25
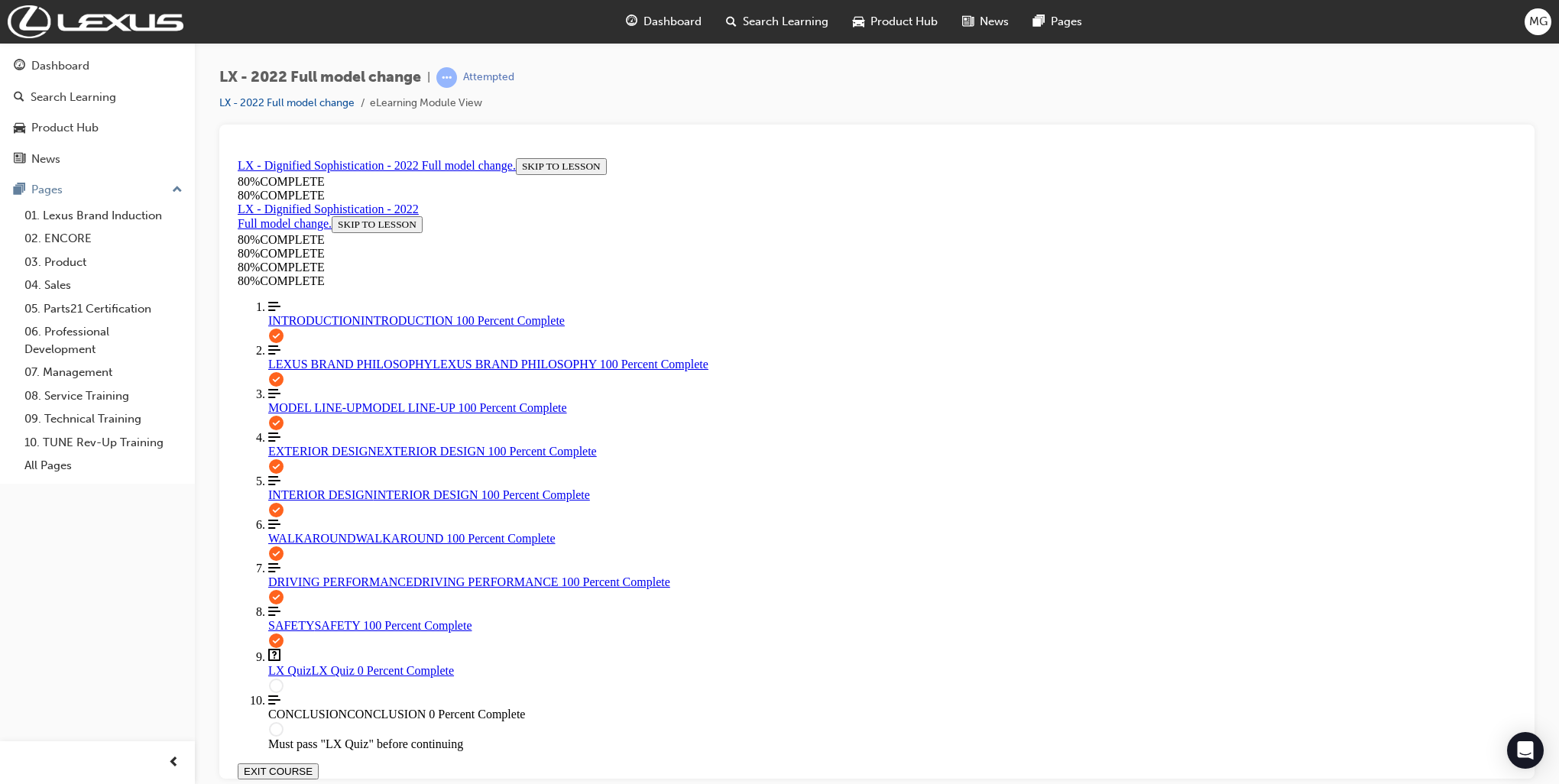
scroll to position [53, 0]
